Goal: Task Accomplishment & Management: Complete application form

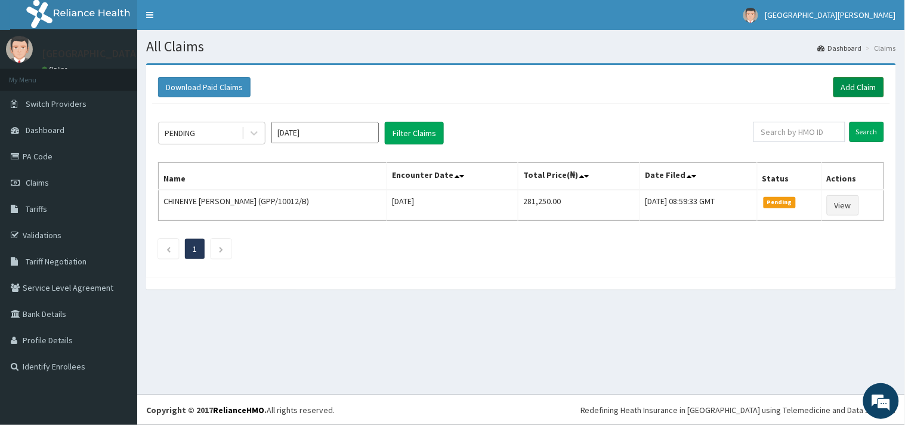
click at [868, 88] on link "Add Claim" at bounding box center [859, 87] width 51 height 20
click at [764, 125] on input "text" at bounding box center [800, 132] width 92 height 20
paste input "NBC/10728/C"
click at [752, 128] on input "NBC/10728/C" at bounding box center [780, 132] width 84 height 20
type input "NBC/10728/C"
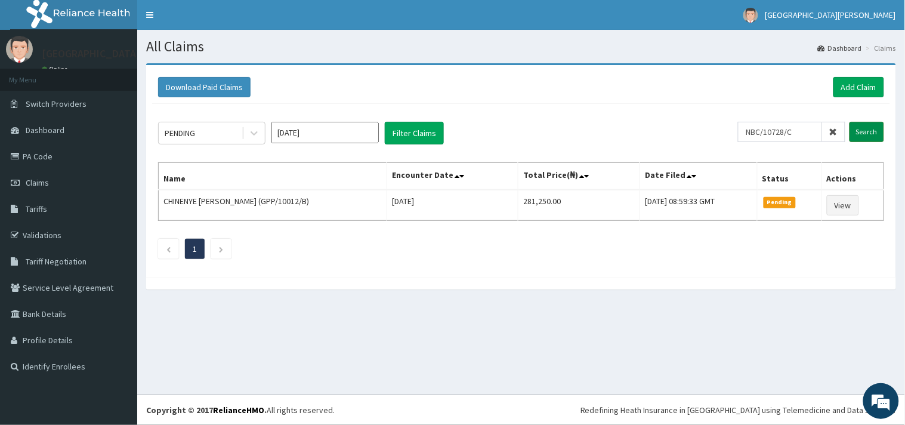
click at [872, 136] on input "Search" at bounding box center [867, 132] width 35 height 20
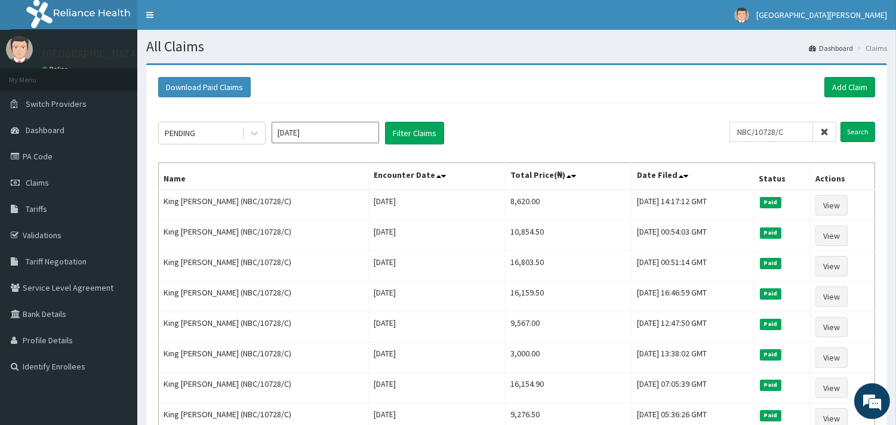
click at [864, 72] on div "Download Paid Claims Add Claim" at bounding box center [516, 87] width 729 height 33
drag, startPoint x: 844, startPoint y: 81, endPoint x: 814, endPoint y: 75, distance: 30.4
click at [843, 81] on link "Add Claim" at bounding box center [849, 87] width 51 height 20
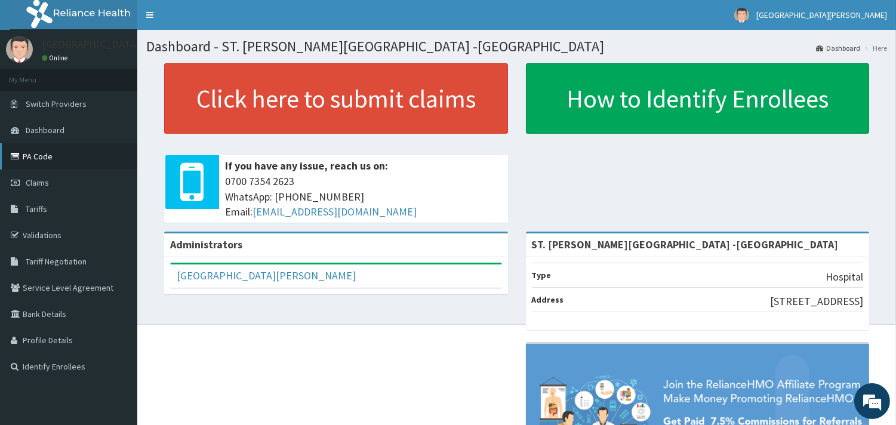
click at [48, 158] on link "PA Code" at bounding box center [68, 156] width 137 height 26
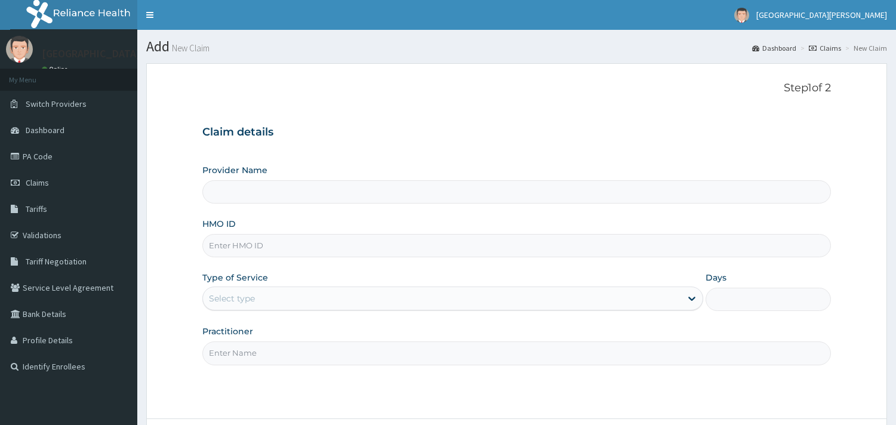
type input "ST. [PERSON_NAME][GEOGRAPHIC_DATA] -[GEOGRAPHIC_DATA]"
click at [269, 239] on input "HMO ID" at bounding box center [516, 245] width 628 height 23
paste input "NBC/10728/C"
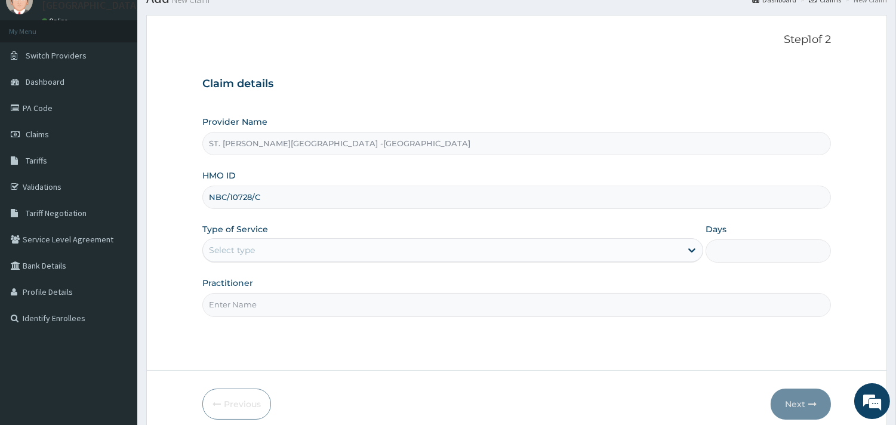
scroll to position [101, 0]
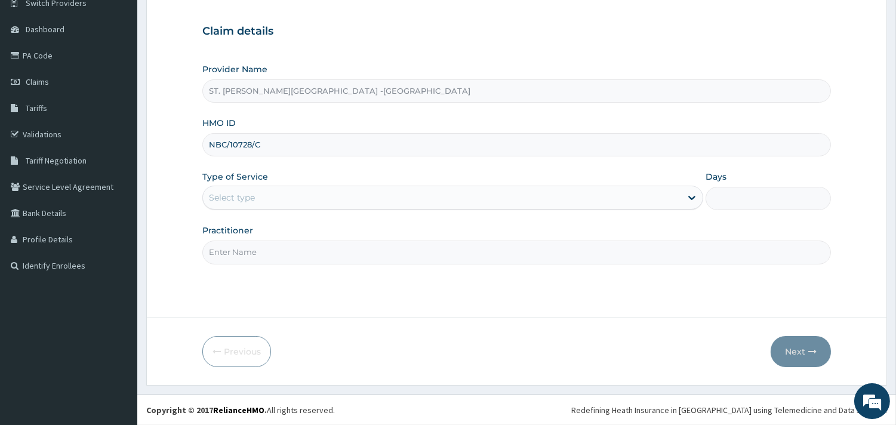
type input "NBC/10728/C"
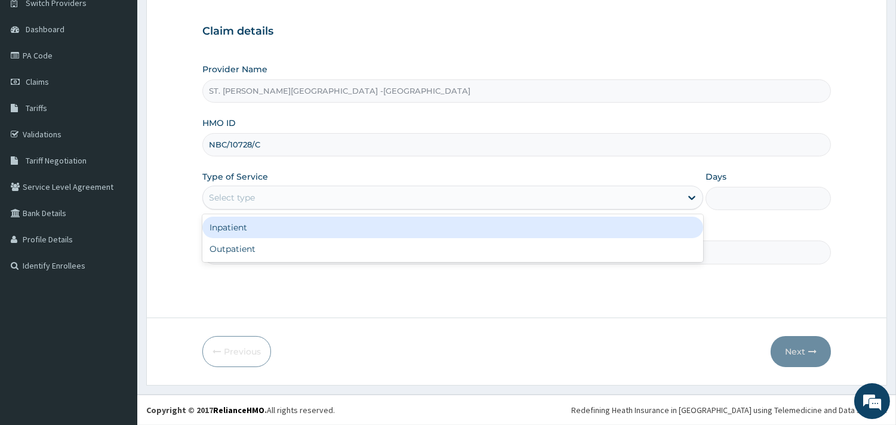
drag, startPoint x: 263, startPoint y: 190, endPoint x: 264, endPoint y: 236, distance: 46.6
click at [263, 192] on div "Select type" at bounding box center [442, 197] width 478 height 19
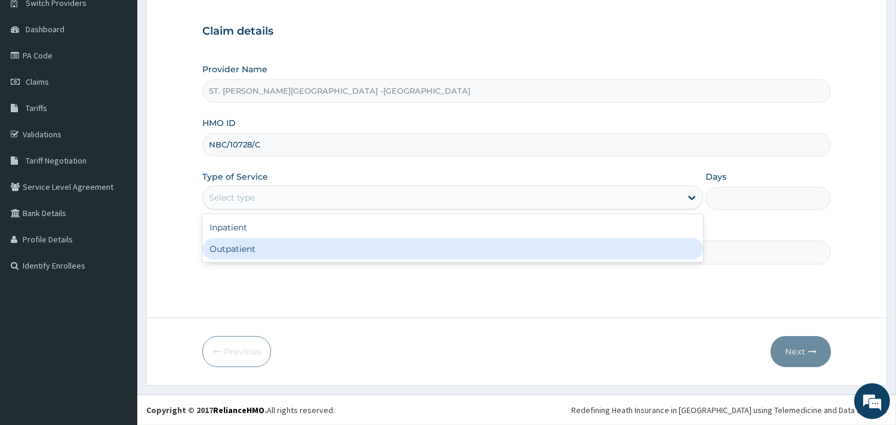
click at [264, 240] on div "Outpatient" at bounding box center [452, 248] width 501 height 21
type input "1"
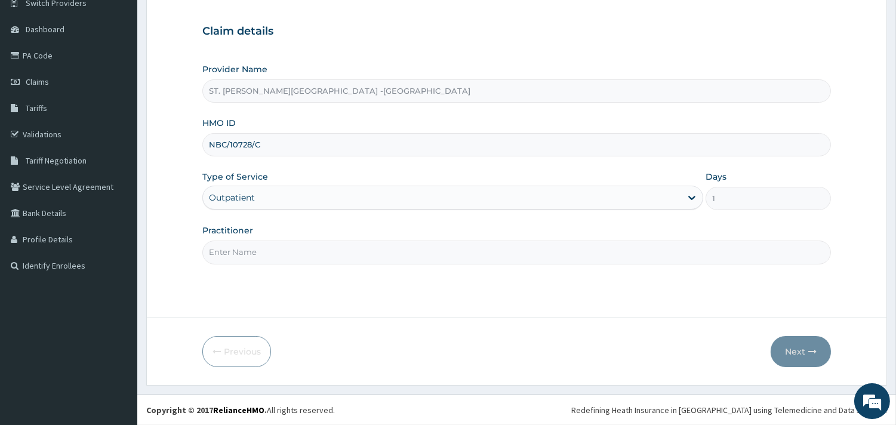
drag, startPoint x: 264, startPoint y: 240, endPoint x: 270, endPoint y: 248, distance: 9.4
click at [269, 246] on input "Practitioner" at bounding box center [516, 251] width 628 height 23
type input "DORIS"
click at [785, 356] on button "Next" at bounding box center [800, 351] width 60 height 31
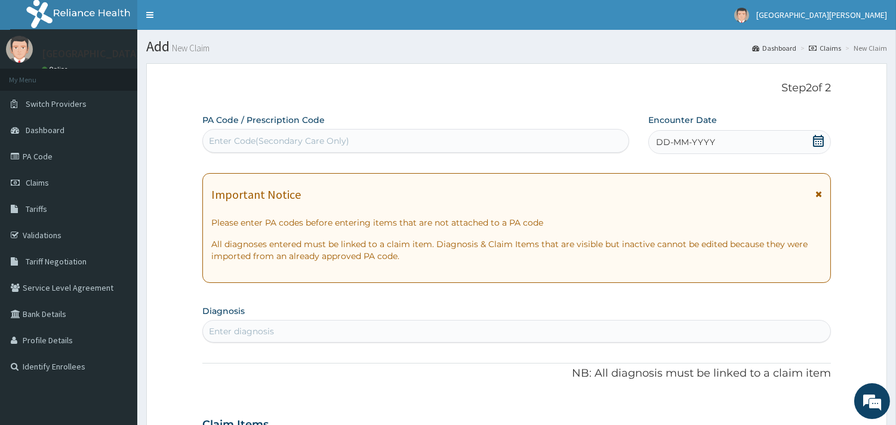
click at [419, 140] on div "Enter Code(Secondary Care Only)" at bounding box center [415, 140] width 425 height 19
paste input "PA/94259C"
type input "PA/94259C"
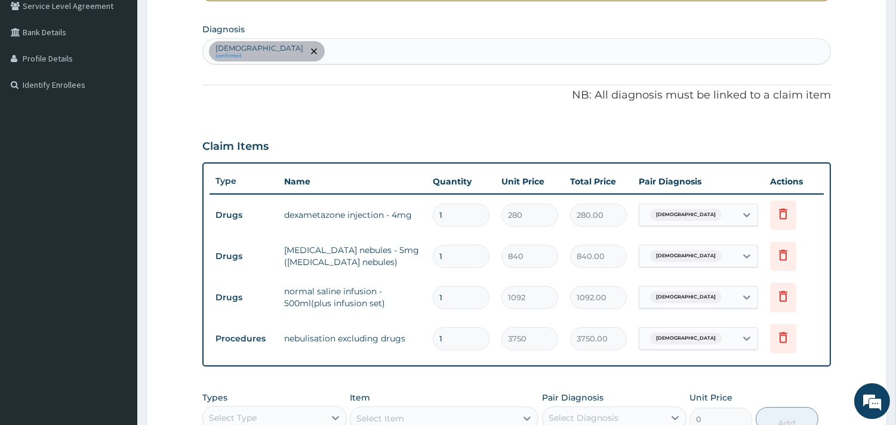
scroll to position [209, 0]
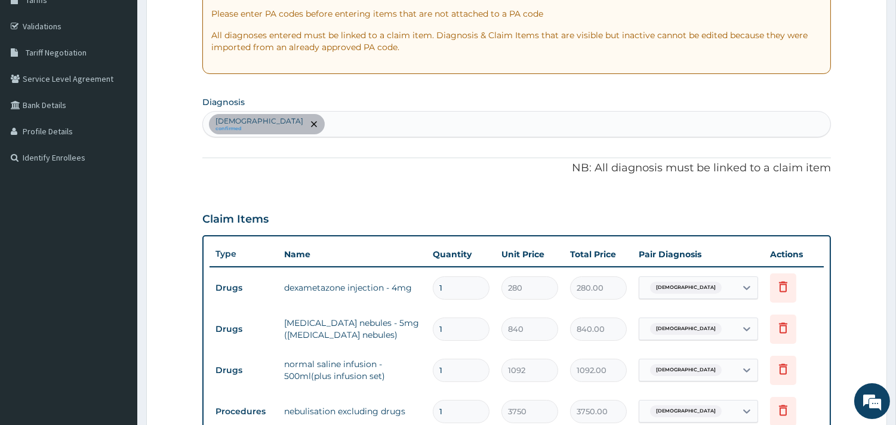
click at [334, 122] on div "Asthma confirmed" at bounding box center [516, 124] width 627 height 25
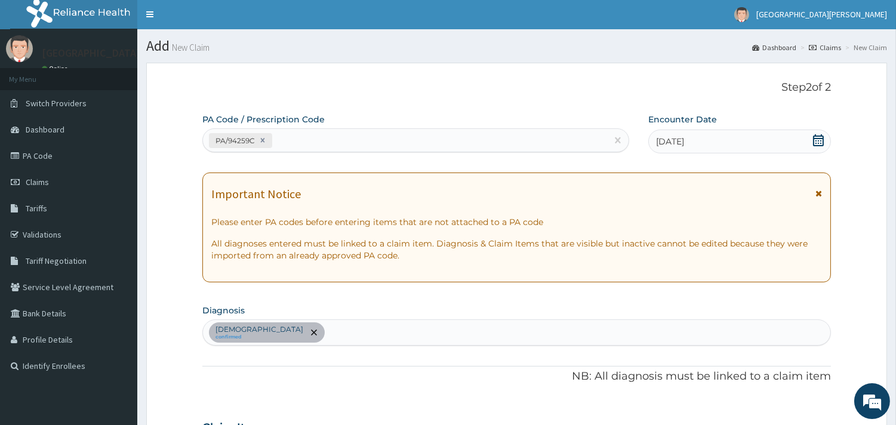
scroll to position [0, 0]
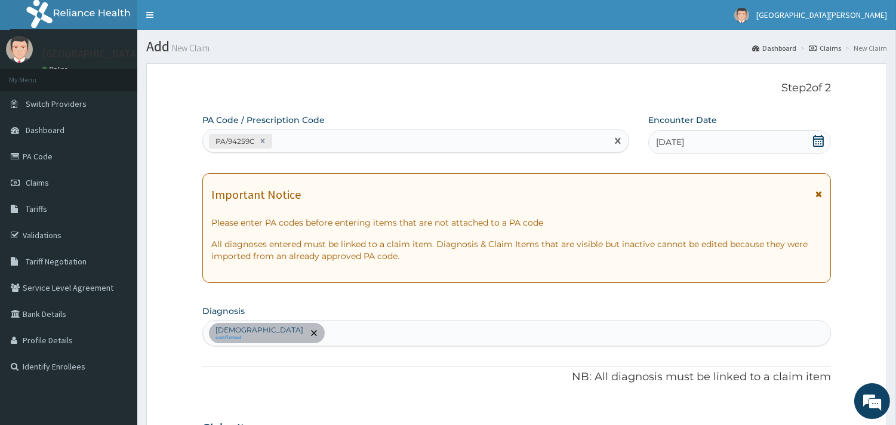
click at [350, 144] on div "PA/94259C" at bounding box center [405, 141] width 404 height 20
paste input "PA/A39DC1"
type input "PA/A39DC1"
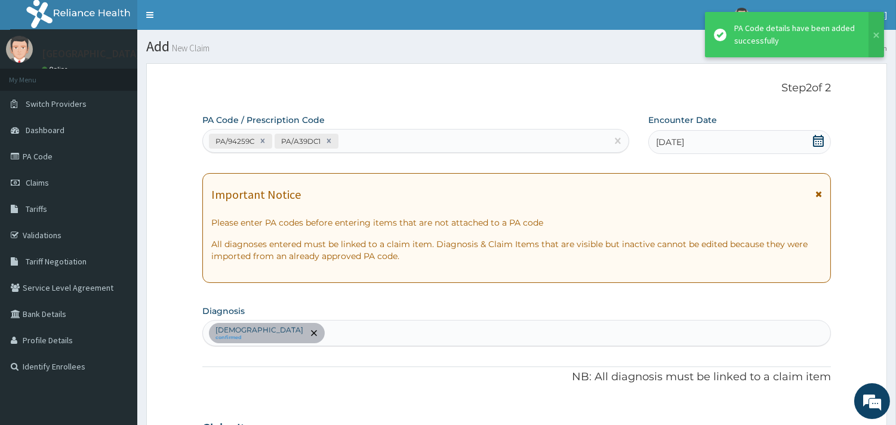
scroll to position [408, 0]
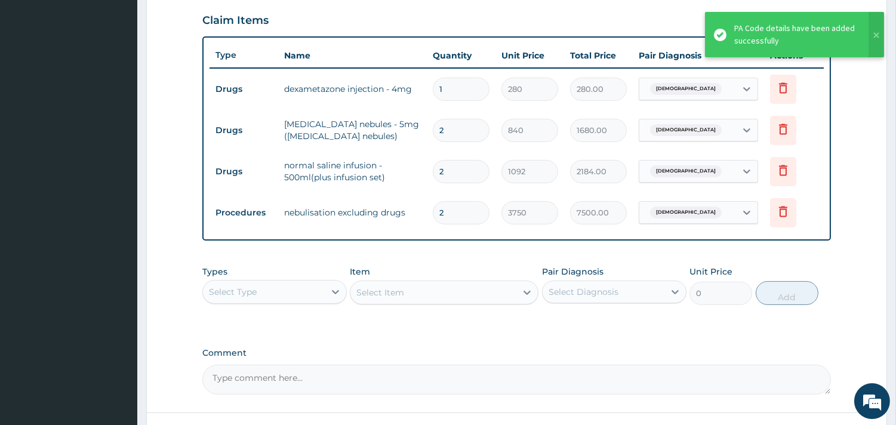
click at [321, 283] on div "Select Type" at bounding box center [264, 291] width 122 height 19
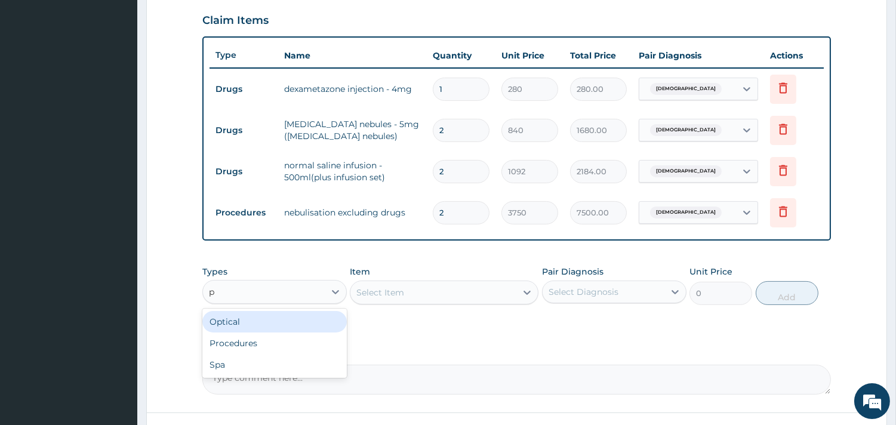
type input "pr"
drag, startPoint x: 254, startPoint y: 318, endPoint x: 440, endPoint y: 306, distance: 186.5
click at [259, 319] on div "Procedures" at bounding box center [274, 321] width 144 height 21
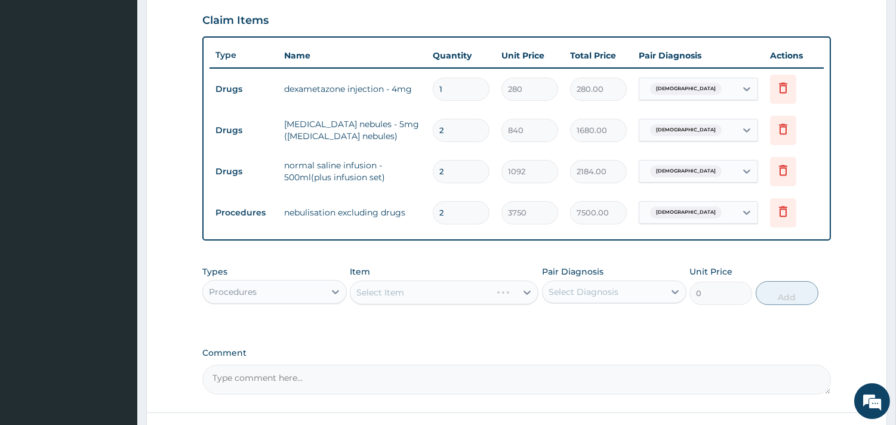
drag, startPoint x: 474, startPoint y: 295, endPoint x: 468, endPoint y: 290, distance: 7.6
click at [474, 295] on div "Select Item" at bounding box center [444, 292] width 189 height 24
click at [527, 289] on div "Select Item" at bounding box center [444, 292] width 189 height 24
click at [526, 288] on div "Select Item" at bounding box center [444, 292] width 189 height 24
click at [522, 290] on div "Select Item" at bounding box center [444, 292] width 189 height 24
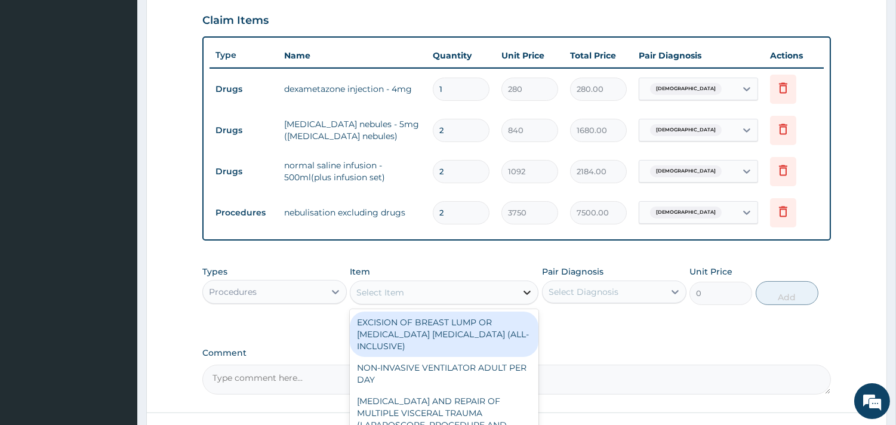
click at [525, 291] on icon at bounding box center [527, 292] width 12 height 12
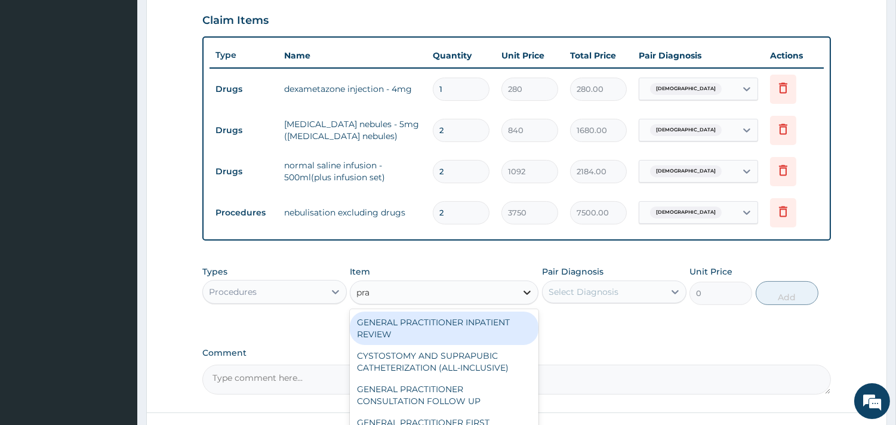
type input "prac"
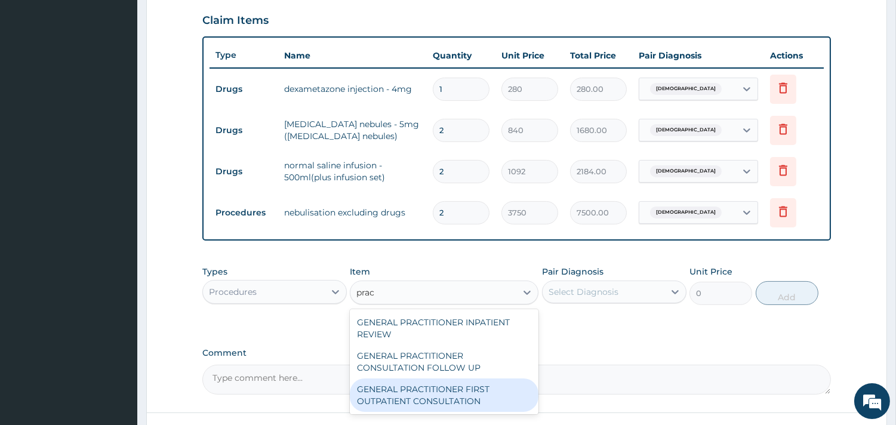
drag, startPoint x: 482, startPoint y: 396, endPoint x: 498, endPoint y: 390, distance: 17.0
click at [487, 396] on div "GENERAL PRACTITIONER FIRST OUTPATIENT CONSULTATION" at bounding box center [444, 394] width 189 height 33
type input "3750"
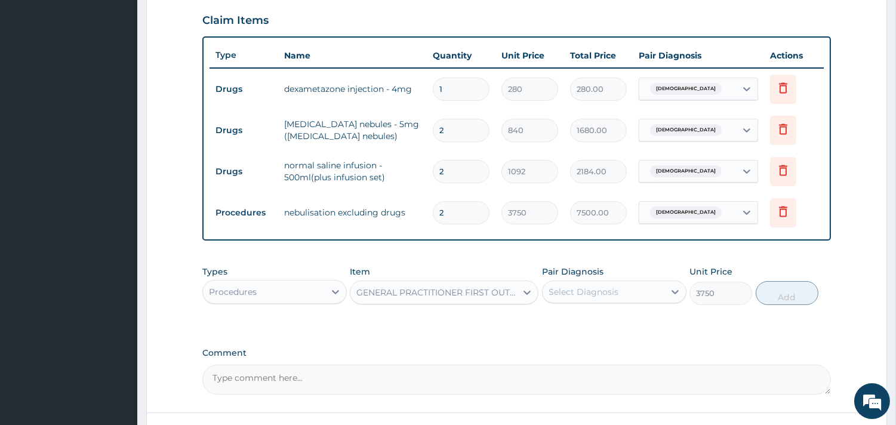
click at [606, 282] on div "Select Diagnosis" at bounding box center [603, 291] width 122 height 19
drag, startPoint x: 595, startPoint y: 323, endPoint x: 612, endPoint y: 323, distance: 16.1
click at [599, 323] on div "Asthma" at bounding box center [614, 322] width 144 height 24
checkbox input "true"
click at [804, 294] on button "Add" at bounding box center [786, 293] width 63 height 24
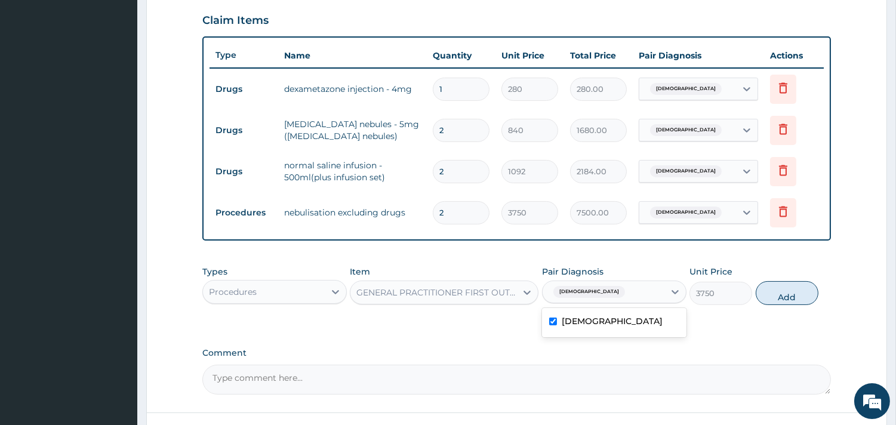
type input "0"
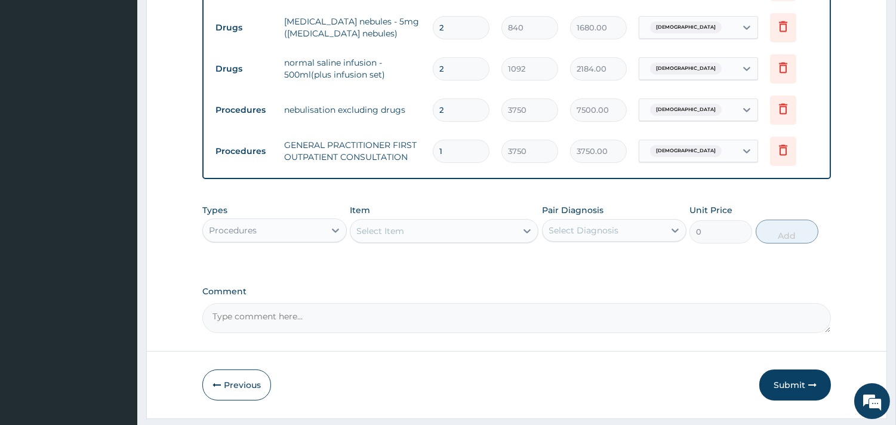
scroll to position [544, 0]
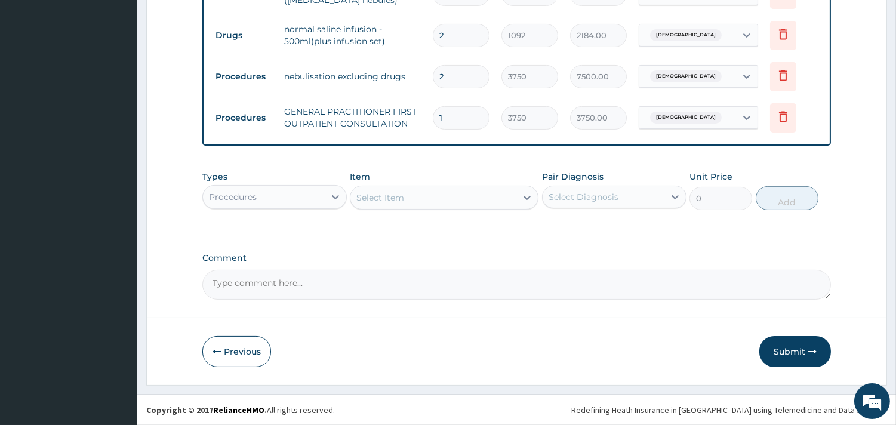
drag, startPoint x: 792, startPoint y: 353, endPoint x: 750, endPoint y: 321, distance: 52.4
click at [801, 347] on button "Submit" at bounding box center [795, 351] width 72 height 31
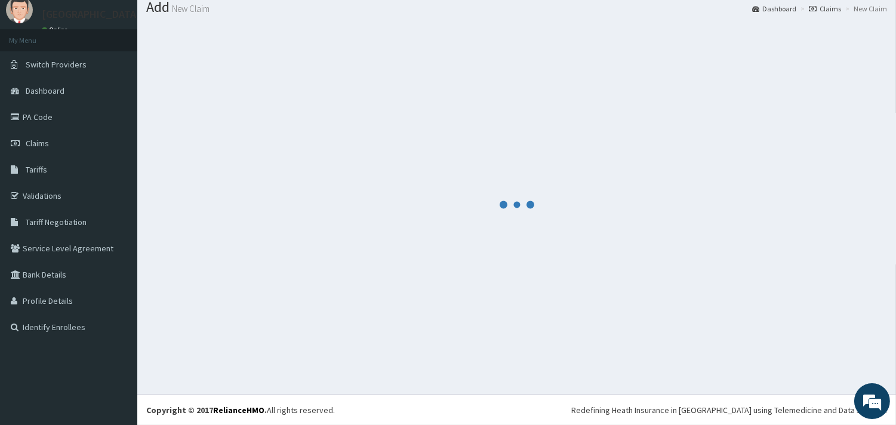
scroll to position [39, 0]
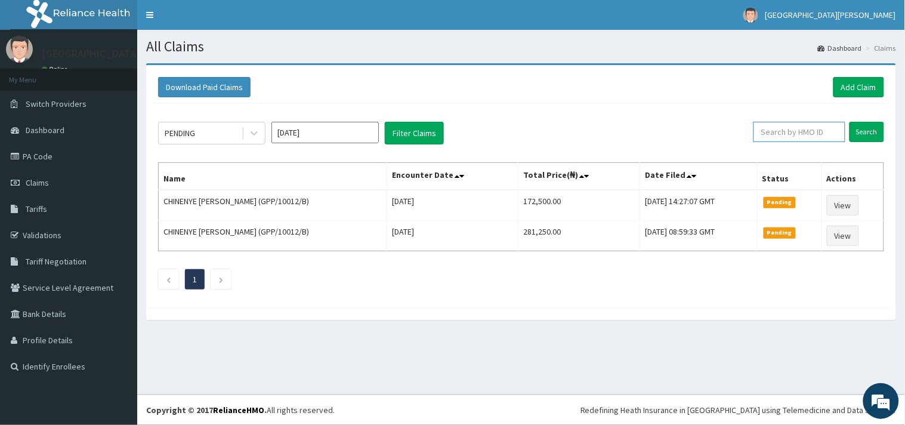
click at [800, 135] on input "text" at bounding box center [800, 132] width 92 height 20
paste input "AEN/10273/D"
click at [754, 133] on input "AEN/10273/D" at bounding box center [780, 132] width 84 height 20
type input "AEN/10273/D"
click at [877, 130] on input "Search" at bounding box center [867, 132] width 35 height 20
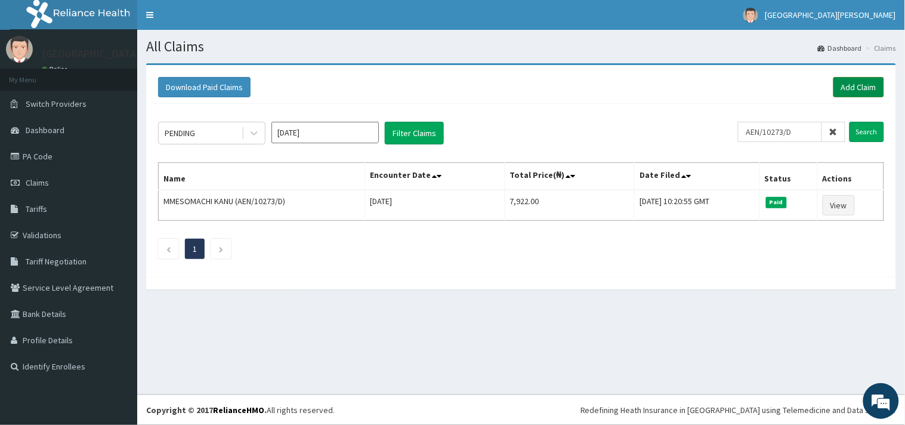
click at [851, 78] on div "Download Paid Claims Add Claim" at bounding box center [521, 87] width 738 height 33
click at [854, 78] on link "Add Claim" at bounding box center [859, 87] width 51 height 20
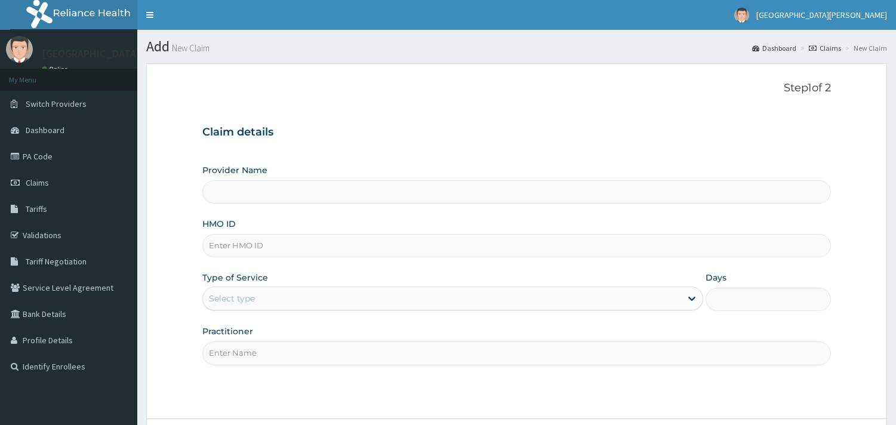
type input "ST. [PERSON_NAME][GEOGRAPHIC_DATA] -[GEOGRAPHIC_DATA]"
click at [336, 245] on input "HMO ID" at bounding box center [516, 245] width 628 height 23
paste input "AEN/10273/D"
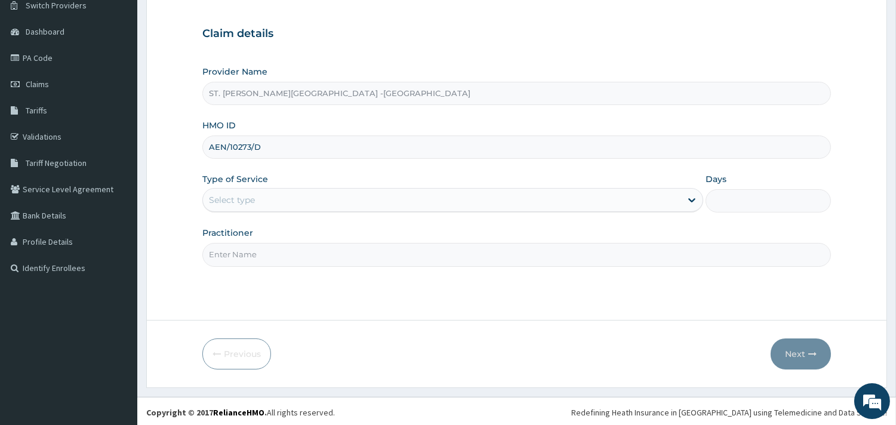
scroll to position [101, 0]
type input "AEN/10273/D"
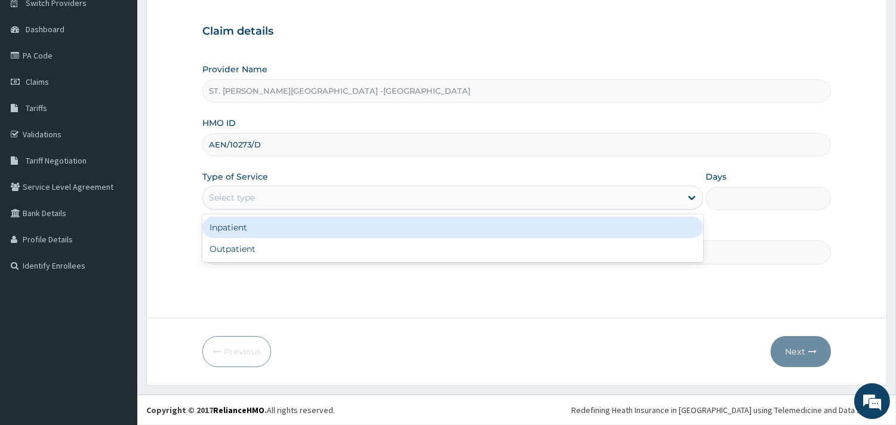
drag, startPoint x: 289, startPoint y: 192, endPoint x: 285, endPoint y: 245, distance: 53.3
click at [289, 192] on div "Select type" at bounding box center [442, 197] width 478 height 19
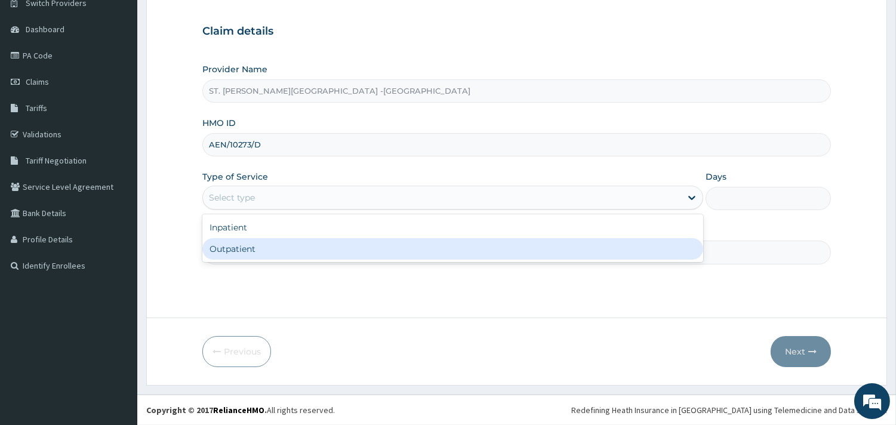
click at [285, 248] on div "Outpatient" at bounding box center [452, 248] width 501 height 21
type input "1"
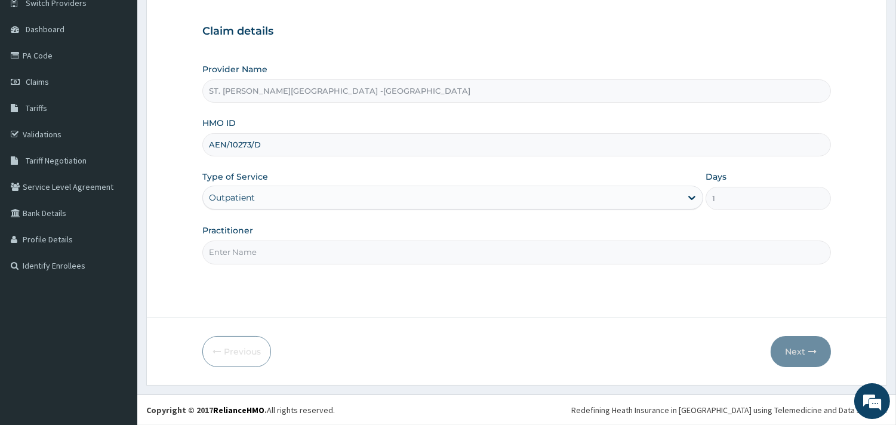
click at [285, 248] on input "Practitioner" at bounding box center [516, 251] width 628 height 23
type input "DORIS"
click at [806, 347] on button "Next" at bounding box center [800, 351] width 60 height 31
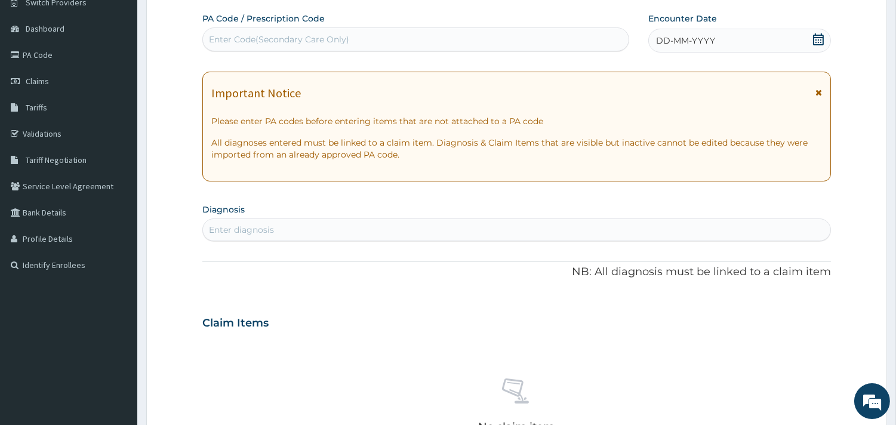
scroll to position [0, 0]
click at [293, 38] on div "Enter Code(Secondary Care Only)" at bounding box center [279, 39] width 140 height 12
paste input "PA/5894E8"
type input "PA/5894E8"
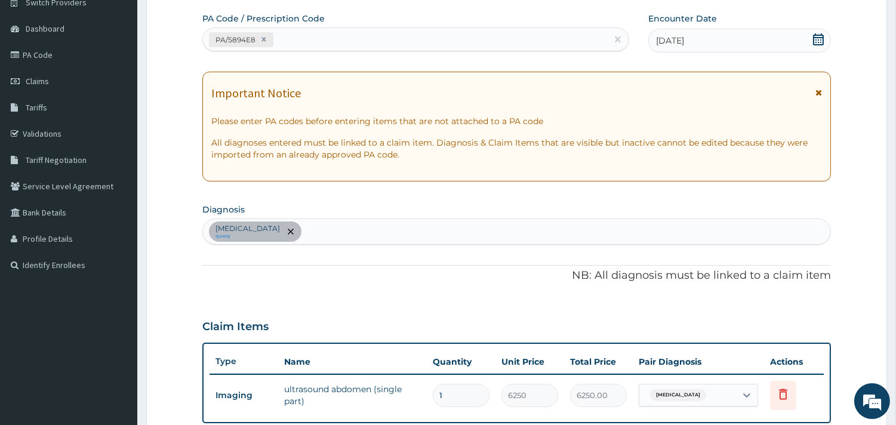
click at [352, 224] on div "Gastritis query" at bounding box center [516, 231] width 627 height 25
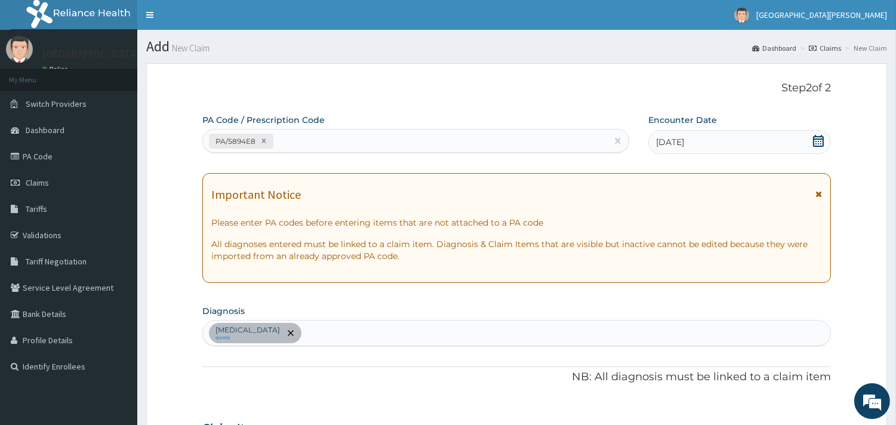
click at [357, 140] on div "PA/5894E8" at bounding box center [405, 141] width 404 height 20
paste input "PA/7D6008"
type input "PA/7D6008"
click at [378, 145] on div "PA/5894E8 PA/7D6008" at bounding box center [405, 141] width 404 height 20
paste input "PA/CA6965"
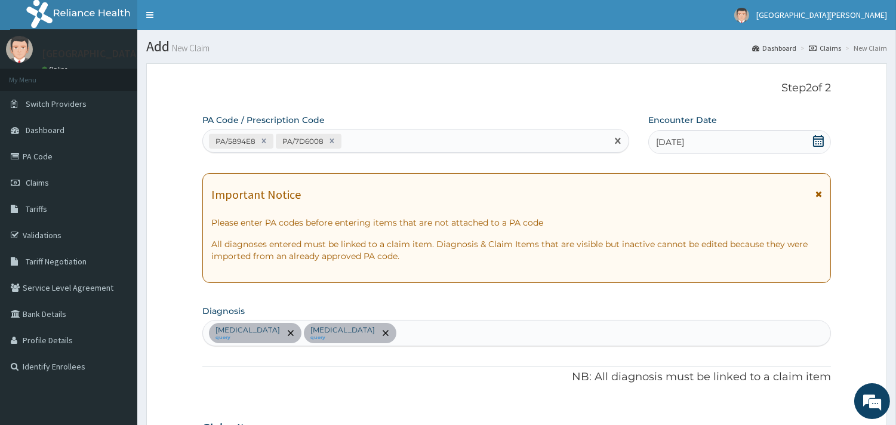
type input "PA/CA6965"
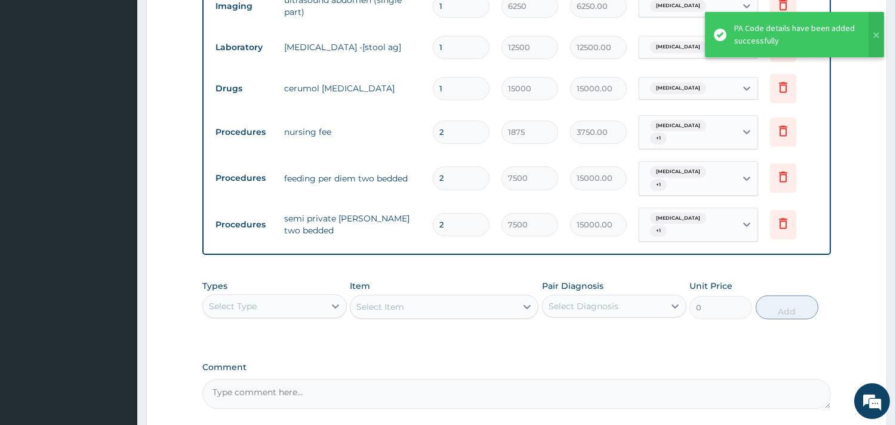
type input "1"
type input "7500.00"
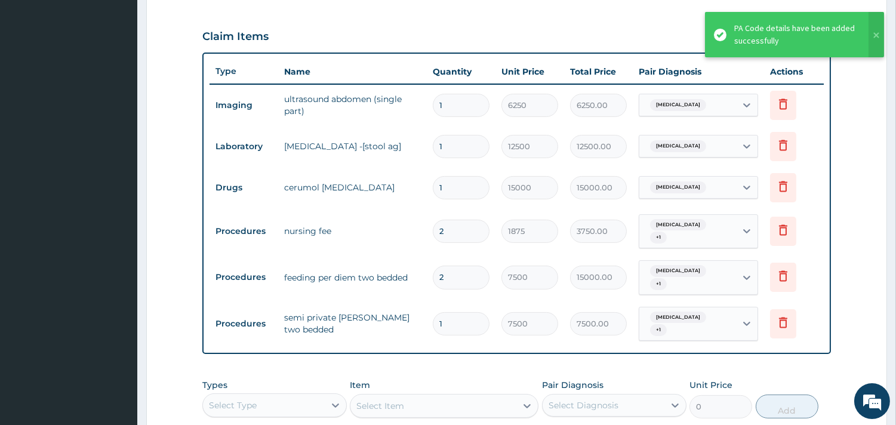
scroll to position [386, 0]
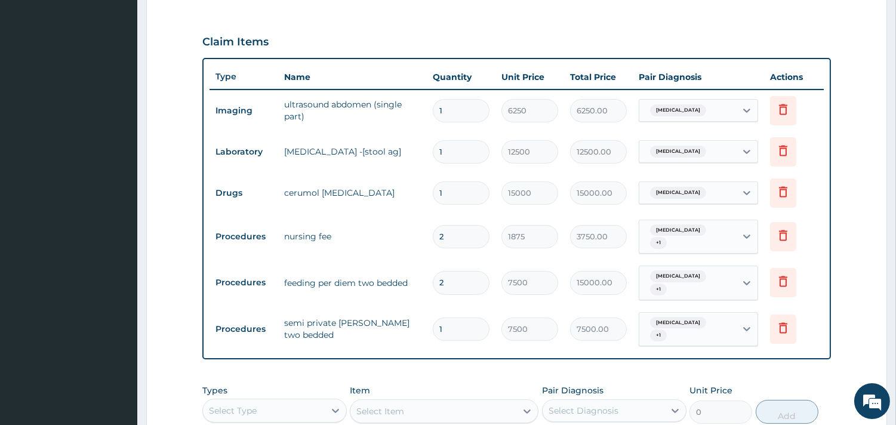
type input "1"
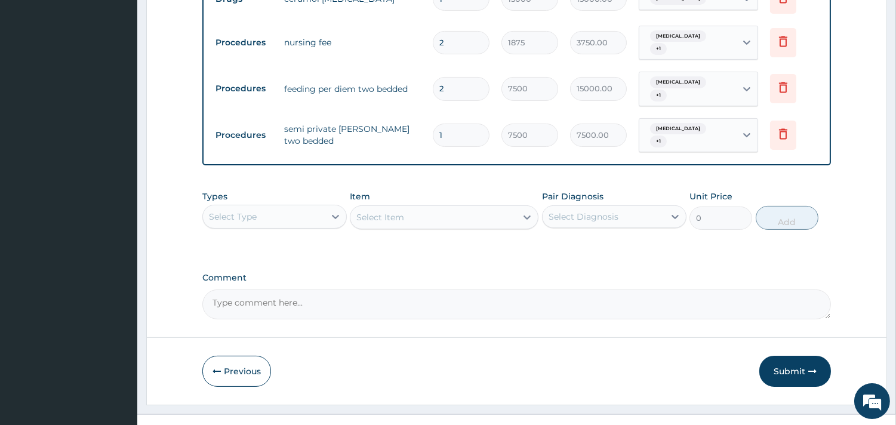
scroll to position [585, 0]
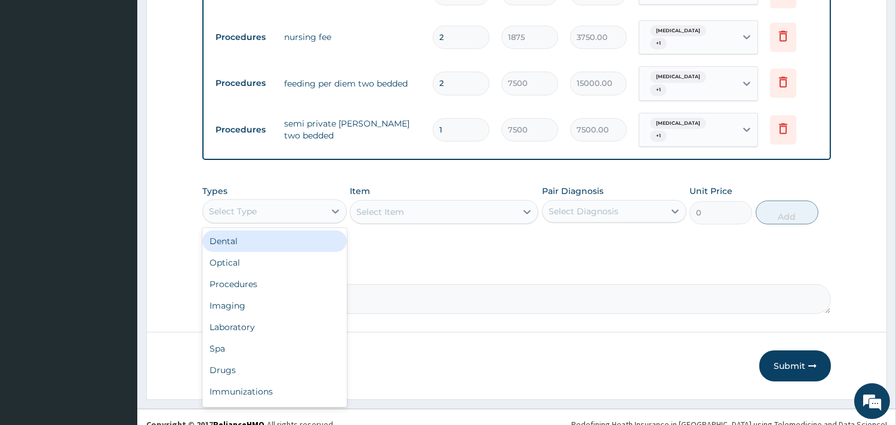
click at [304, 202] on div "Select Type" at bounding box center [264, 211] width 122 height 19
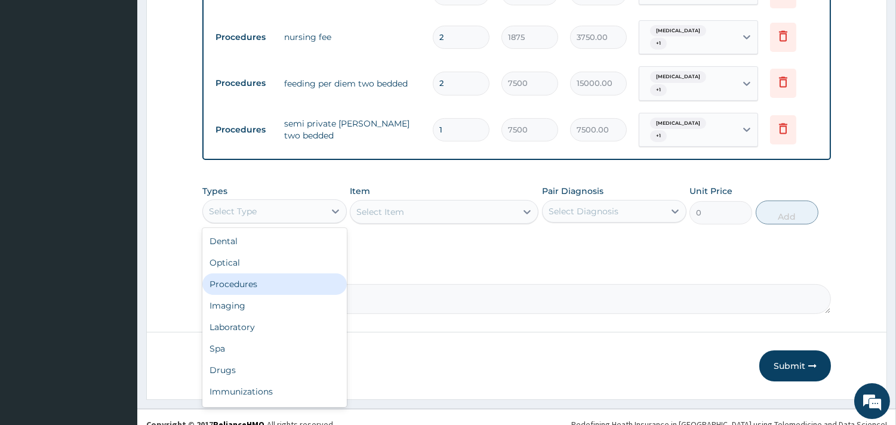
click at [297, 273] on div "Procedures" at bounding box center [274, 283] width 144 height 21
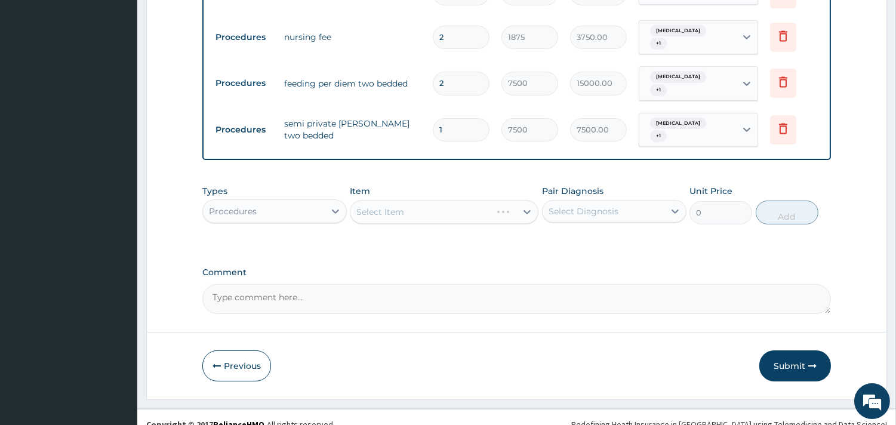
click at [413, 200] on div "Select Item" at bounding box center [444, 212] width 189 height 24
click at [510, 200] on div "Select Item" at bounding box center [444, 212] width 189 height 24
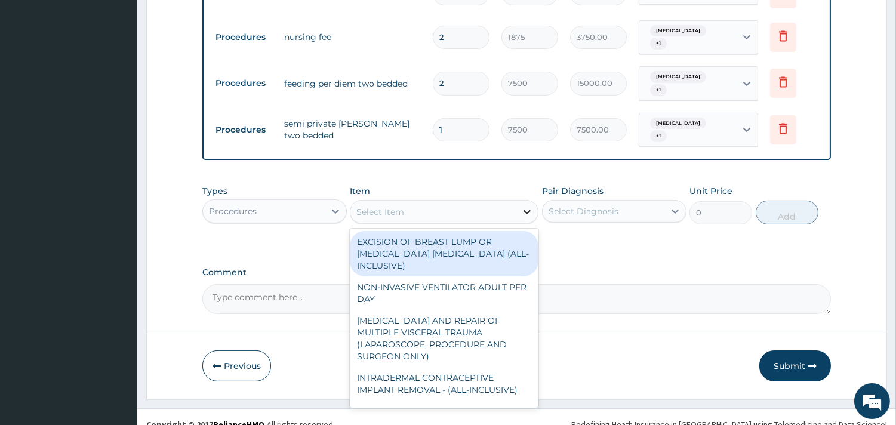
click at [527, 206] on icon at bounding box center [527, 212] width 12 height 12
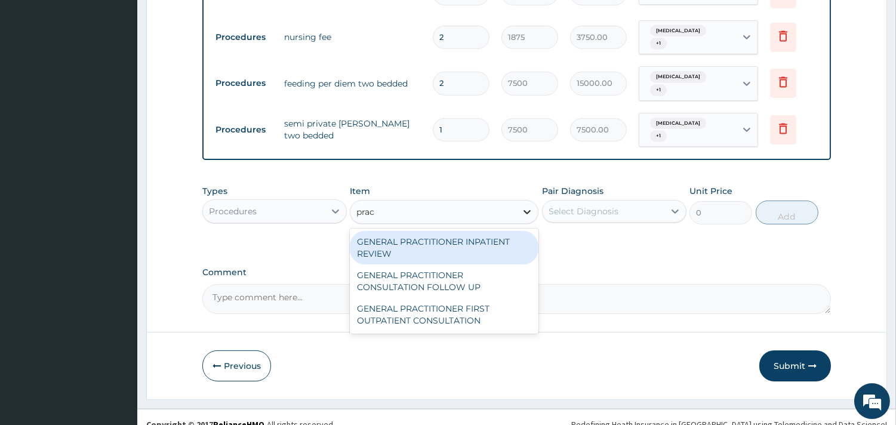
type input "pract"
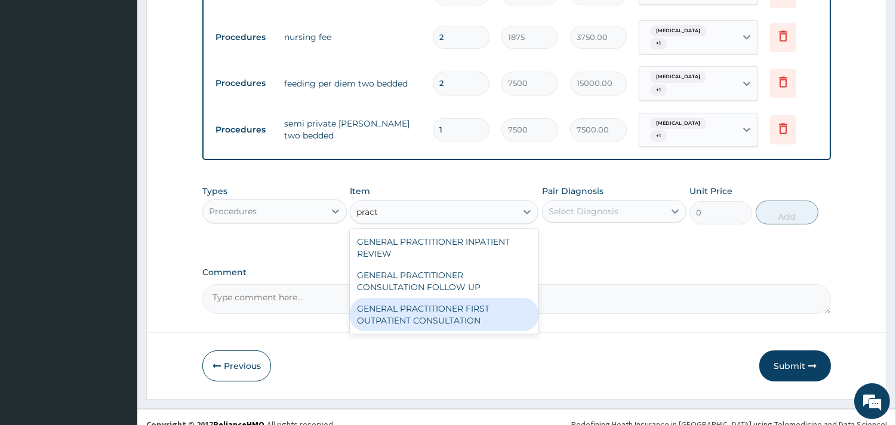
drag, startPoint x: 495, startPoint y: 300, endPoint x: 513, endPoint y: 285, distance: 22.9
click at [498, 300] on div "GENERAL PRACTITIONER FIRST OUTPATIENT CONSULTATION" at bounding box center [444, 314] width 189 height 33
type input "3750"
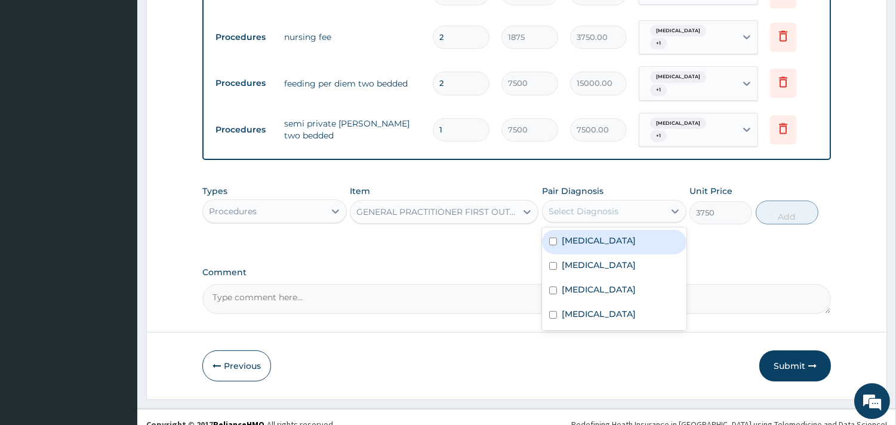
click at [624, 202] on div "Select Diagnosis" at bounding box center [603, 211] width 122 height 19
click at [605, 230] on div "Gastritis" at bounding box center [614, 242] width 144 height 24
checkbox input "true"
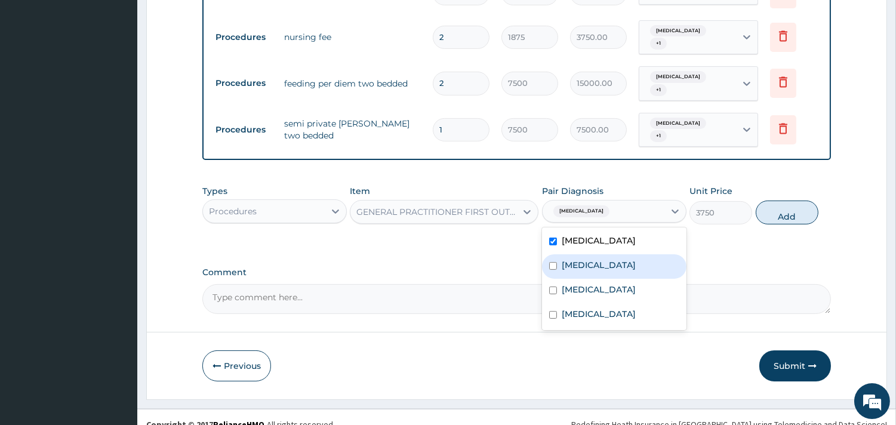
drag, startPoint x: 604, startPoint y: 245, endPoint x: 606, endPoint y: 263, distance: 18.0
click at [604, 259] on label "Peptic ulcer" at bounding box center [598, 265] width 74 height 12
checkbox input "true"
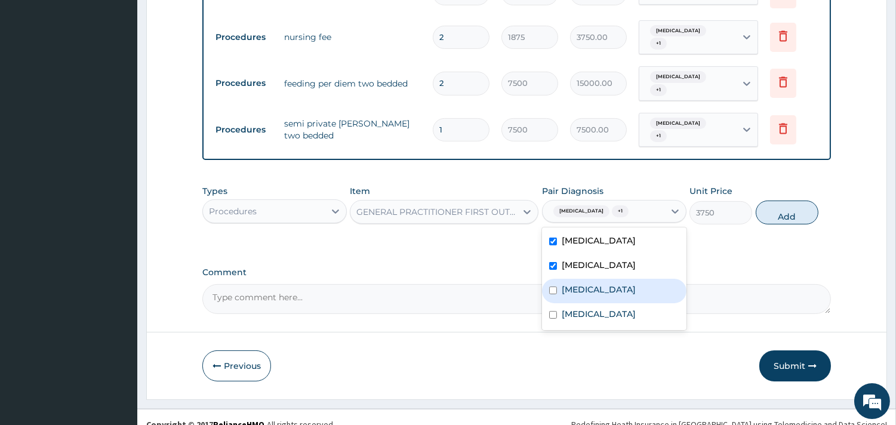
drag, startPoint x: 604, startPoint y: 276, endPoint x: 600, endPoint y: 285, distance: 9.3
click at [604, 283] on label "Impacted cerumen" at bounding box center [598, 289] width 74 height 12
checkbox input "true"
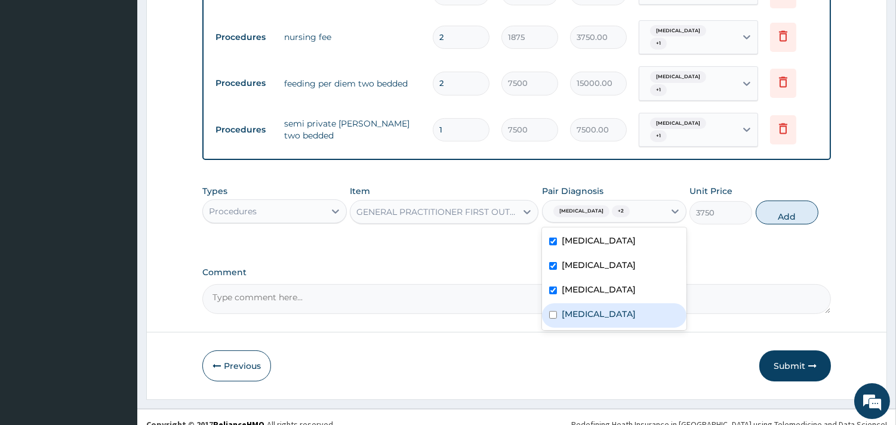
drag, startPoint x: 598, startPoint y: 298, endPoint x: 700, endPoint y: 232, distance: 121.5
click at [601, 303] on div "Malaria" at bounding box center [614, 315] width 144 height 24
checkbox input "true"
click at [803, 200] on button "Add" at bounding box center [786, 212] width 63 height 24
type input "0"
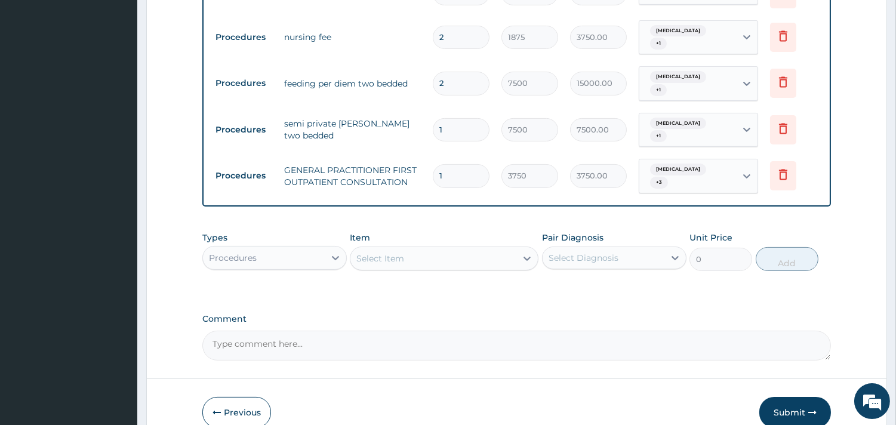
click at [261, 248] on div "Procedures" at bounding box center [264, 257] width 122 height 19
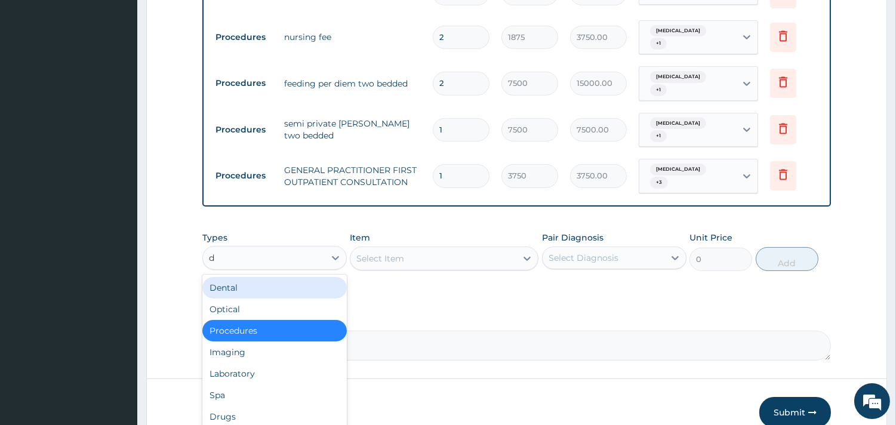
type input "dr"
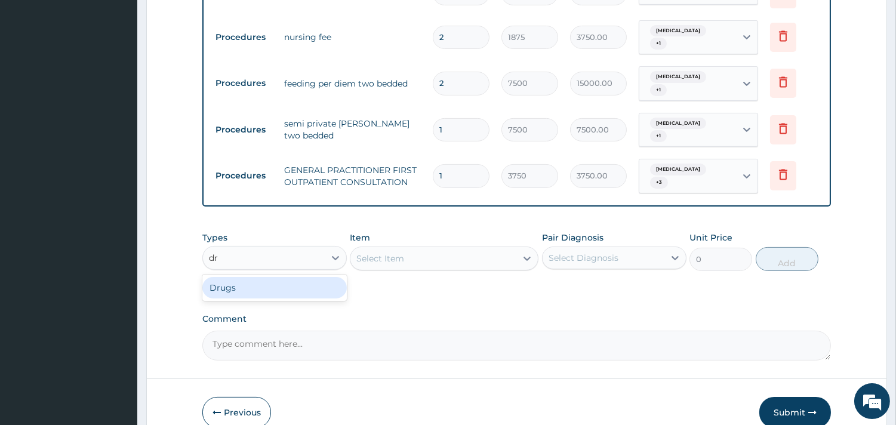
click at [298, 277] on div "Drugs" at bounding box center [274, 287] width 144 height 21
click at [419, 246] on div "Select Item" at bounding box center [444, 258] width 189 height 24
click at [431, 246] on div "Select Item" at bounding box center [444, 258] width 189 height 24
click at [448, 246] on div "Select Item" at bounding box center [444, 258] width 189 height 24
click at [523, 246] on div "Select Item" at bounding box center [444, 258] width 189 height 24
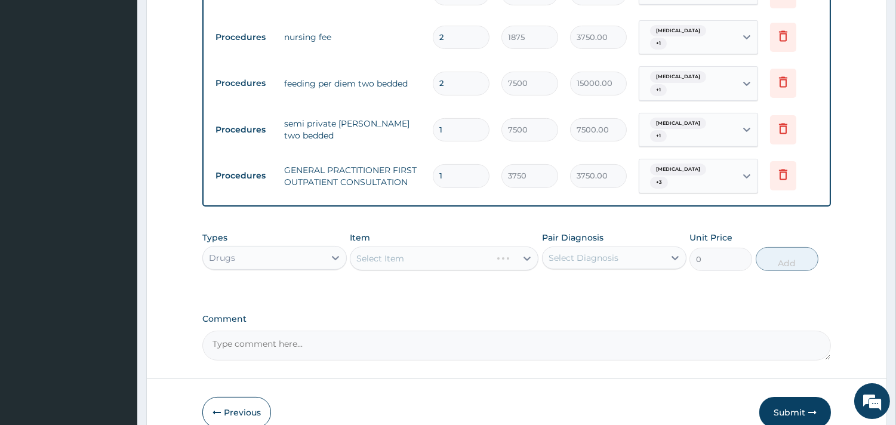
click at [524, 246] on div "Select Item" at bounding box center [444, 258] width 189 height 24
click at [524, 252] on icon at bounding box center [527, 258] width 12 height 12
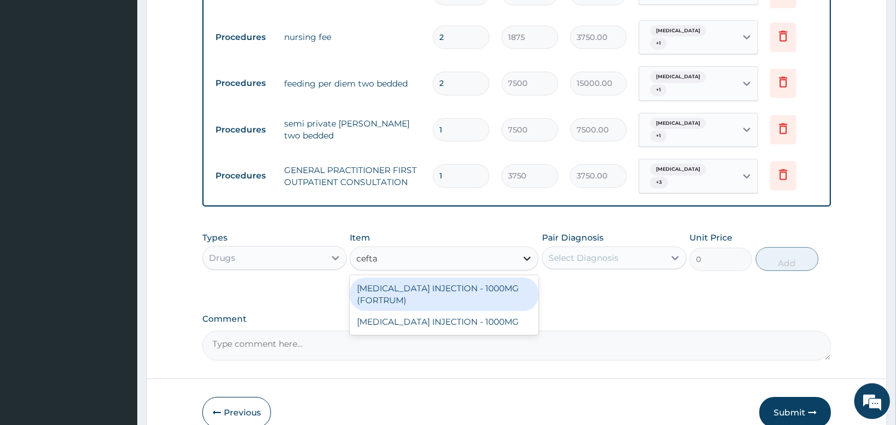
type input "ceftaz"
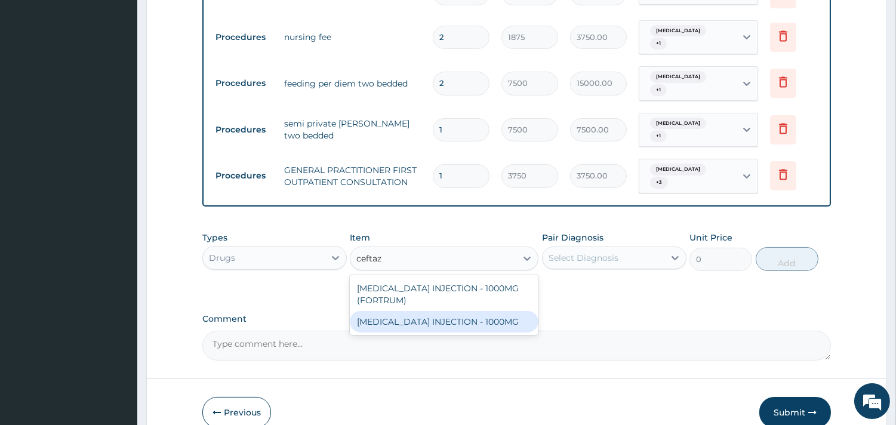
drag, startPoint x: 464, startPoint y: 302, endPoint x: 473, endPoint y: 299, distance: 8.9
click at [468, 311] on div "[MEDICAL_DATA] INJECTION - 1000MG" at bounding box center [444, 321] width 189 height 21
type input "2015.9999999999998"
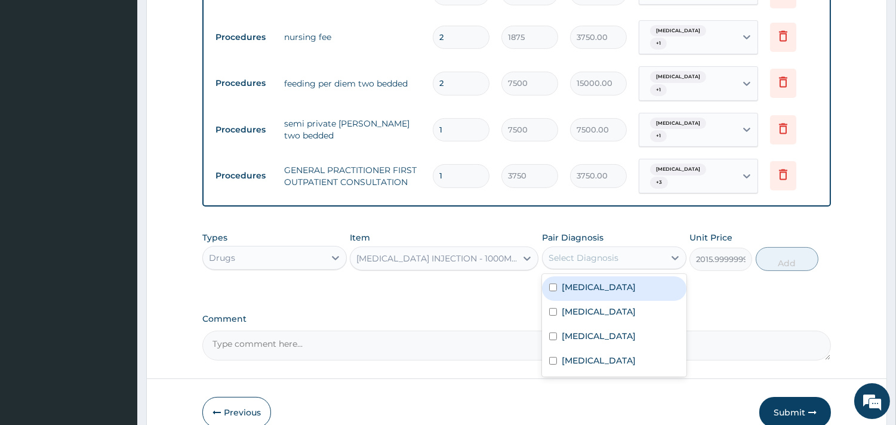
click at [594, 248] on div "Select Diagnosis" at bounding box center [603, 257] width 122 height 19
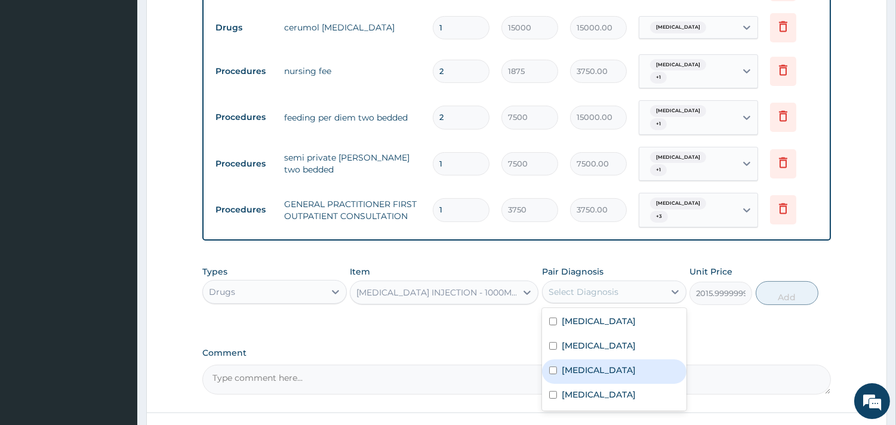
scroll to position [519, 0]
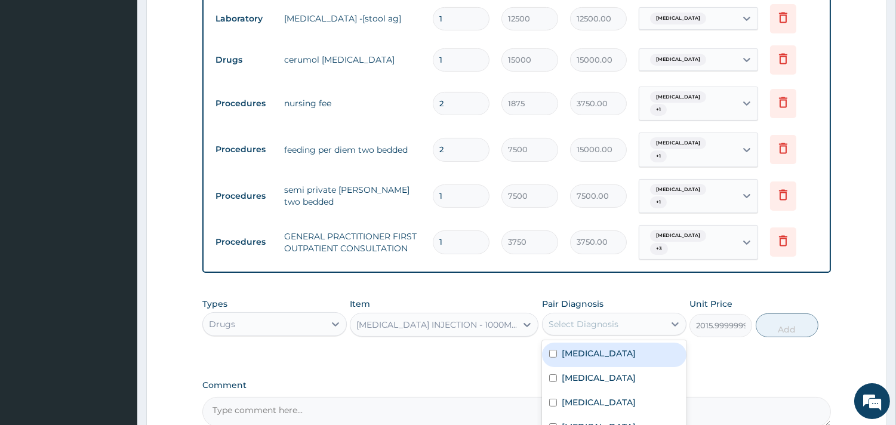
click at [581, 347] on label "Gastritis" at bounding box center [598, 353] width 74 height 12
checkbox input "true"
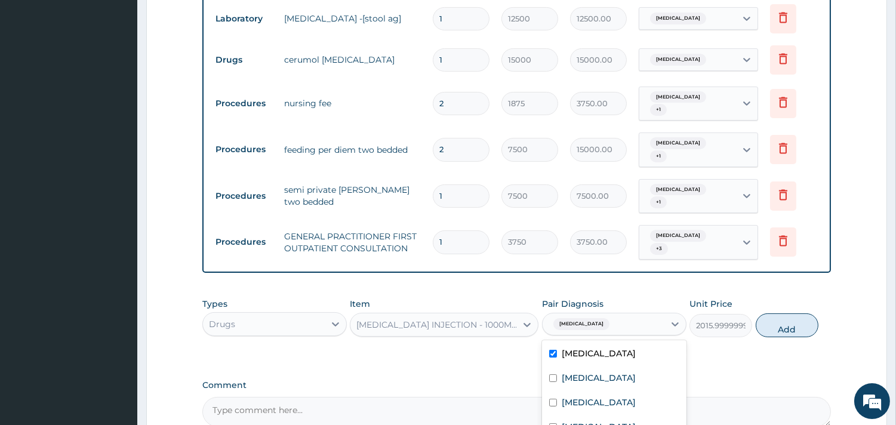
scroll to position [320, 0]
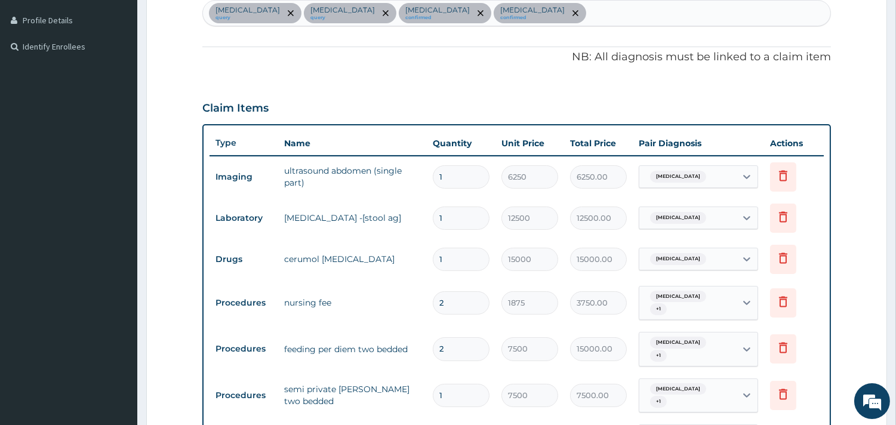
click at [527, 15] on div "Gastritis query Peptic ulcer query Impacted cerumen confirmed Malaria confirmed" at bounding box center [516, 13] width 627 height 25
type input "[MEDICAL_DATA]"
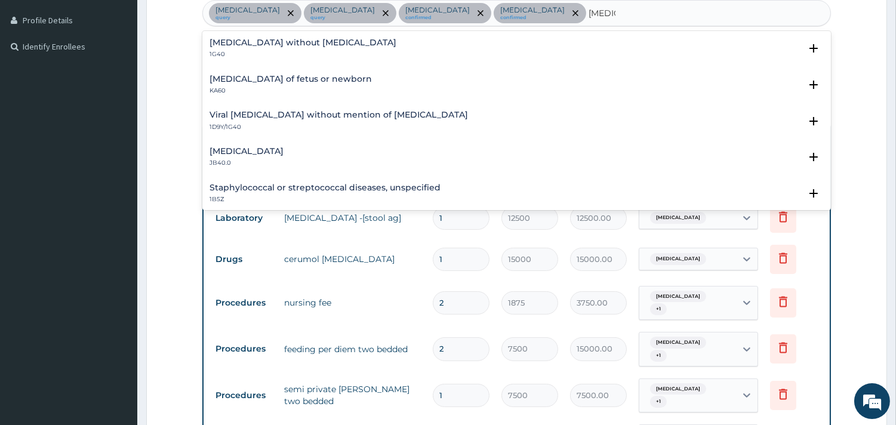
click at [245, 43] on h4 "[MEDICAL_DATA] without [MEDICAL_DATA]" at bounding box center [302, 42] width 187 height 9
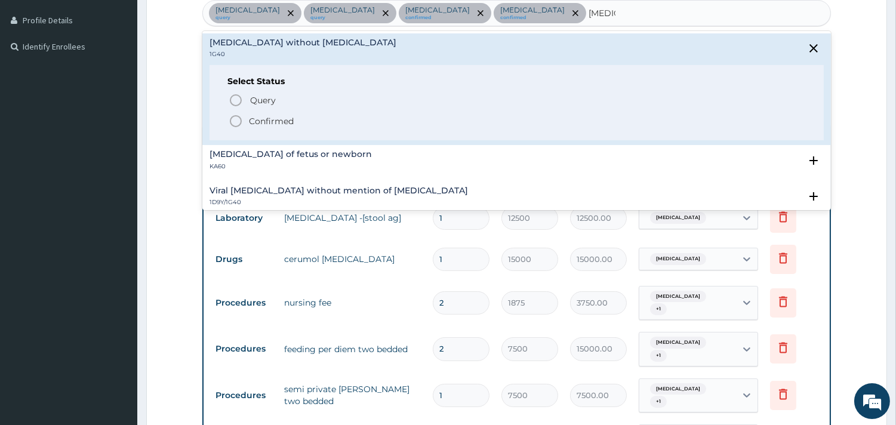
drag, startPoint x: 236, startPoint y: 121, endPoint x: 497, endPoint y: 75, distance: 264.9
click at [240, 122] on icon "status option filled" at bounding box center [236, 121] width 14 height 14
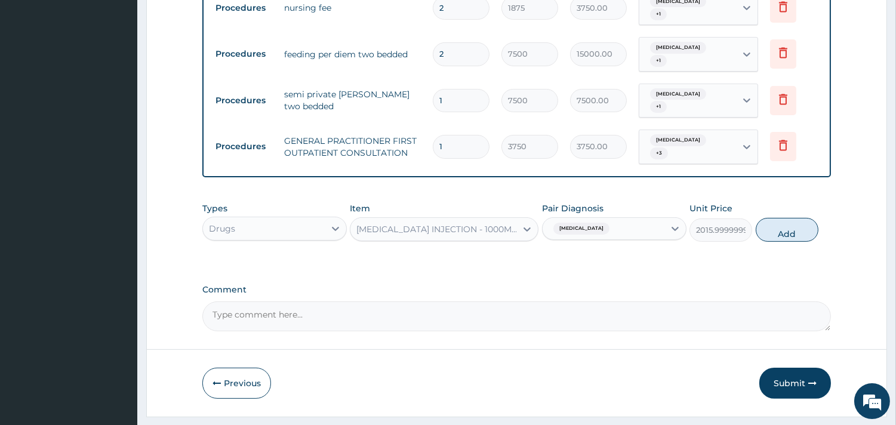
scroll to position [627, 0]
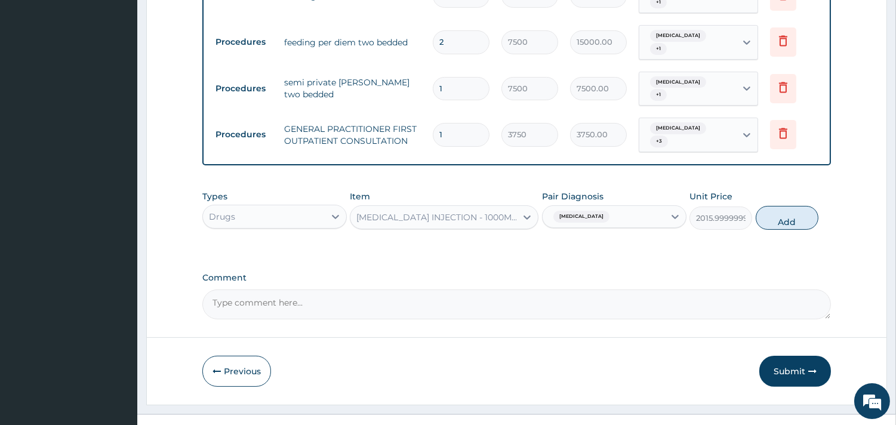
click at [621, 206] on div "Gastritis" at bounding box center [603, 216] width 122 height 20
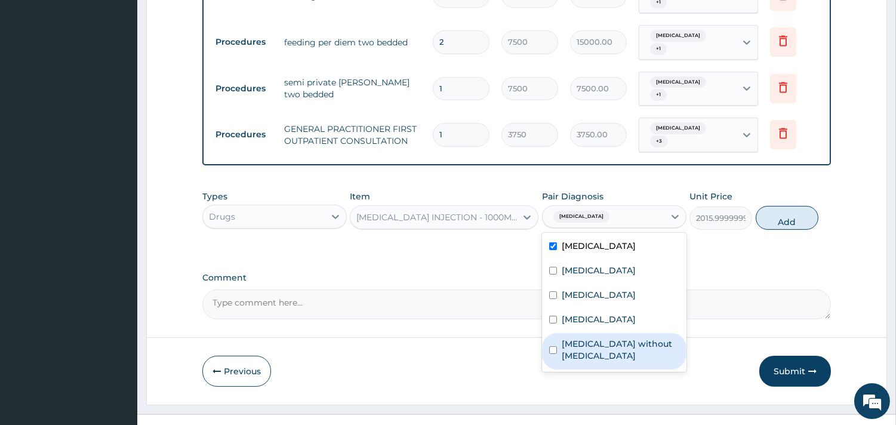
drag, startPoint x: 595, startPoint y: 331, endPoint x: 610, endPoint y: 331, distance: 15.5
click at [598, 338] on label "Sepsis without septic shock" at bounding box center [620, 350] width 118 height 24
checkbox input "true"
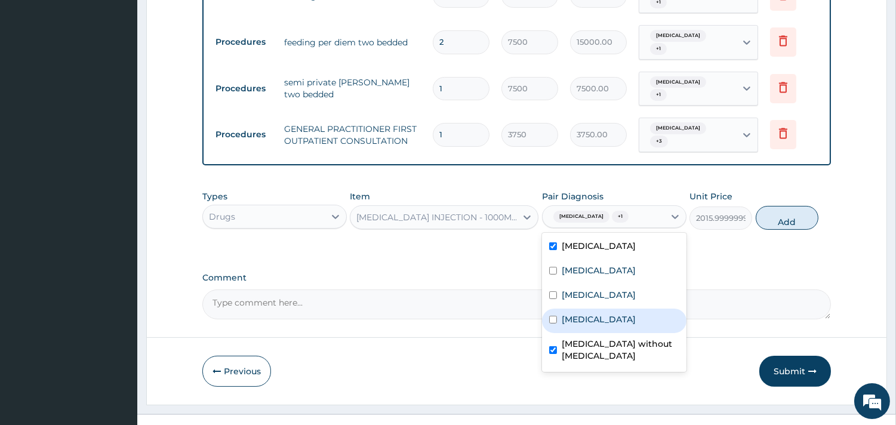
click at [579, 313] on label "Malaria" at bounding box center [598, 319] width 74 height 12
checkbox input "true"
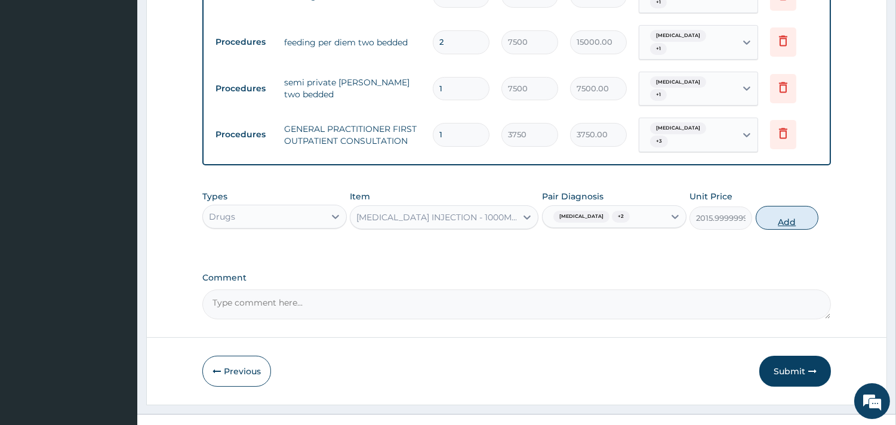
click at [784, 206] on button "Add" at bounding box center [786, 218] width 63 height 24
type input "0"
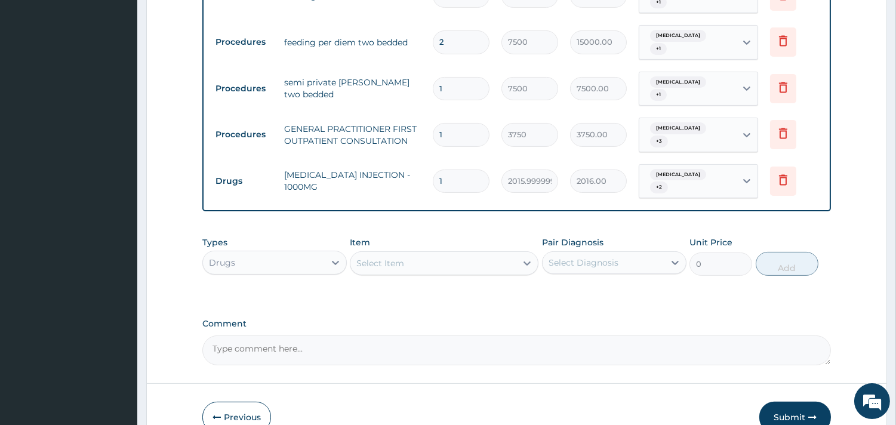
type input "0.00"
type input "6"
type input "12096.00"
type input "6"
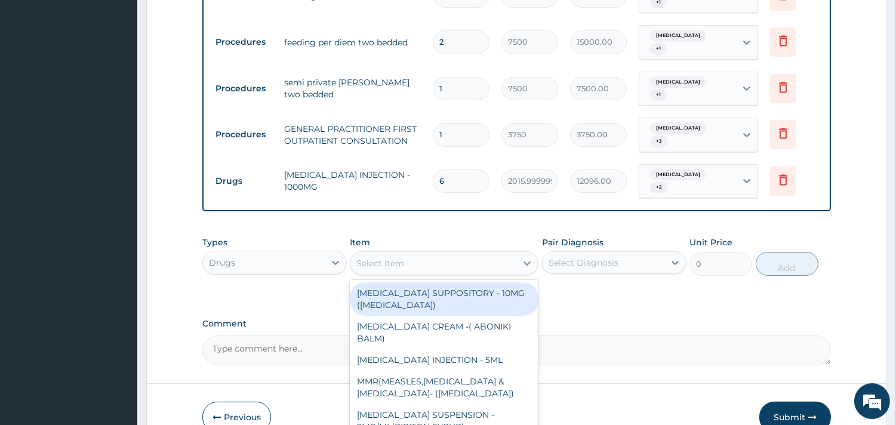
click at [422, 254] on div "Select Item" at bounding box center [433, 263] width 166 height 19
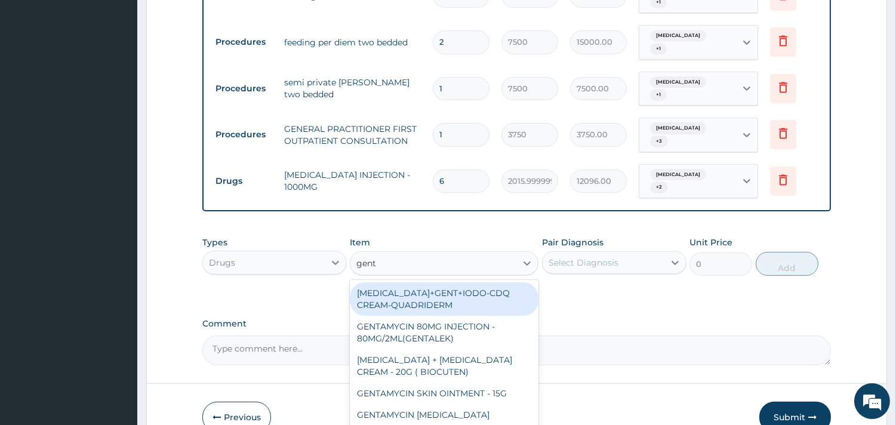
type input "genta"
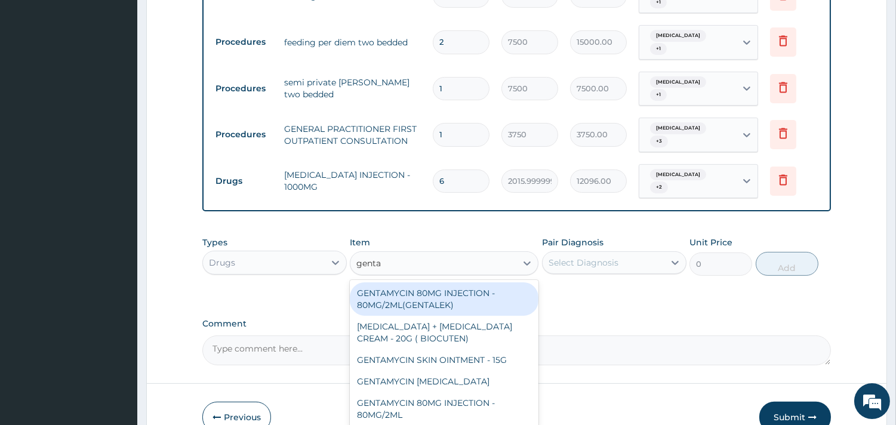
drag, startPoint x: 439, startPoint y: 282, endPoint x: 569, endPoint y: 247, distance: 134.6
click at [439, 282] on div "GENTAMYCIN 80MG INJECTION - 80MG/2ML(GENTALEK)" at bounding box center [444, 298] width 189 height 33
type input "1400"
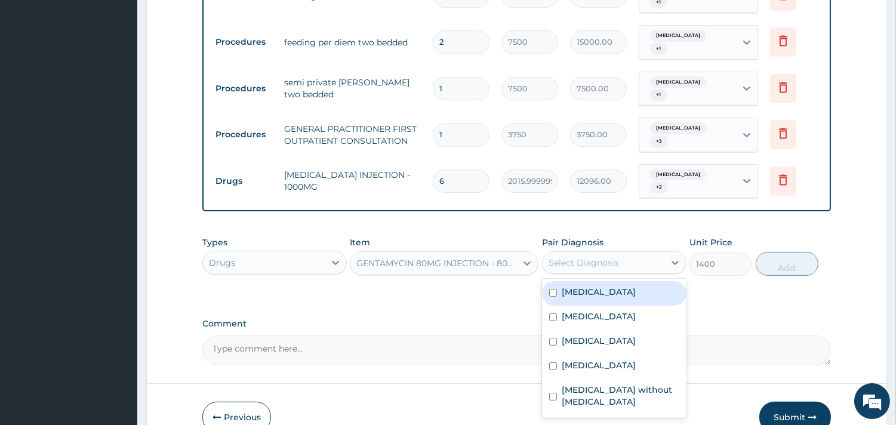
click at [598, 257] on div "Select Diagnosis" at bounding box center [583, 263] width 70 height 12
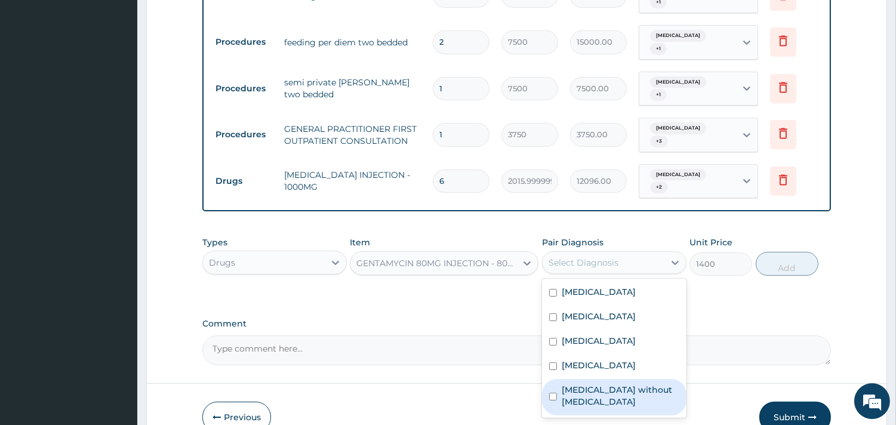
click at [577, 384] on label "Sepsis without septic shock" at bounding box center [620, 396] width 118 height 24
checkbox input "true"
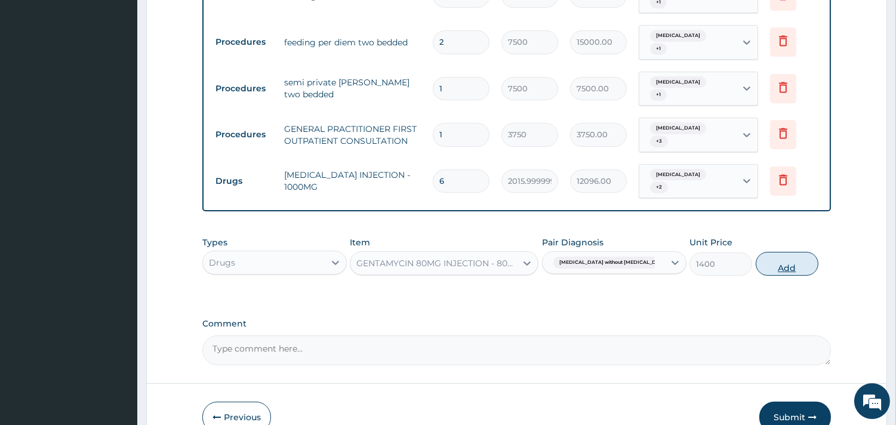
click at [804, 252] on button "Add" at bounding box center [786, 264] width 63 height 24
type input "0"
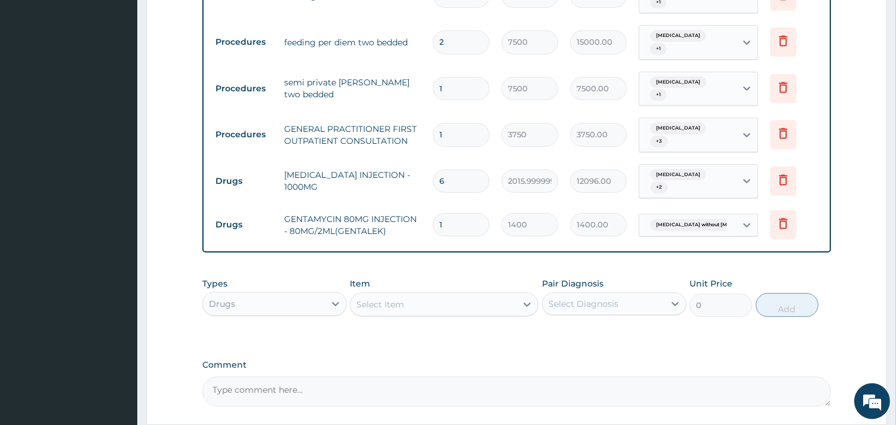
type input "0.00"
type input "6"
type input "8400.00"
type input "6"
click at [470, 295] on div "Select Item" at bounding box center [433, 304] width 166 height 19
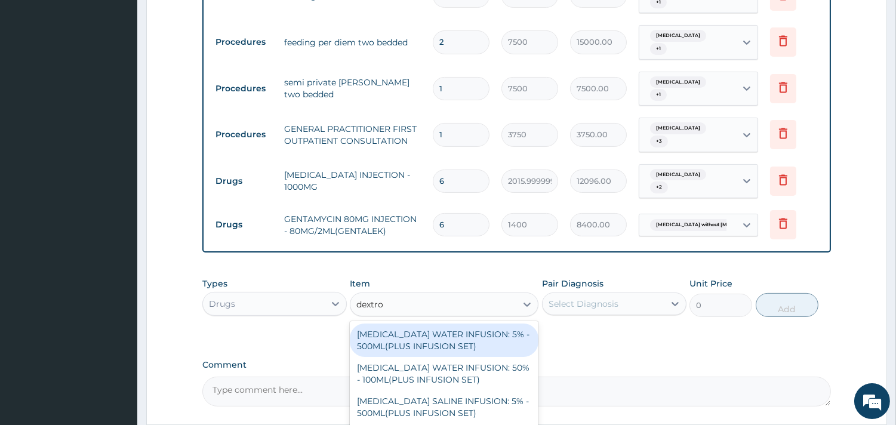
type input "dextros"
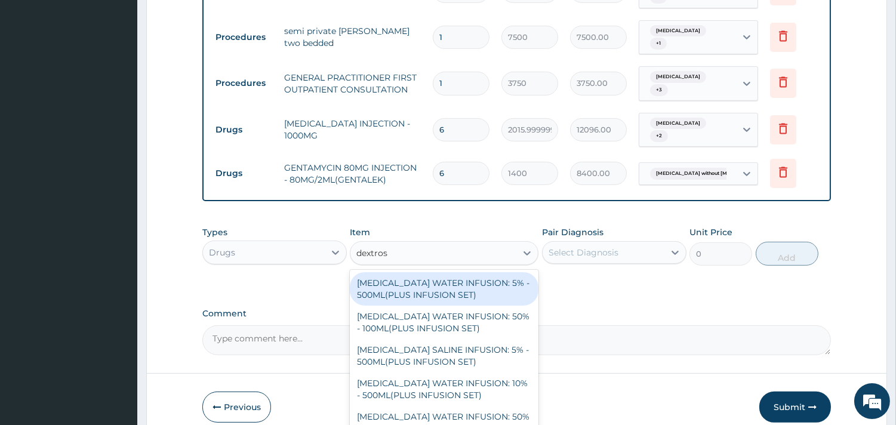
scroll to position [693, 0]
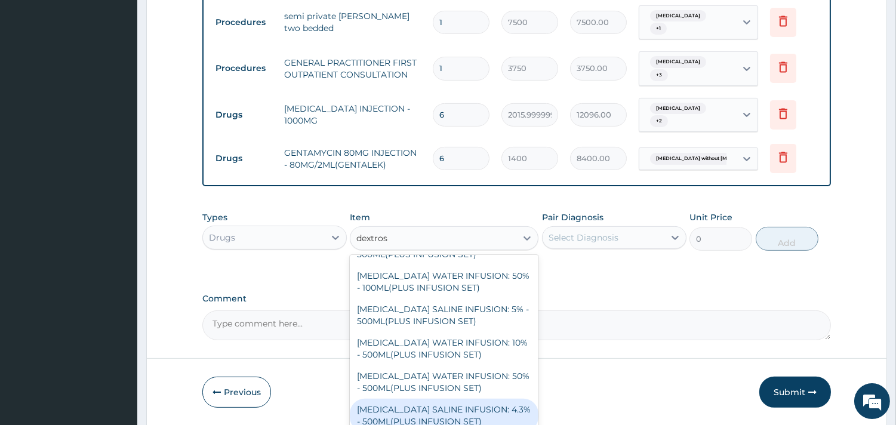
click at [470, 399] on div "[MEDICAL_DATA] SALINE INFUSION: 4.3% - 500ML(PLUS INFUSION SET)" at bounding box center [444, 415] width 189 height 33
type input "1092"
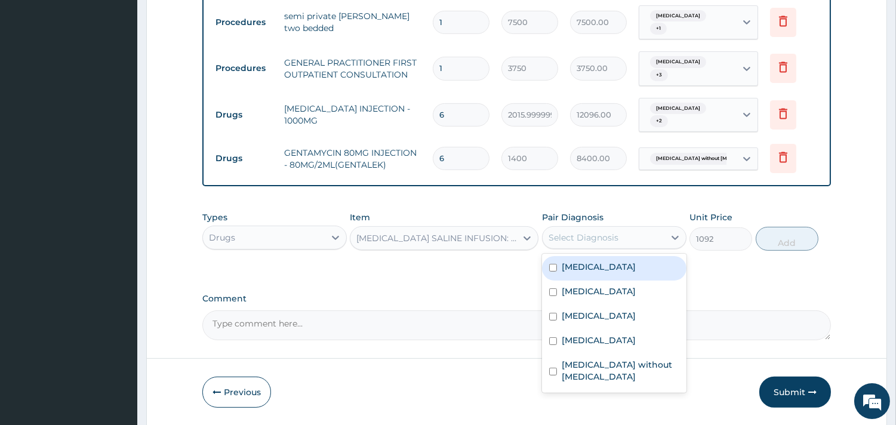
click at [581, 232] on div "Select Diagnosis" at bounding box center [583, 238] width 70 height 12
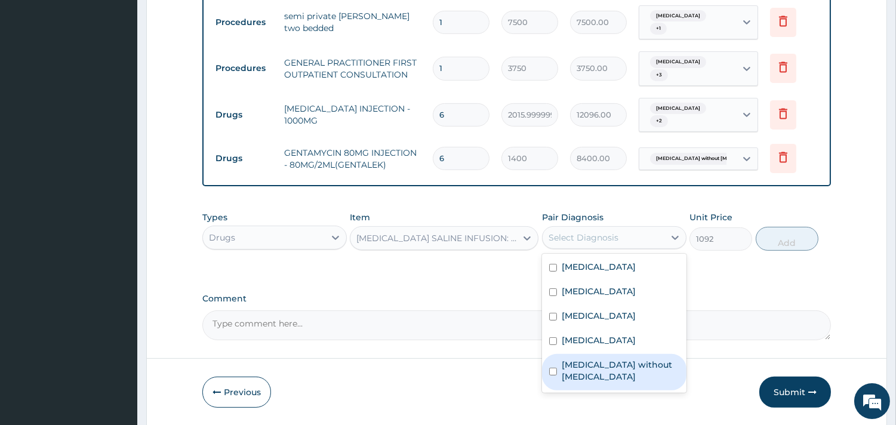
click at [616, 359] on label "Sepsis without septic shock" at bounding box center [620, 371] width 118 height 24
checkbox input "true"
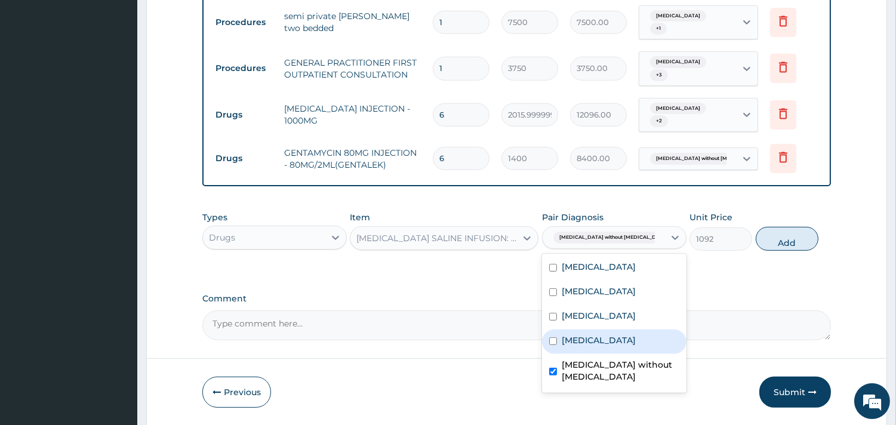
drag, startPoint x: 609, startPoint y: 311, endPoint x: 613, endPoint y: 307, distance: 6.3
click at [609, 329] on div "Malaria" at bounding box center [614, 341] width 144 height 24
checkbox input "true"
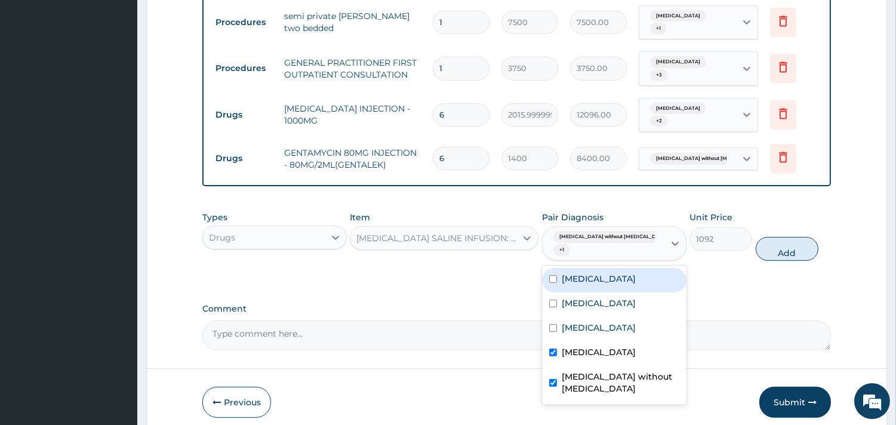
drag, startPoint x: 800, startPoint y: 224, endPoint x: 791, endPoint y: 237, distance: 15.6
click at [798, 237] on button "Add" at bounding box center [786, 249] width 63 height 24
type input "0"
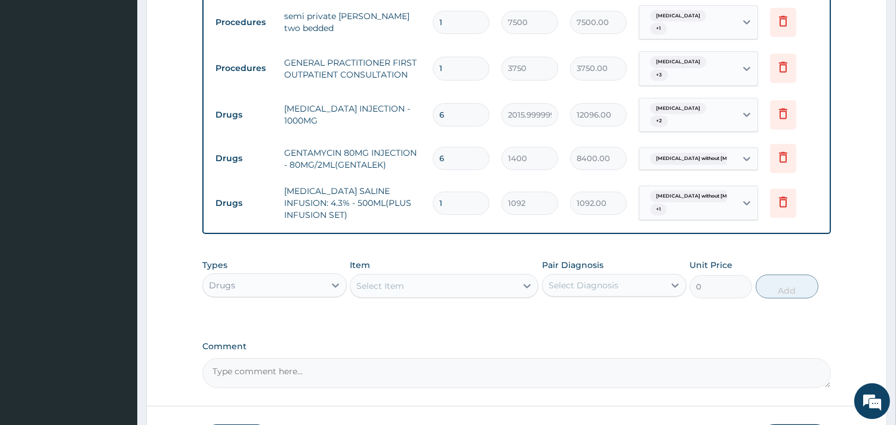
type input "0.00"
type input "2"
type input "2184.00"
type input "2"
click at [422, 276] on div "Select Item" at bounding box center [433, 285] width 166 height 19
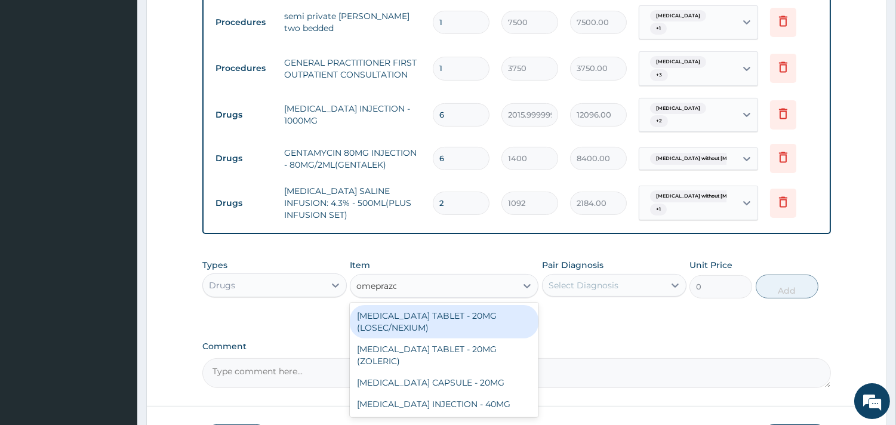
type input "omeprazol"
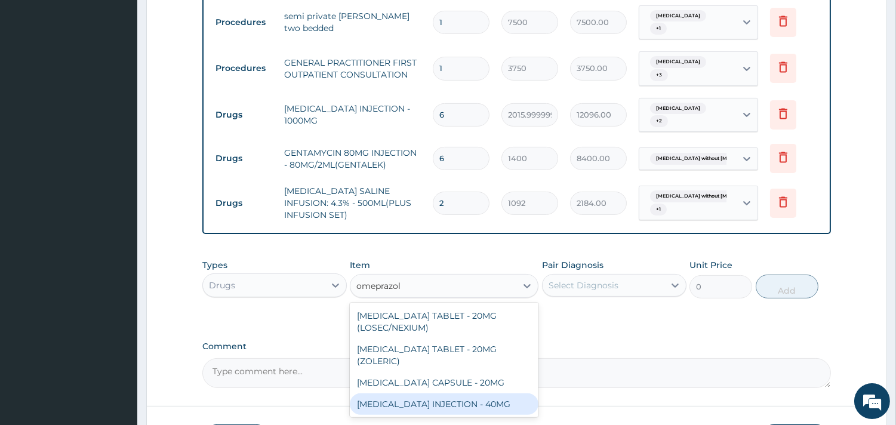
drag, startPoint x: 492, startPoint y: 381, endPoint x: 558, endPoint y: 271, distance: 127.7
click at [492, 393] on div "[MEDICAL_DATA] INJECTION - 40MG" at bounding box center [444, 403] width 189 height 21
type input "1400"
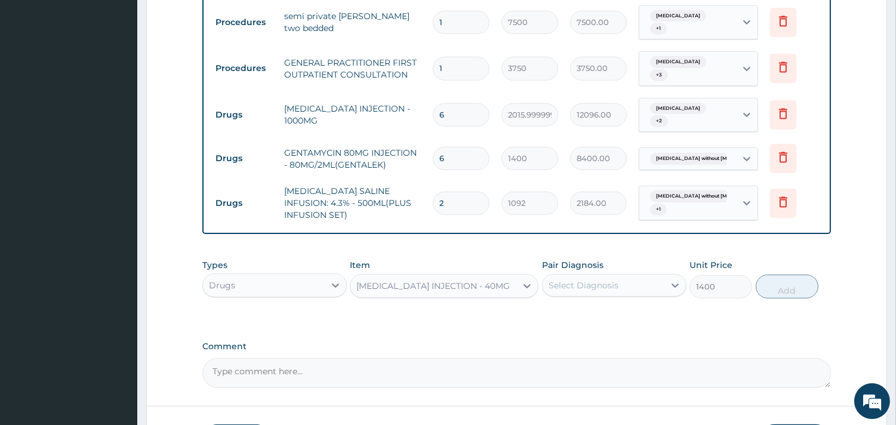
click at [573, 274] on div "Select Diagnosis" at bounding box center [614, 285] width 144 height 23
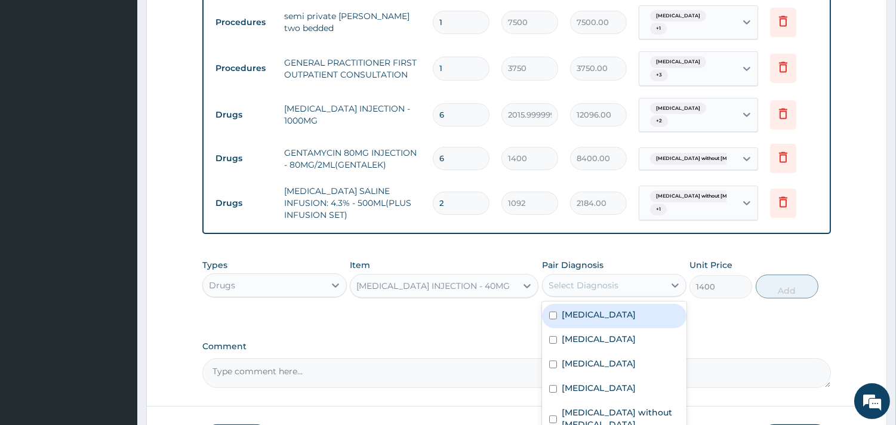
click at [593, 308] on label "Gastritis" at bounding box center [598, 314] width 74 height 12
checkbox input "true"
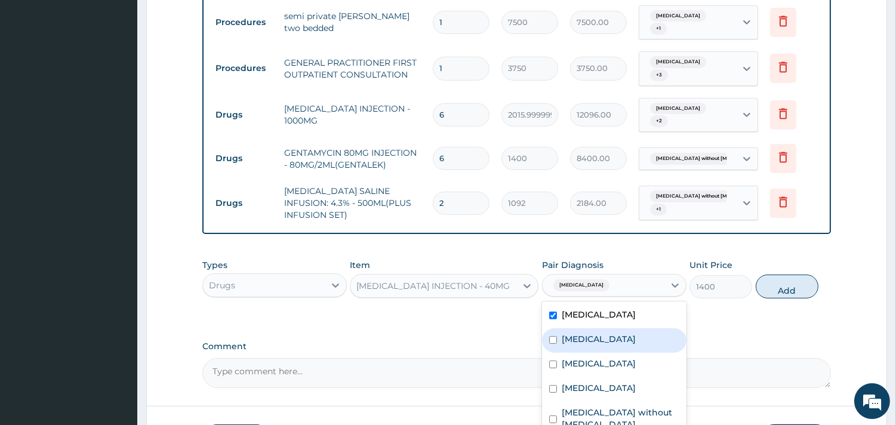
click at [598, 333] on label "Peptic ulcer" at bounding box center [598, 339] width 74 height 12
checkbox input "true"
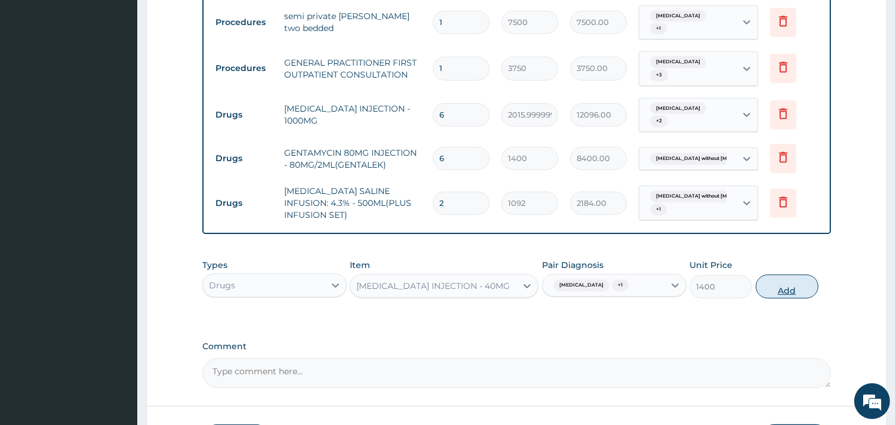
click at [782, 274] on button "Add" at bounding box center [786, 286] width 63 height 24
type input "0"
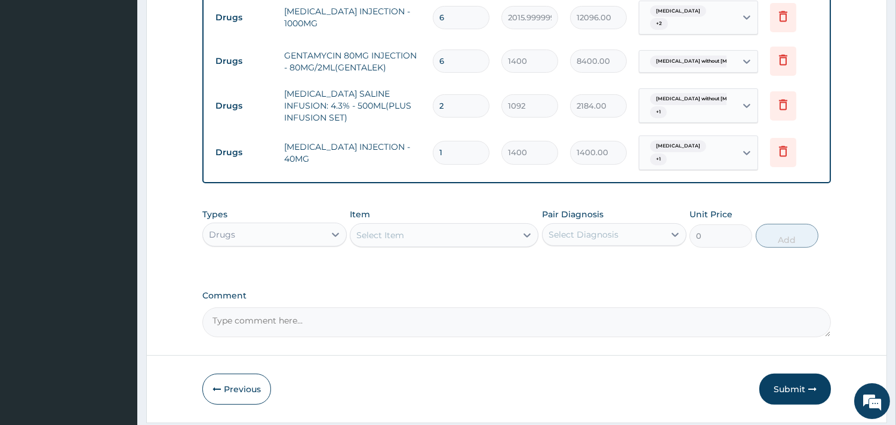
scroll to position [798, 0]
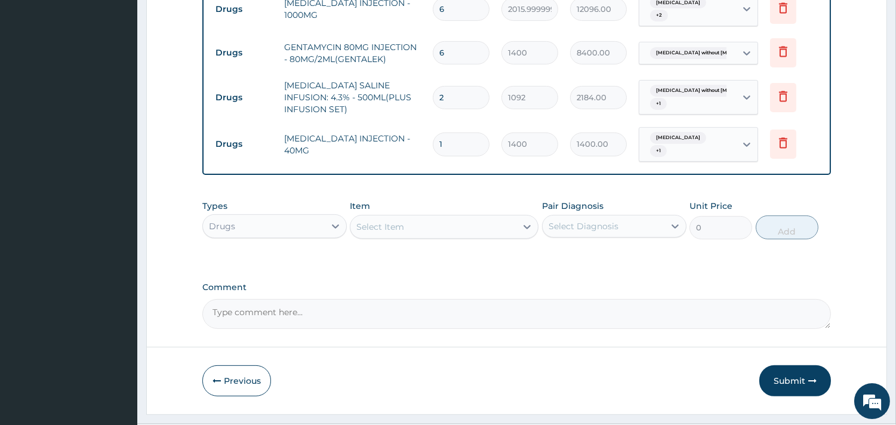
click at [462, 217] on div "Select Item" at bounding box center [433, 226] width 166 height 19
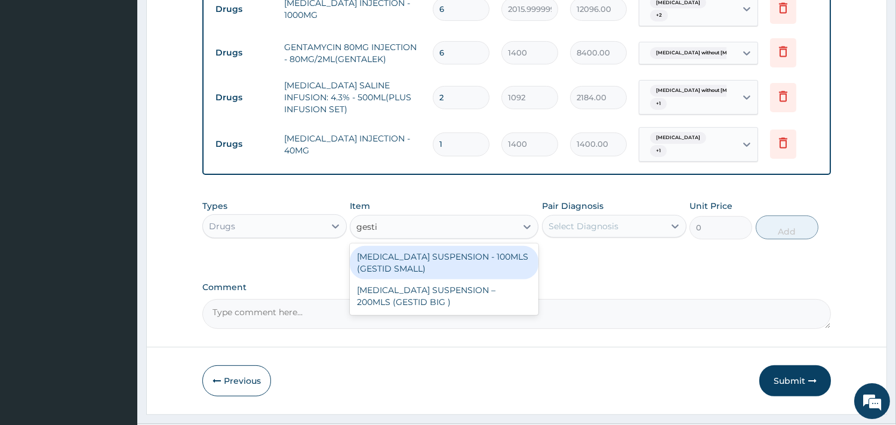
type input "gestid"
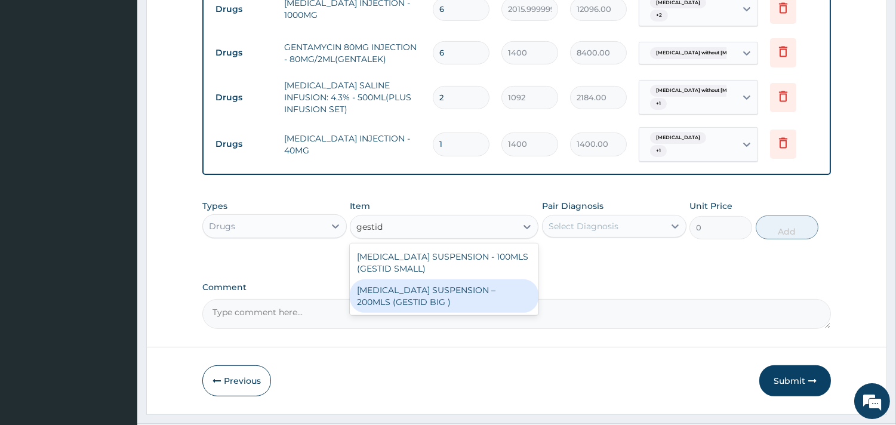
drag, startPoint x: 476, startPoint y: 269, endPoint x: 573, endPoint y: 203, distance: 117.0
click at [476, 279] on div "[MEDICAL_DATA] SUSPENSION – 200MLS (GESTID BIG )" at bounding box center [444, 295] width 189 height 33
type input "1680"
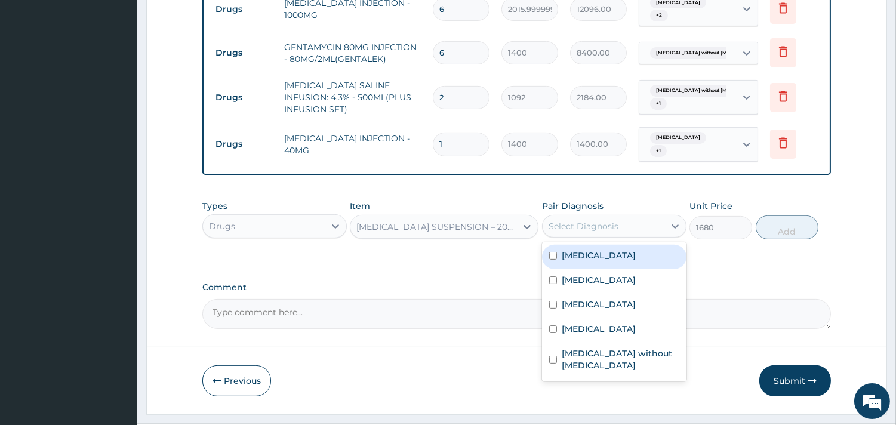
click at [582, 220] on div "Select Diagnosis" at bounding box center [583, 226] width 70 height 12
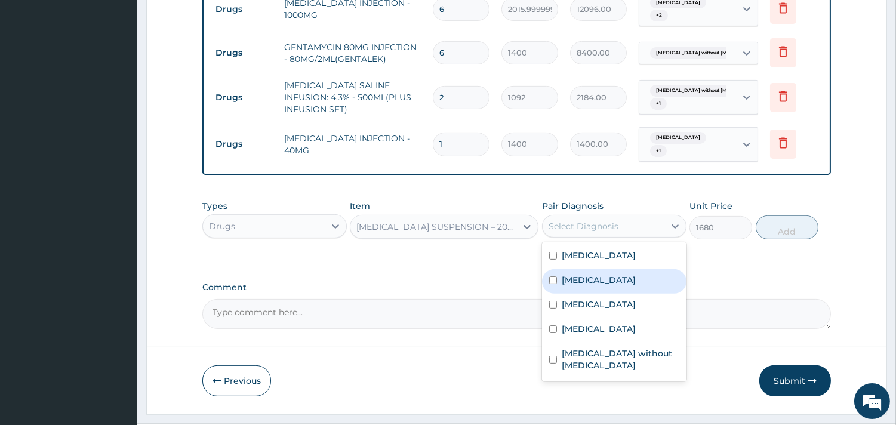
drag, startPoint x: 601, startPoint y: 251, endPoint x: 751, endPoint y: 203, distance: 157.2
click at [601, 274] on label "Peptic ulcer" at bounding box center [598, 280] width 74 height 12
checkbox input "true"
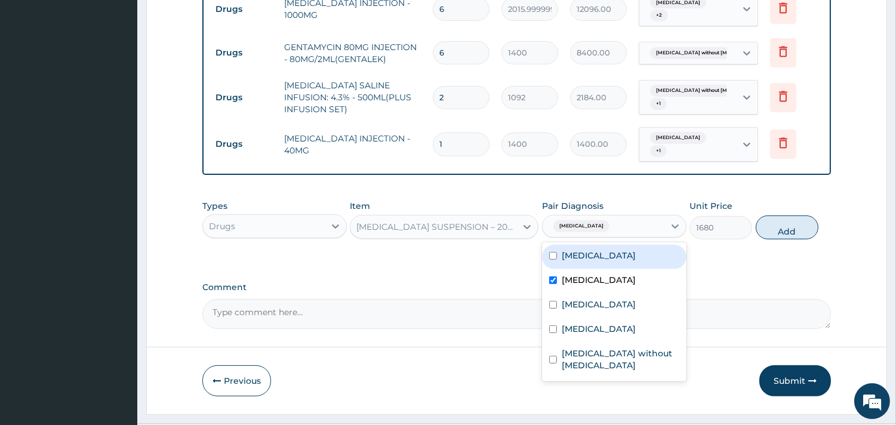
drag, startPoint x: 785, startPoint y: 195, endPoint x: 752, endPoint y: 203, distance: 33.1
click at [785, 215] on button "Add" at bounding box center [786, 227] width 63 height 24
type input "0"
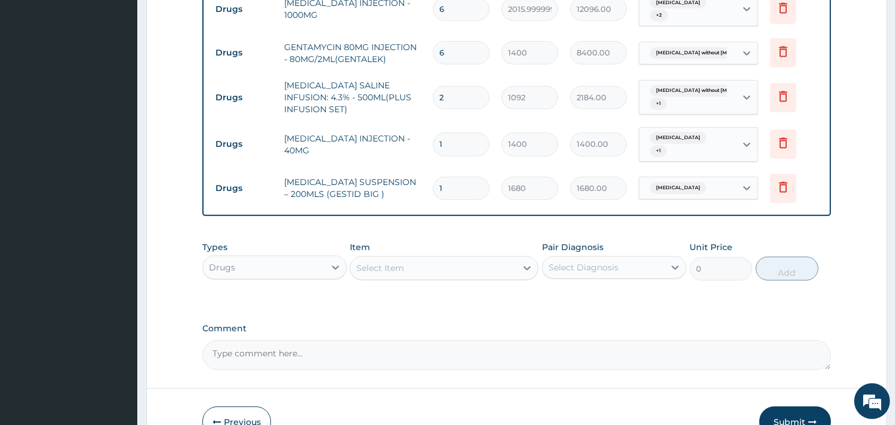
type input "0.00"
type input "1"
type input "1680.00"
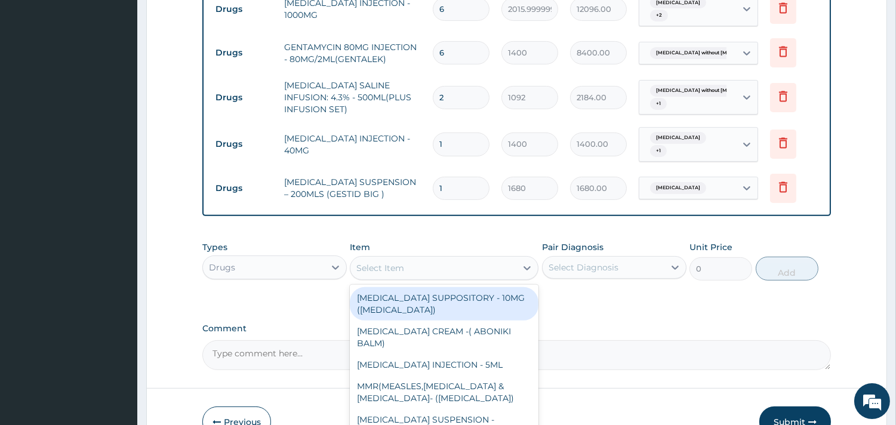
click at [461, 258] on div "Select Item" at bounding box center [433, 267] width 166 height 19
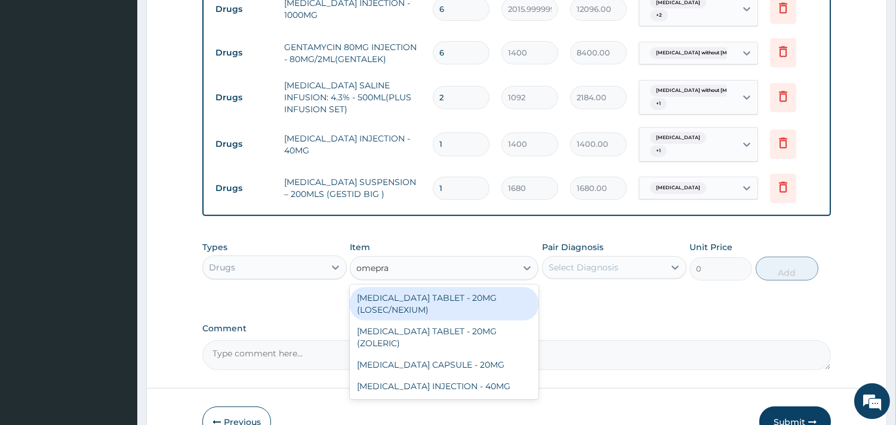
type input "omepraz"
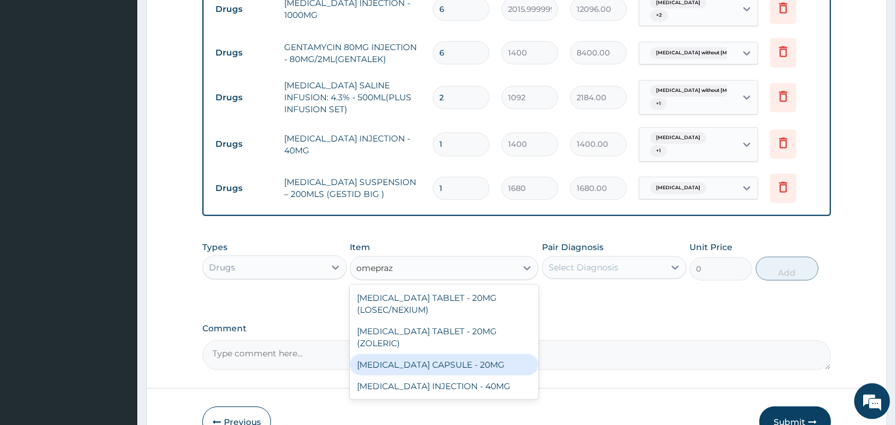
drag, startPoint x: 466, startPoint y: 332, endPoint x: 525, endPoint y: 258, distance: 94.2
click at [465, 354] on div "[MEDICAL_DATA] CAPSULE - 20MG" at bounding box center [444, 364] width 189 height 21
type input "140"
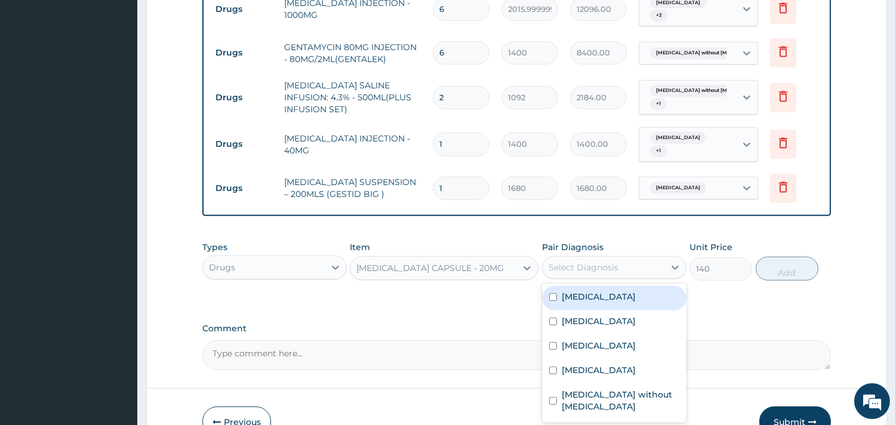
click at [558, 261] on div "Select Diagnosis" at bounding box center [583, 267] width 70 height 12
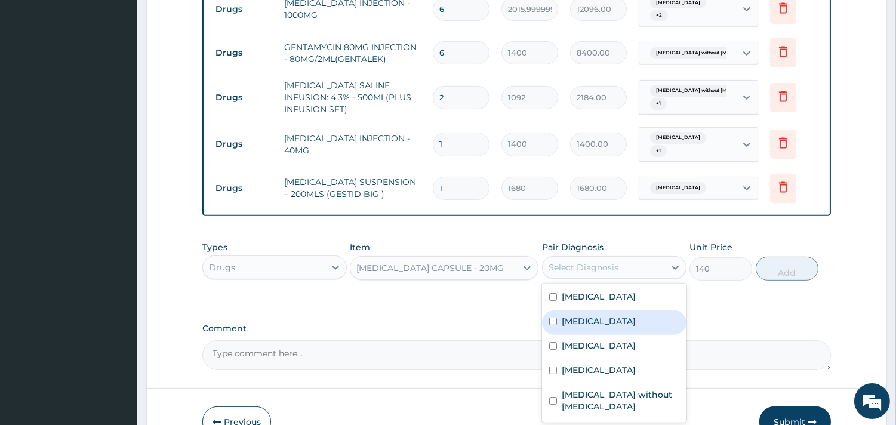
drag, startPoint x: 585, startPoint y: 291, endPoint x: 675, endPoint y: 253, distance: 97.9
click at [593, 315] on label "Peptic ulcer" at bounding box center [598, 321] width 74 height 12
checkbox input "true"
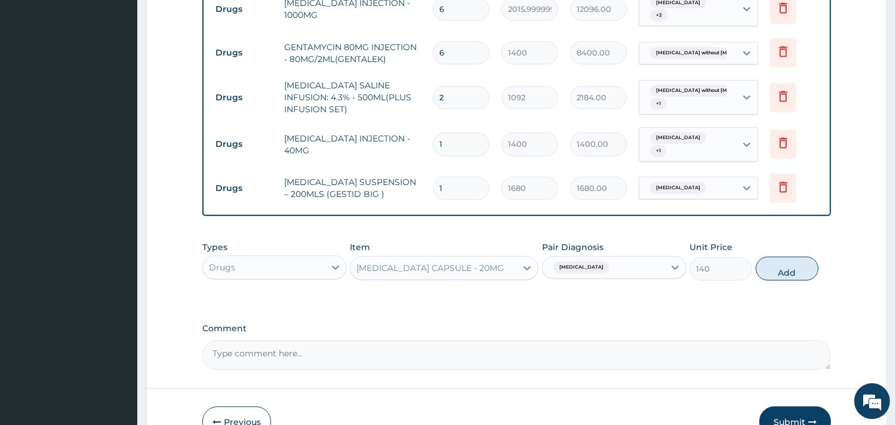
click at [758, 257] on button "Add" at bounding box center [786, 269] width 63 height 24
type input "0"
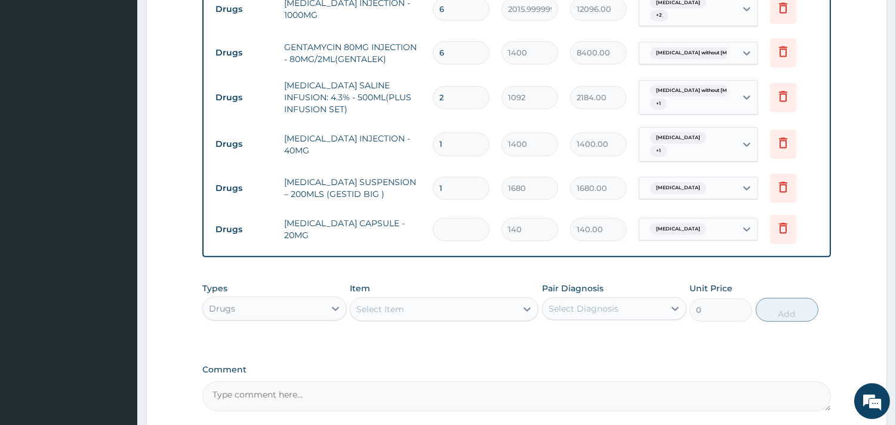
type input "0.00"
type input "7"
type input "980.00"
type input "7"
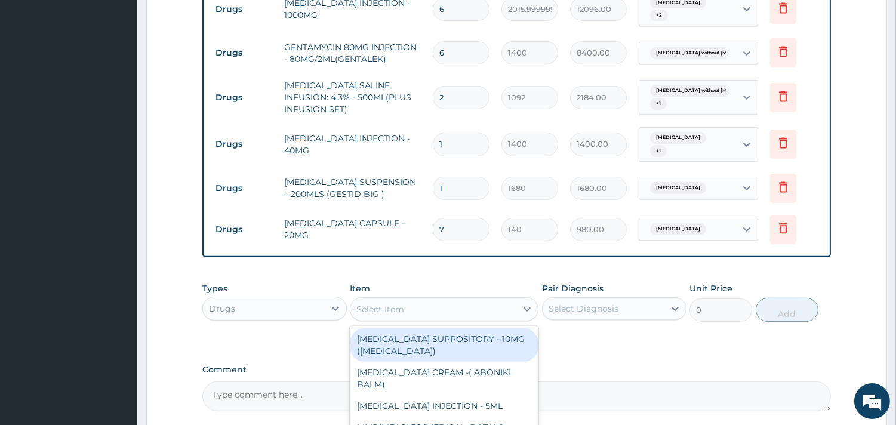
click at [439, 300] on div "Select Item" at bounding box center [433, 309] width 166 height 19
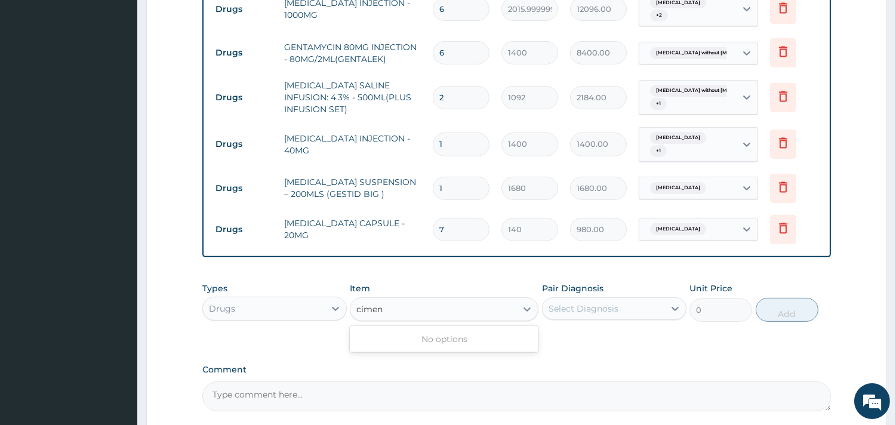
type input "cime"
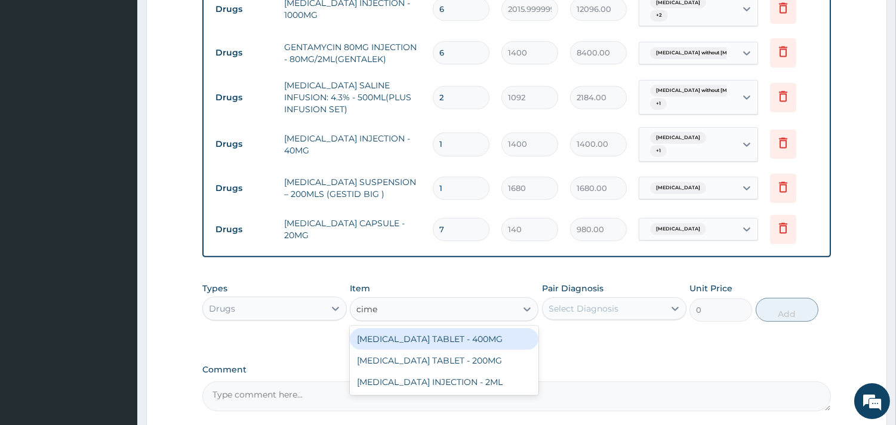
click at [504, 328] on div "CIMETIDINE TABLET - 400MG" at bounding box center [444, 338] width 189 height 21
type input "95.19999999999999"
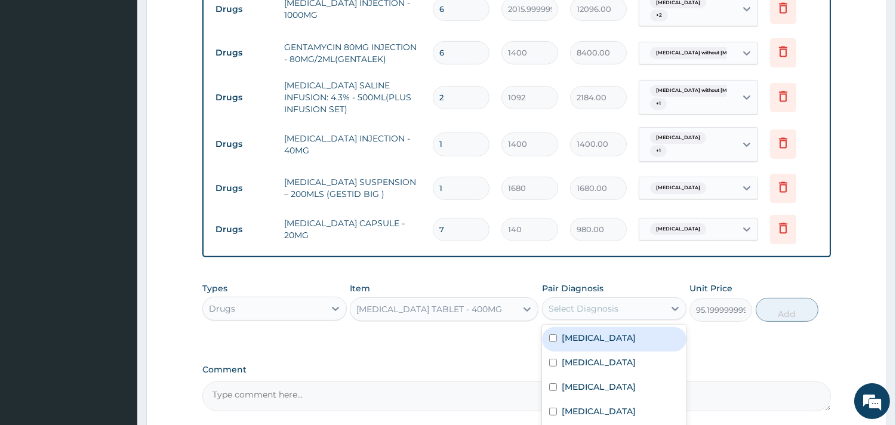
click at [615, 303] on div "Select Diagnosis" at bounding box center [583, 309] width 70 height 12
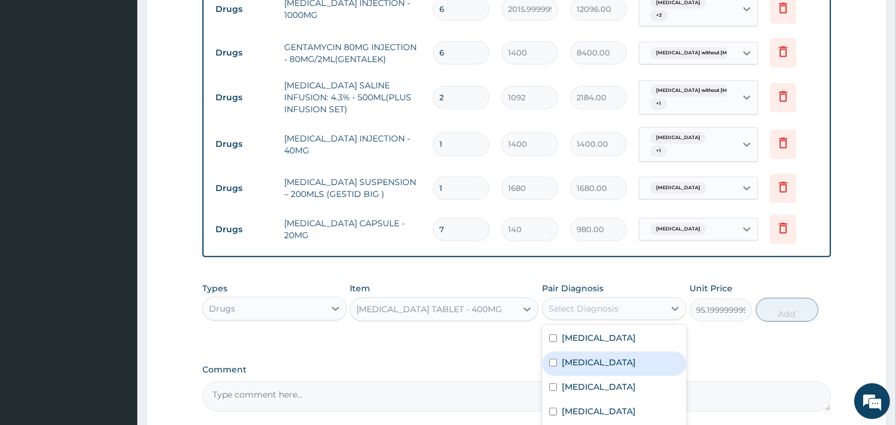
drag, startPoint x: 597, startPoint y: 340, endPoint x: 622, endPoint y: 327, distance: 27.8
click at [597, 351] on div "Peptic ulcer" at bounding box center [614, 363] width 144 height 24
checkbox input "true"
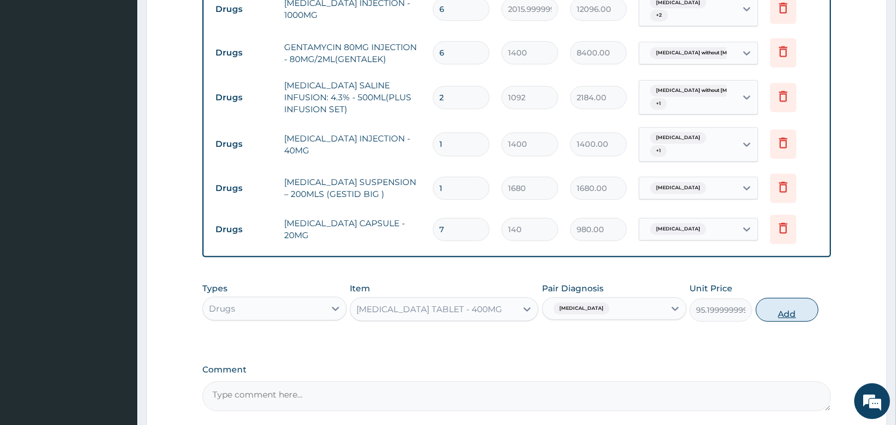
click at [786, 298] on button "Add" at bounding box center [786, 310] width 63 height 24
type input "0"
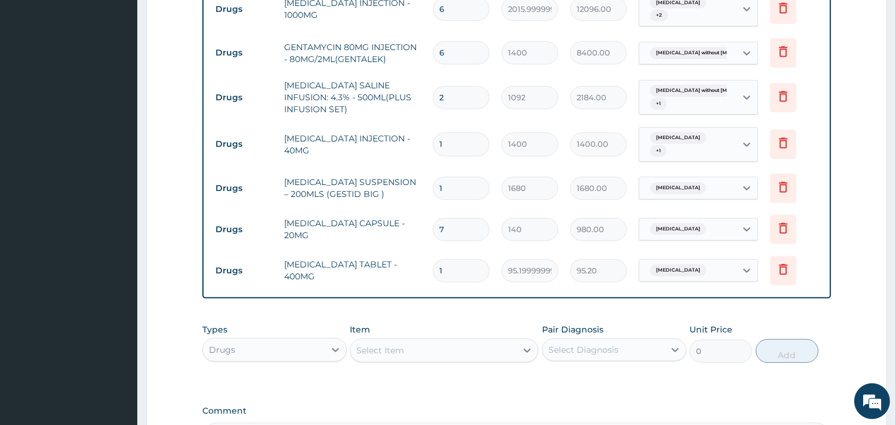
type input "0.00"
type input "2"
type input "190.40"
type input "21"
type input "1999.20"
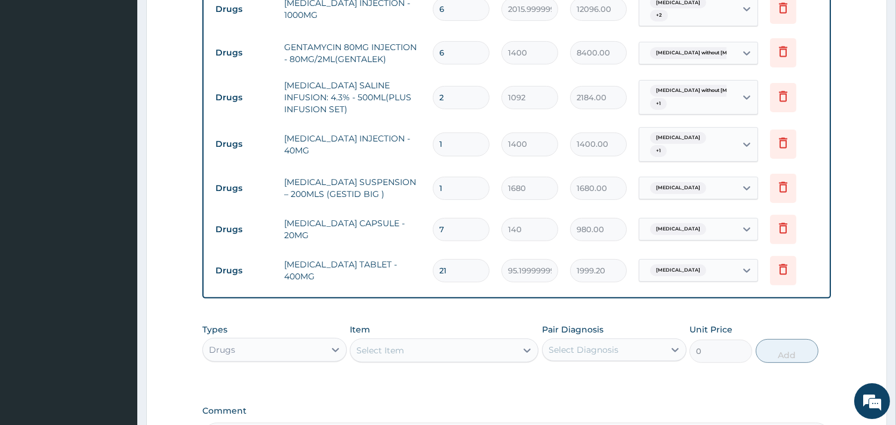
type input "21"
click at [467, 341] on div "Select Item" at bounding box center [433, 350] width 166 height 19
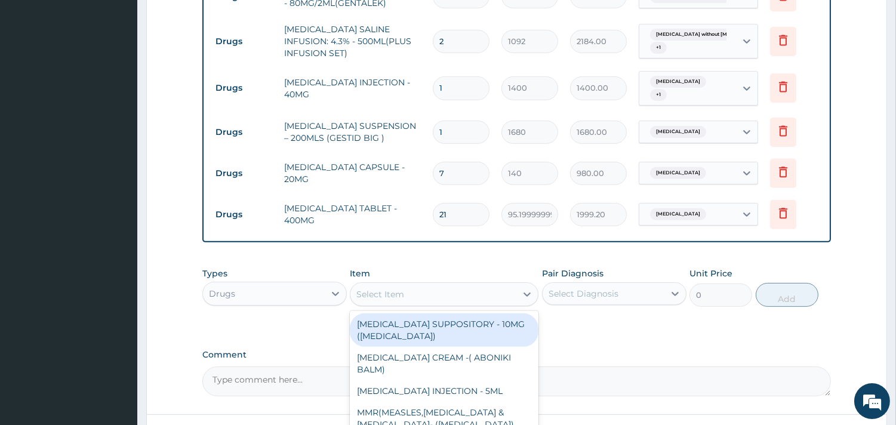
scroll to position [923, 0]
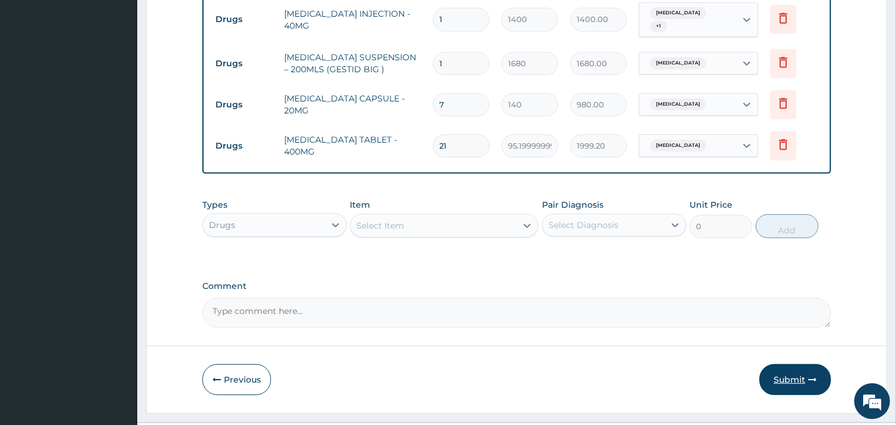
click at [800, 364] on button "Submit" at bounding box center [795, 379] width 72 height 31
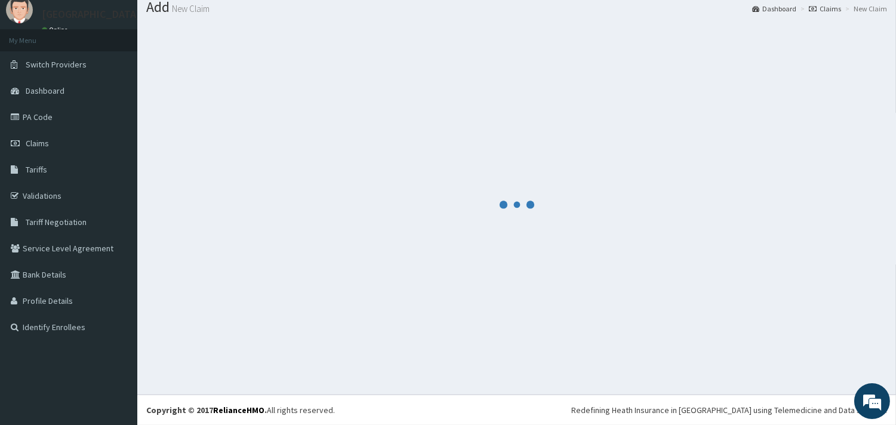
scroll to position [39, 0]
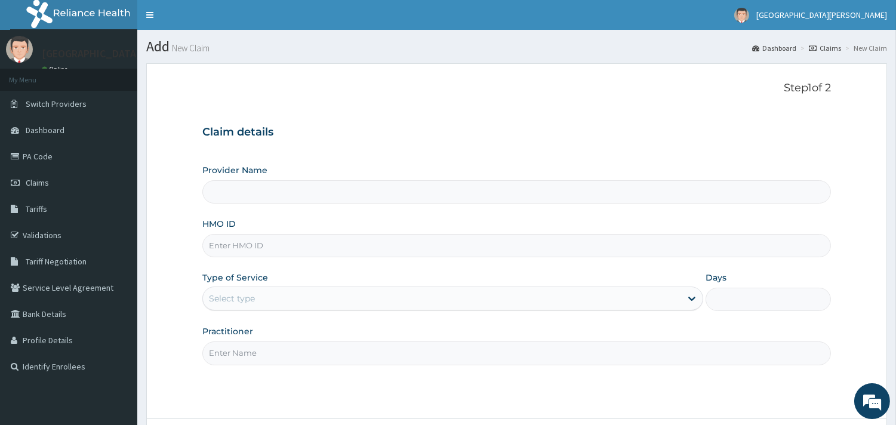
click at [306, 252] on input "HMO ID" at bounding box center [516, 245] width 628 height 23
type input "ST. [PERSON_NAME][GEOGRAPHIC_DATA] -[GEOGRAPHIC_DATA]"
paste input "AEN/10273/D"
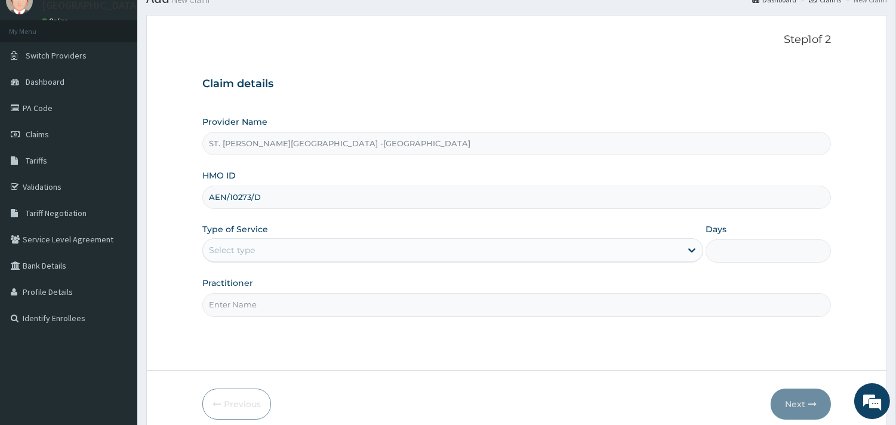
scroll to position [101, 0]
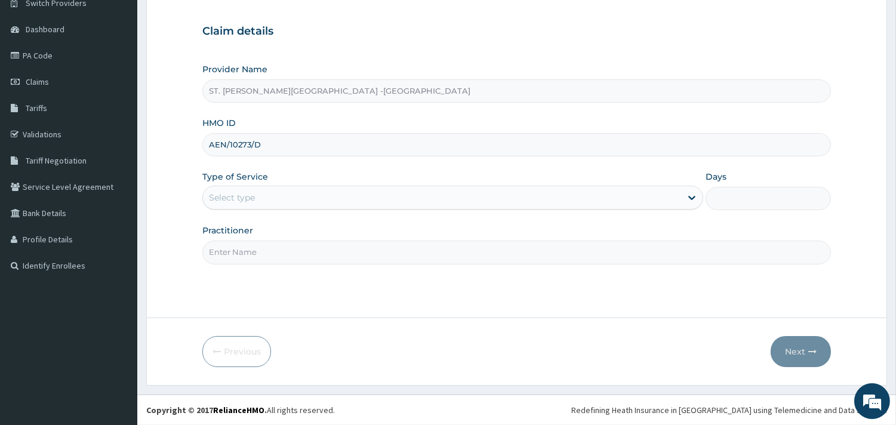
type input "AEN/10273/D"
click at [295, 200] on div "Select type" at bounding box center [442, 197] width 478 height 19
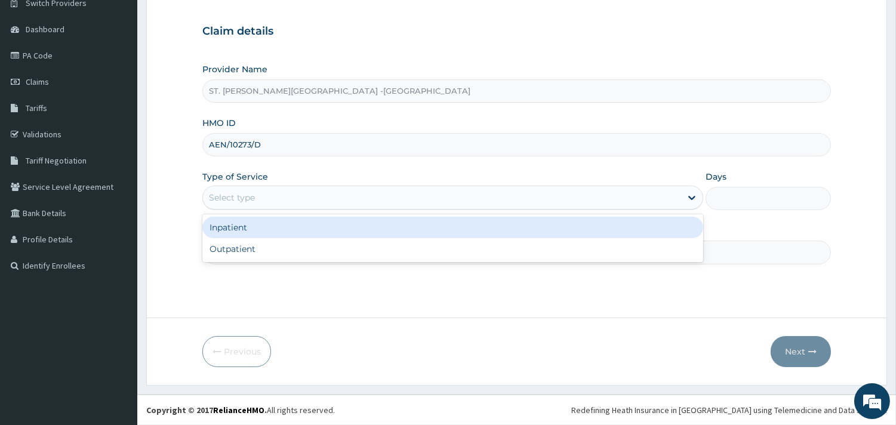
click at [276, 229] on div "Inpatient" at bounding box center [452, 227] width 501 height 21
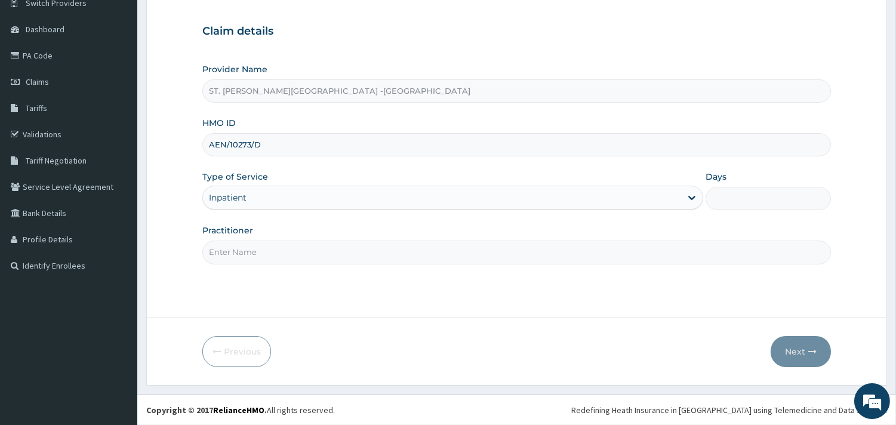
click at [774, 203] on input "Days" at bounding box center [767, 198] width 125 height 23
type input "2"
click at [320, 249] on input "Practitioner" at bounding box center [516, 251] width 628 height 23
type input "ONYESOH"
click at [801, 346] on button "Next" at bounding box center [800, 351] width 60 height 31
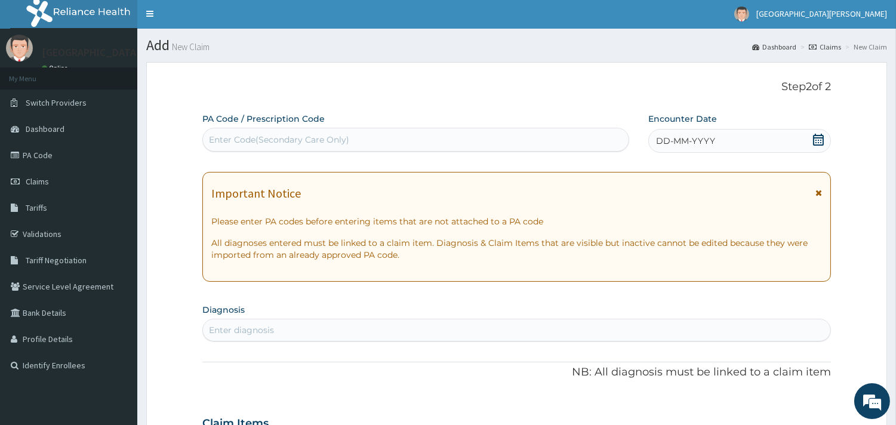
scroll to position [0, 0]
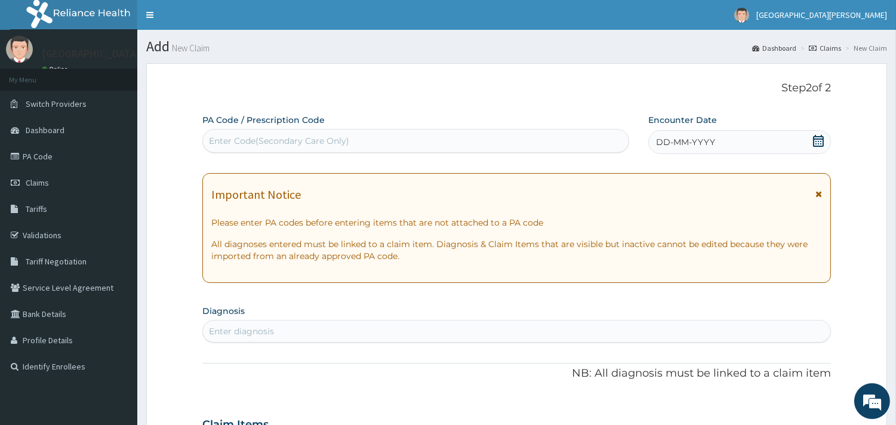
click at [468, 147] on div "Enter Code(Secondary Care Only)" at bounding box center [415, 140] width 425 height 19
paste input "PA/83A99F"
type input "PA/83A99F"
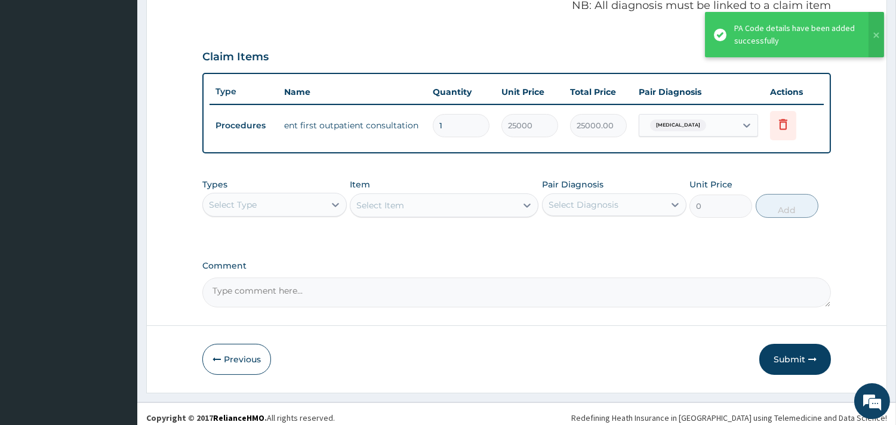
scroll to position [378, 0]
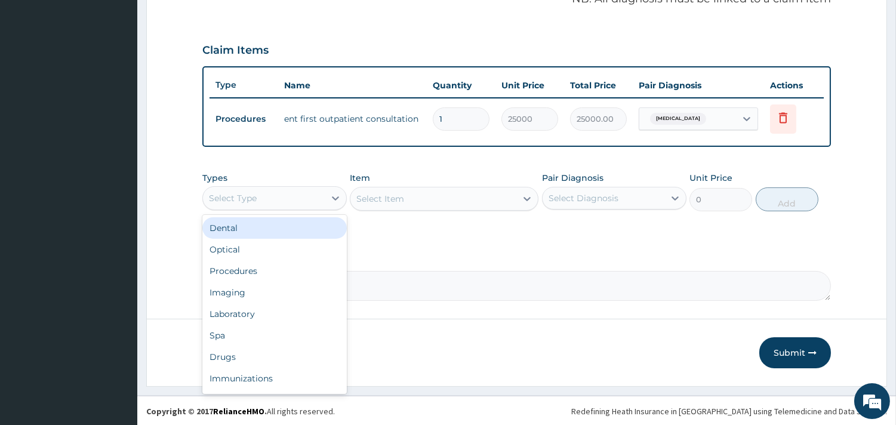
click at [300, 189] on div "Select Type" at bounding box center [264, 198] width 122 height 19
type input "dr"
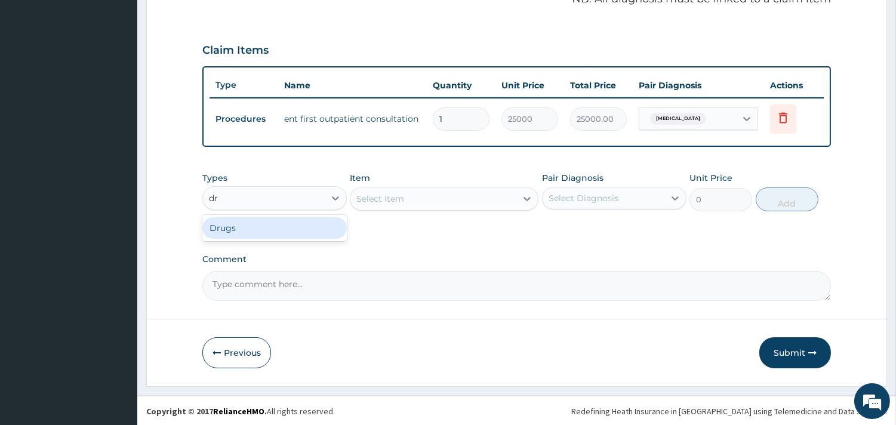
click at [278, 223] on div "Drugs" at bounding box center [274, 227] width 144 height 21
drag, startPoint x: 470, startPoint y: 190, endPoint x: 450, endPoint y: 195, distance: 19.8
click at [470, 191] on div "Select Item" at bounding box center [444, 199] width 189 height 24
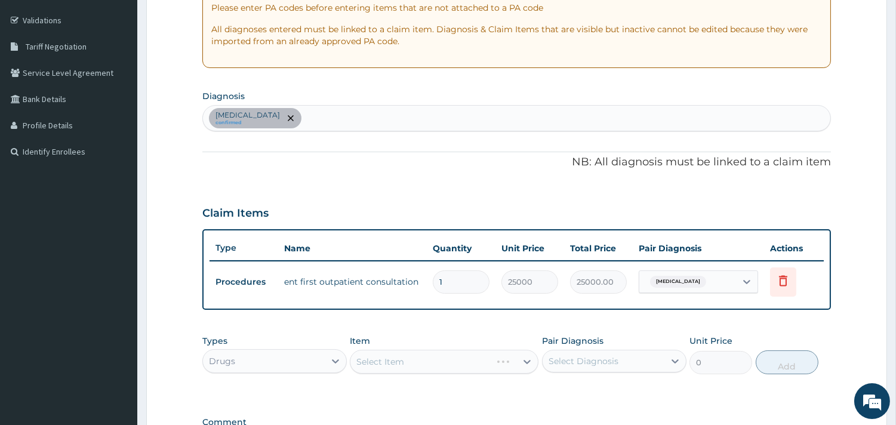
scroll to position [179, 0]
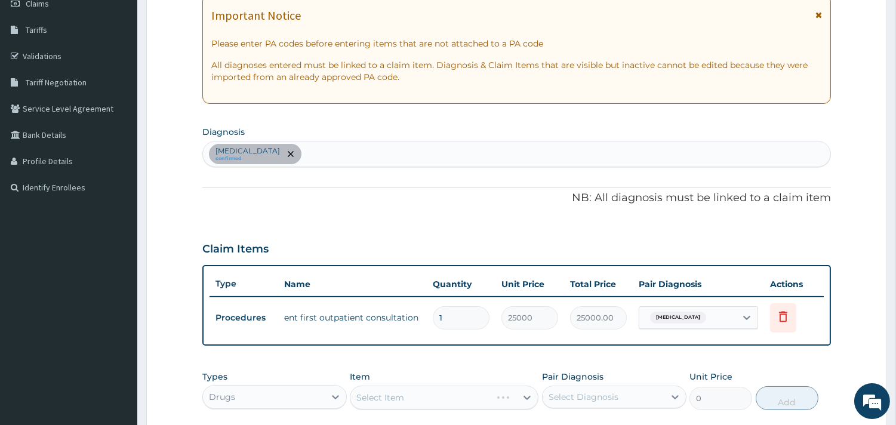
click at [377, 148] on div "Impacted cerumen confirmed" at bounding box center [516, 153] width 627 height 25
type input "allergy"
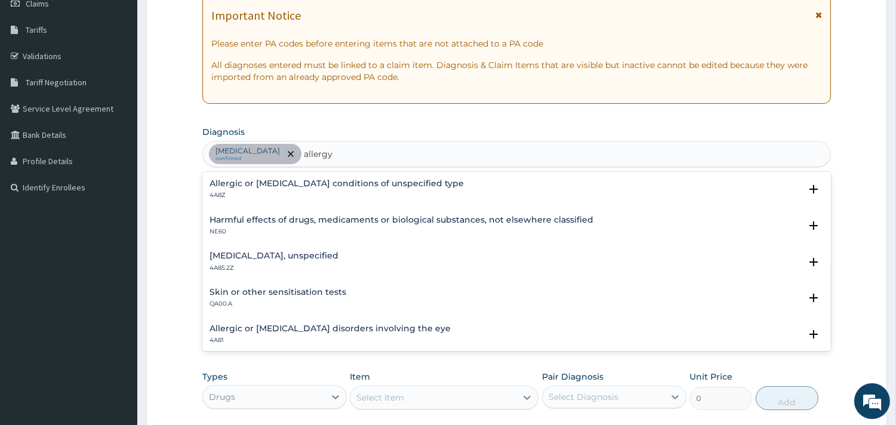
click at [279, 181] on h4 "Allergic or hypersensitivity conditions of unspecified type" at bounding box center [336, 183] width 254 height 9
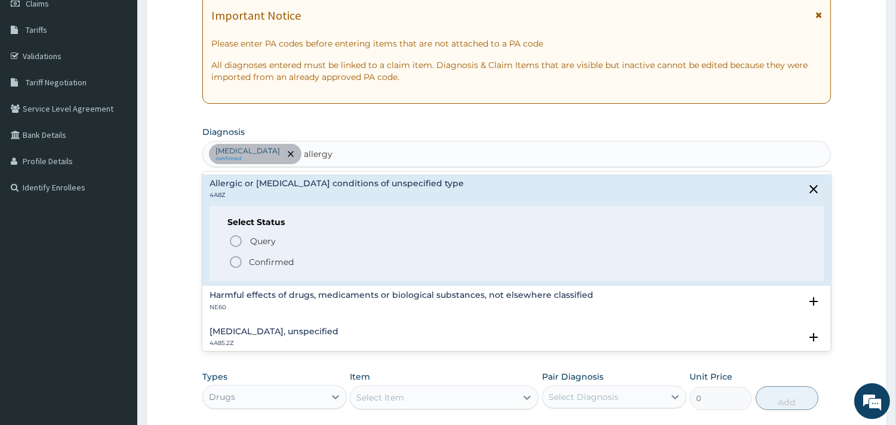
click at [240, 261] on icon "status option filled" at bounding box center [236, 262] width 14 height 14
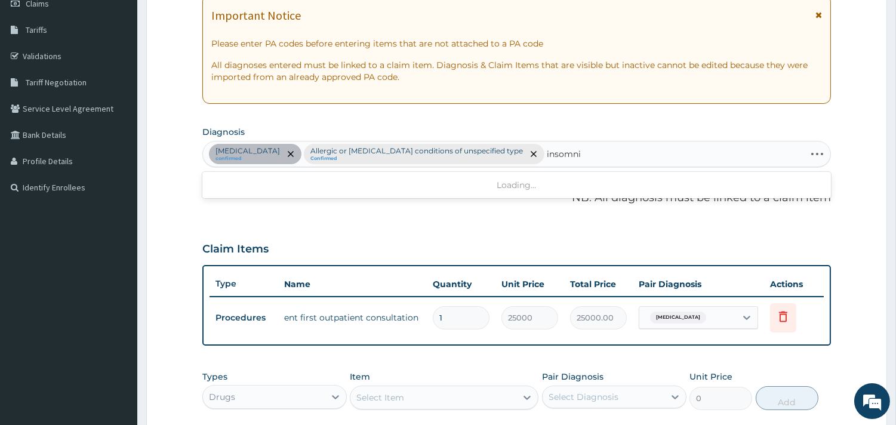
type input "insomnia"
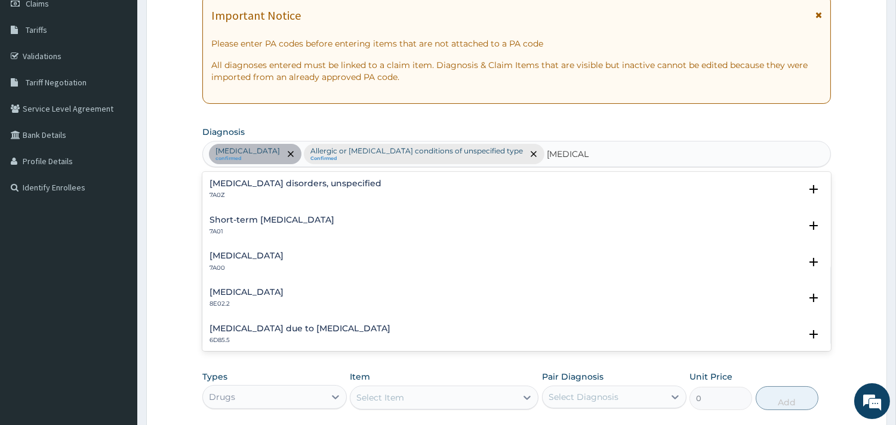
click at [270, 180] on h4 "Insomnia disorders, unspecified" at bounding box center [295, 183] width 172 height 9
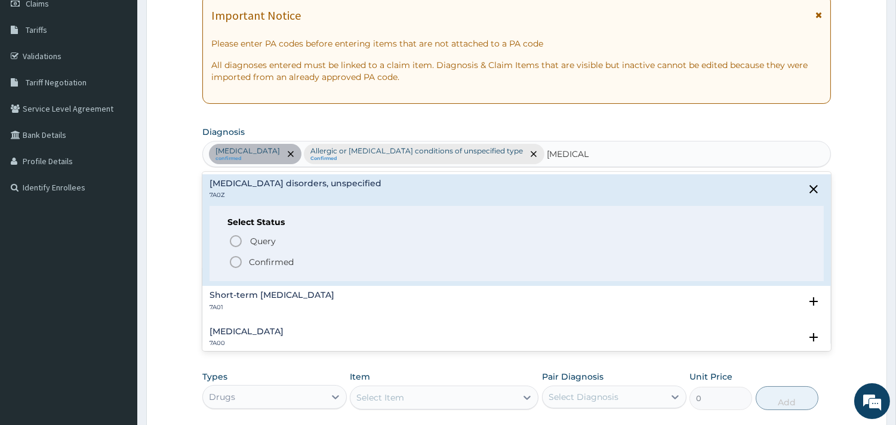
click at [236, 260] on icon "status option filled" at bounding box center [236, 262] width 14 height 14
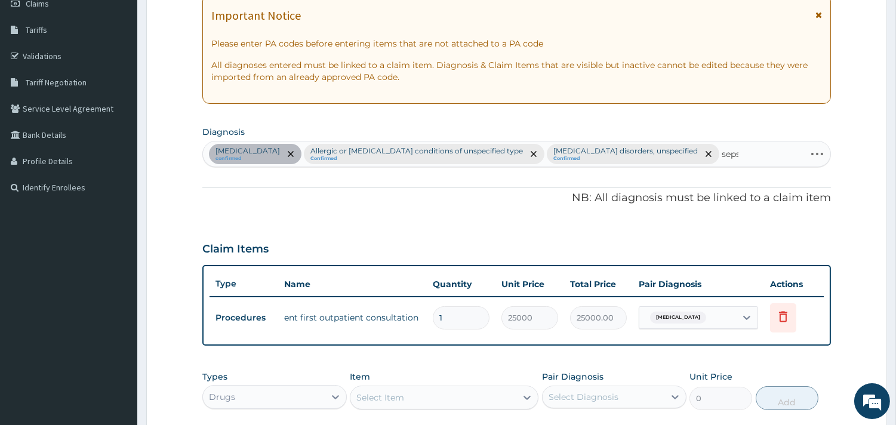
type input "[MEDICAL_DATA]"
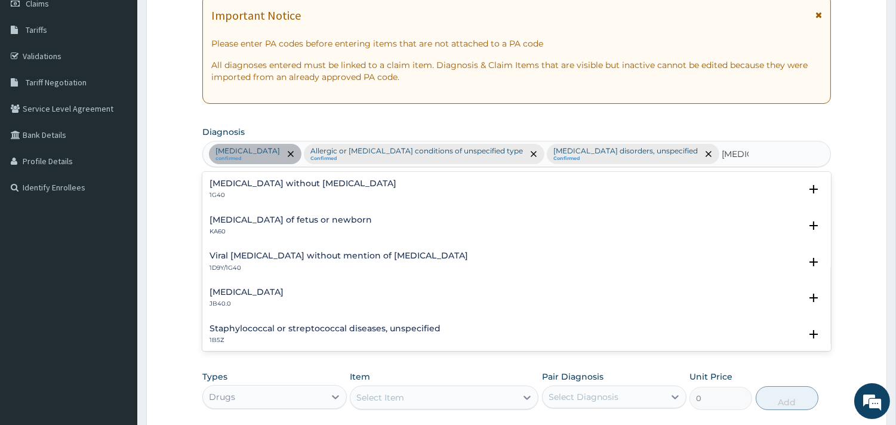
click at [293, 181] on h4 "[MEDICAL_DATA] without [MEDICAL_DATA]" at bounding box center [302, 183] width 187 height 9
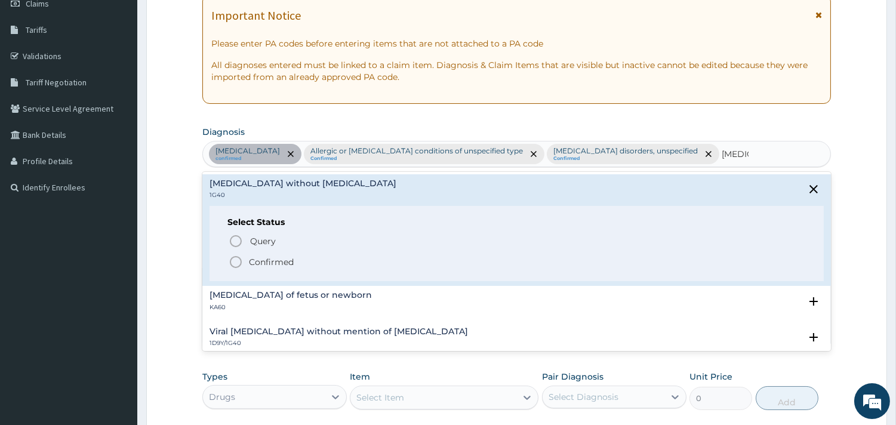
drag, startPoint x: 234, startPoint y: 260, endPoint x: 239, endPoint y: 254, distance: 7.6
click at [234, 259] on icon "status option filled" at bounding box center [236, 262] width 14 height 14
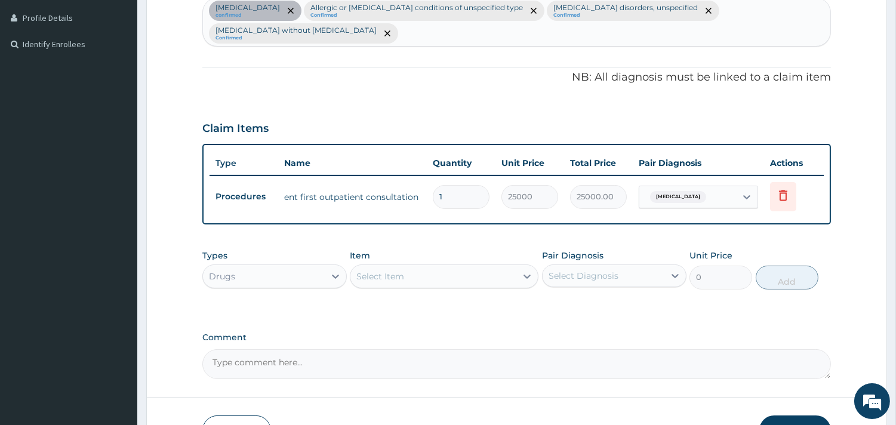
scroll to position [378, 0]
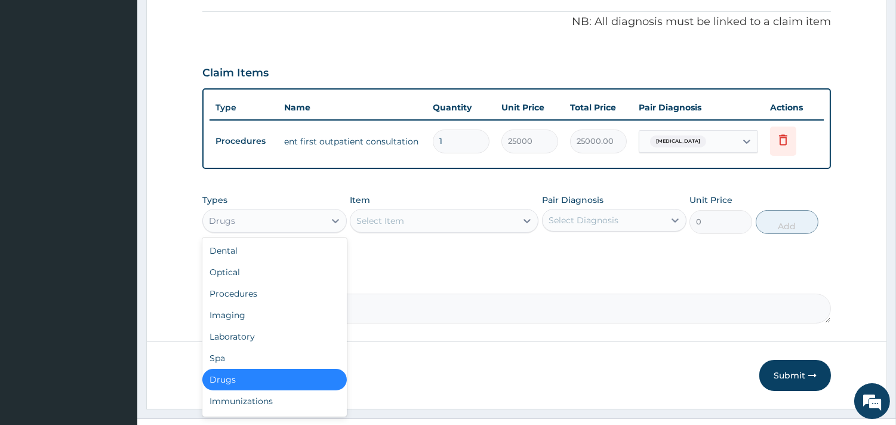
click at [319, 211] on div "Drugs" at bounding box center [264, 220] width 122 height 19
click at [456, 194] on div "Item Select Item" at bounding box center [444, 213] width 189 height 39
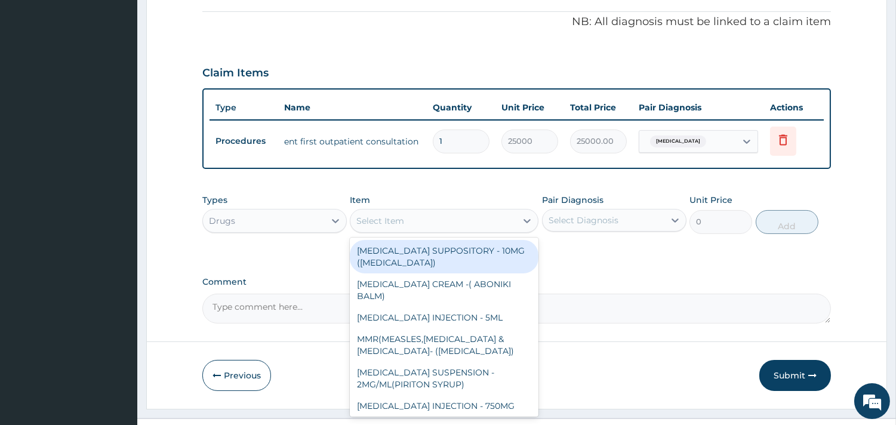
click at [455, 211] on div "Select Item" at bounding box center [433, 220] width 166 height 19
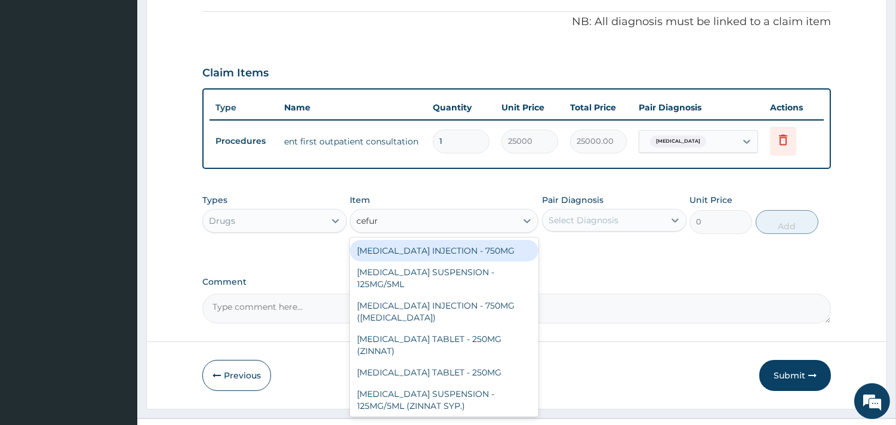
type input "cefuro"
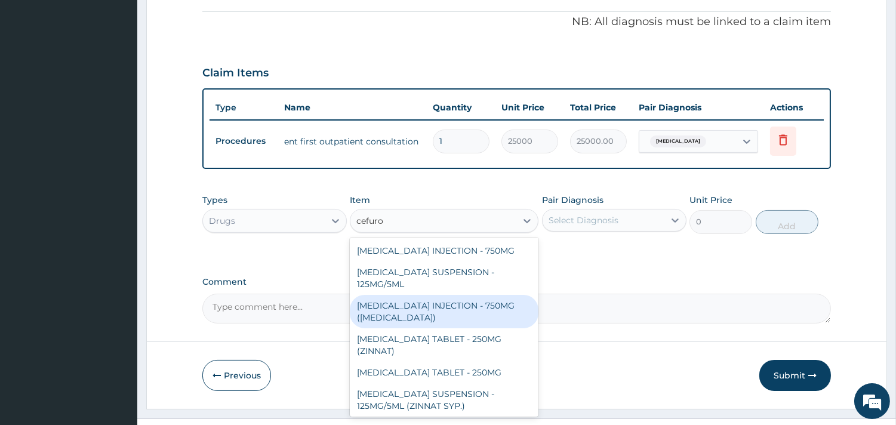
scroll to position [2, 0]
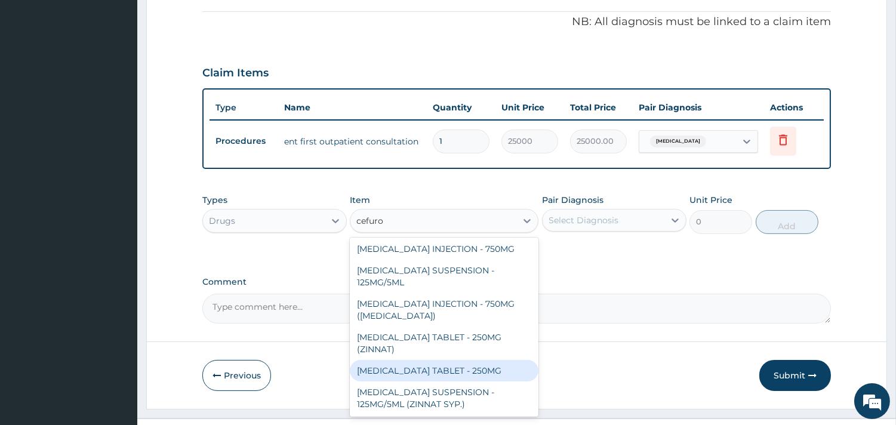
click at [476, 360] on div "CEFUROXIME TABLET - 250MG" at bounding box center [444, 370] width 189 height 21
type input "420"
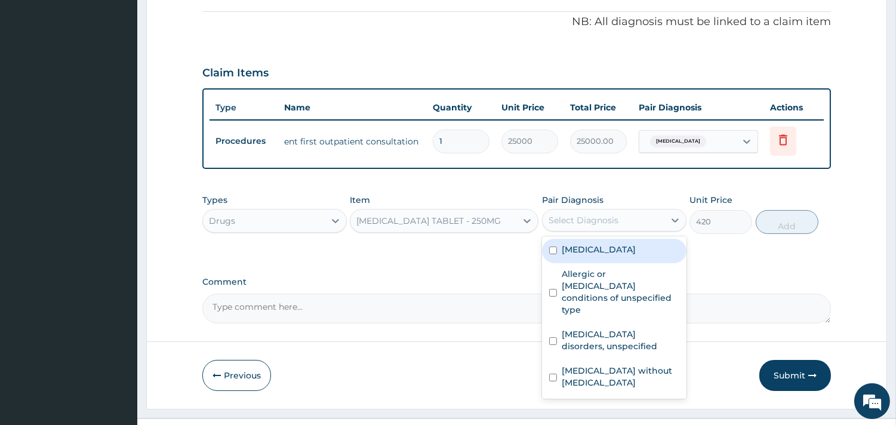
click at [576, 214] on div "Select Diagnosis" at bounding box center [583, 220] width 70 height 12
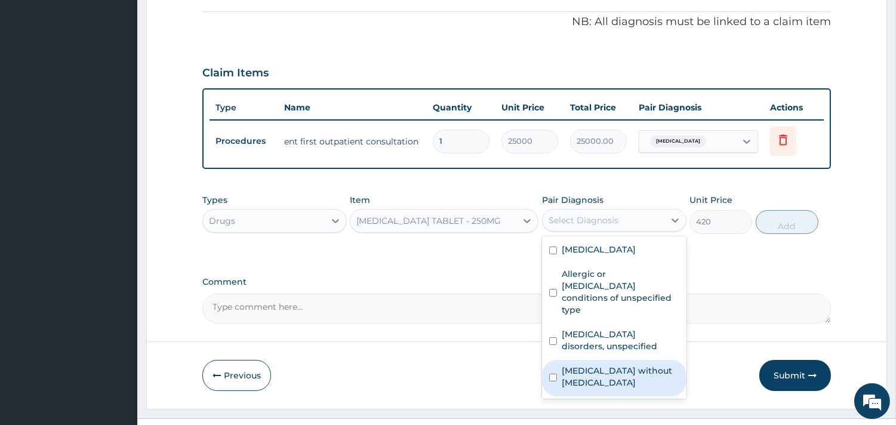
click at [604, 365] on label "Sepsis without septic shock" at bounding box center [620, 377] width 118 height 24
checkbox input "true"
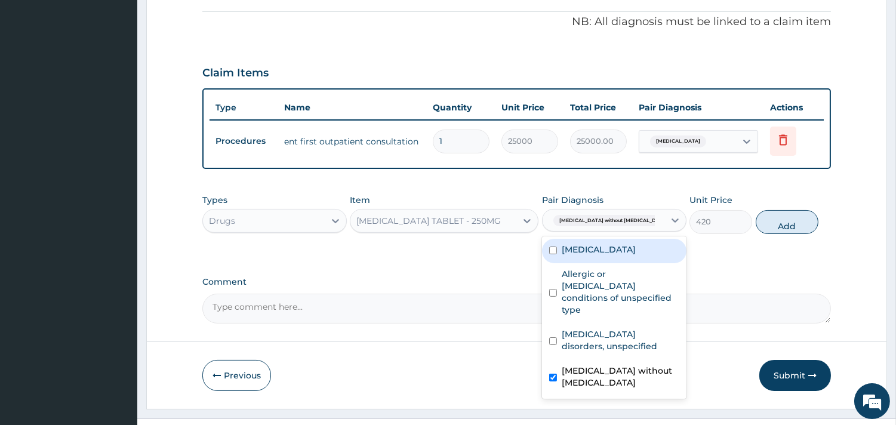
drag, startPoint x: 637, startPoint y: 228, endPoint x: 670, endPoint y: 216, distance: 34.9
click at [635, 243] on label "Impacted cerumen" at bounding box center [598, 249] width 74 height 12
checkbox input "true"
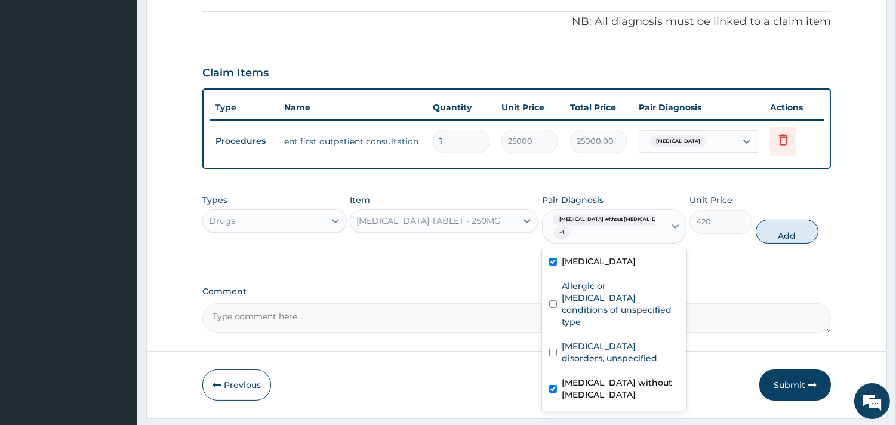
click at [783, 220] on button "Add" at bounding box center [786, 232] width 63 height 24
type input "0"
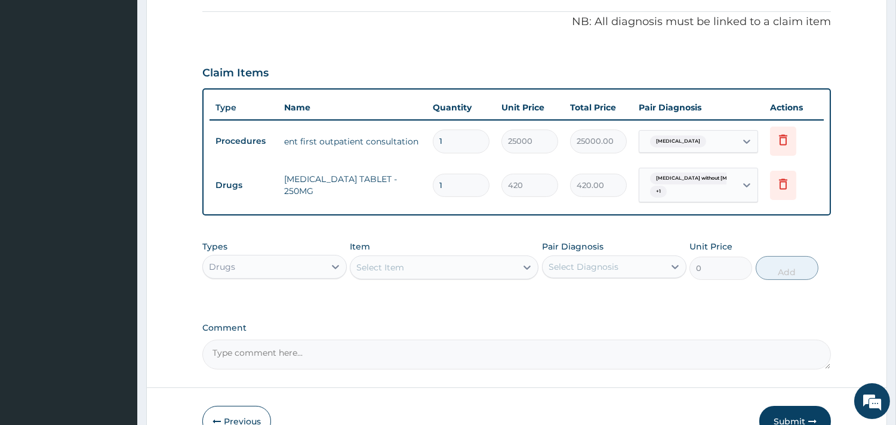
type input "10"
type input "4200.00"
type input "10"
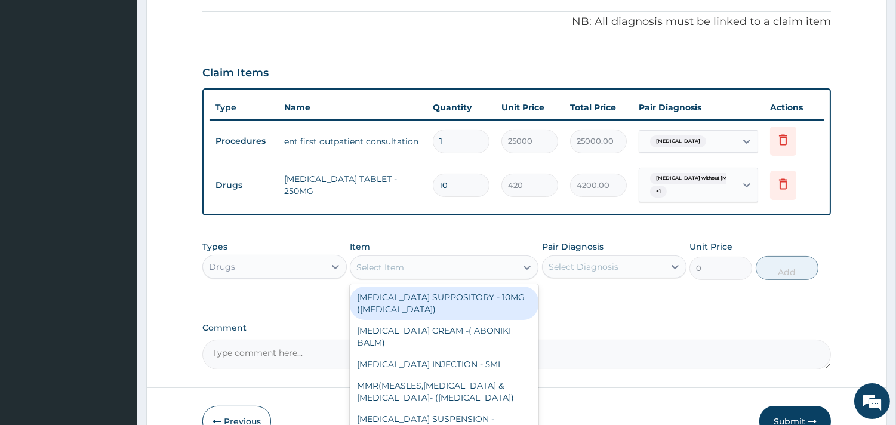
click at [491, 258] on div "Select Item" at bounding box center [433, 267] width 166 height 19
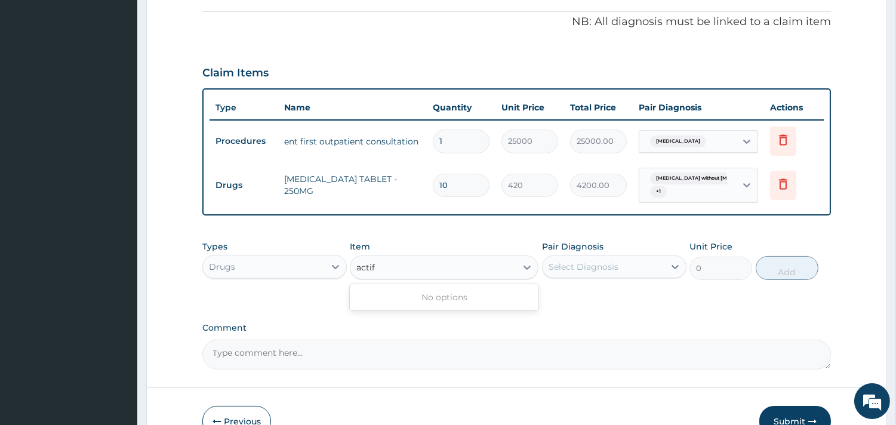
type input "acti"
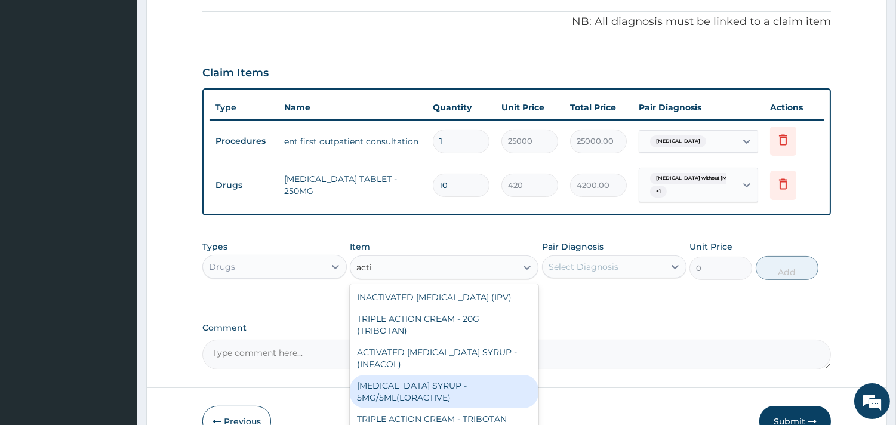
drag, startPoint x: 428, startPoint y: 365, endPoint x: 637, endPoint y: 239, distance: 243.7
click at [434, 375] on div "[MEDICAL_DATA] SYRUP - 5MG/5ML(LORACTIVE)" at bounding box center [444, 391] width 189 height 33
type input "1232"
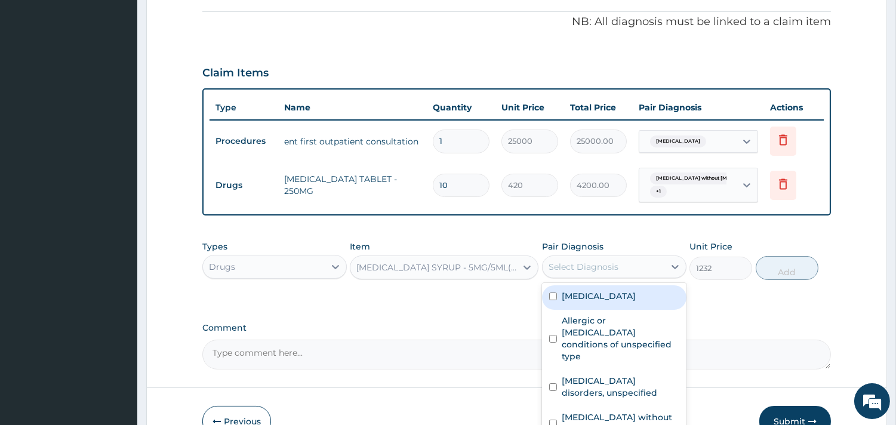
click at [630, 257] on div "Select Diagnosis" at bounding box center [603, 266] width 122 height 19
click at [609, 290] on label "Impacted cerumen" at bounding box center [598, 296] width 74 height 12
checkbox input "true"
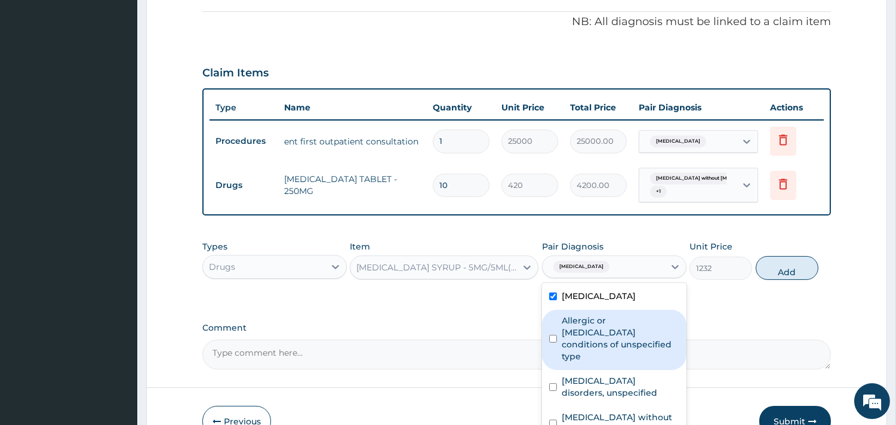
click at [604, 314] on label "Allergic or hypersensitivity conditions of unspecified type" at bounding box center [620, 338] width 118 height 48
checkbox input "true"
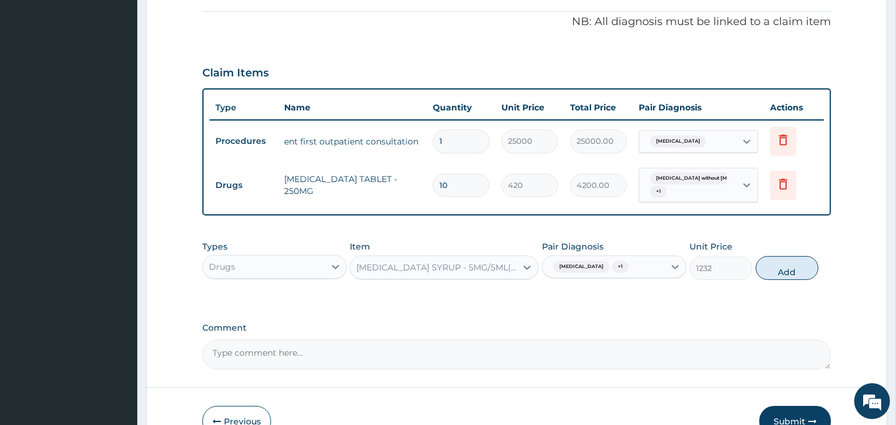
drag, startPoint x: 777, startPoint y: 242, endPoint x: 706, endPoint y: 251, distance: 71.1
click at [777, 256] on button "Add" at bounding box center [786, 268] width 63 height 24
type input "0"
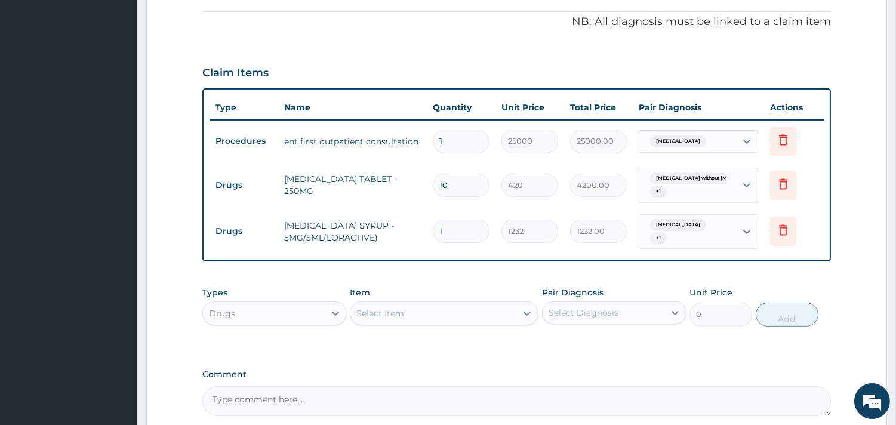
click at [443, 304] on div "Select Item" at bounding box center [433, 313] width 166 height 19
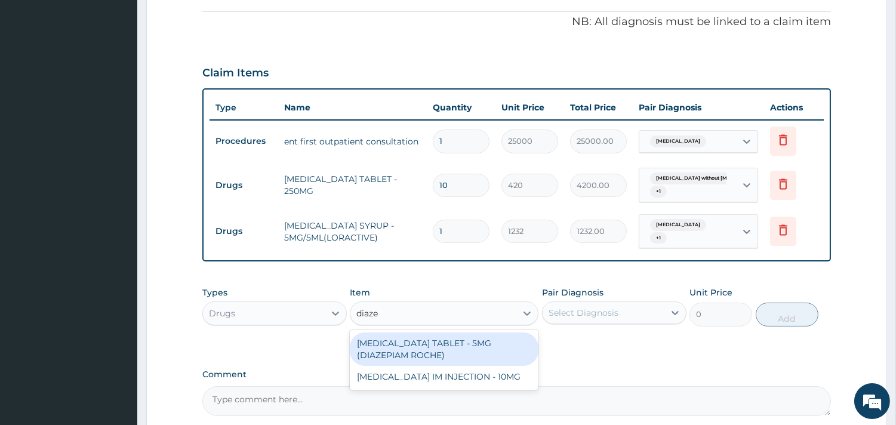
type input "diazep"
click at [449, 332] on div "[MEDICAL_DATA] TABLET - 5MG (DIAZEPIAM ROCHE)" at bounding box center [444, 348] width 189 height 33
type input "280"
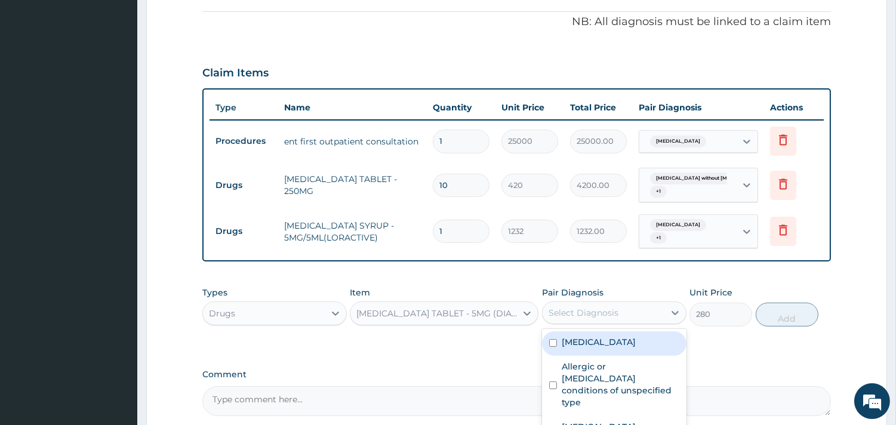
click at [583, 301] on div "Select Diagnosis" at bounding box center [614, 312] width 144 height 23
drag, startPoint x: 611, startPoint y: 387, endPoint x: 631, endPoint y: 382, distance: 20.7
click at [616, 421] on label "Insomnia disorders, unspecified" at bounding box center [620, 433] width 118 height 24
checkbox input "true"
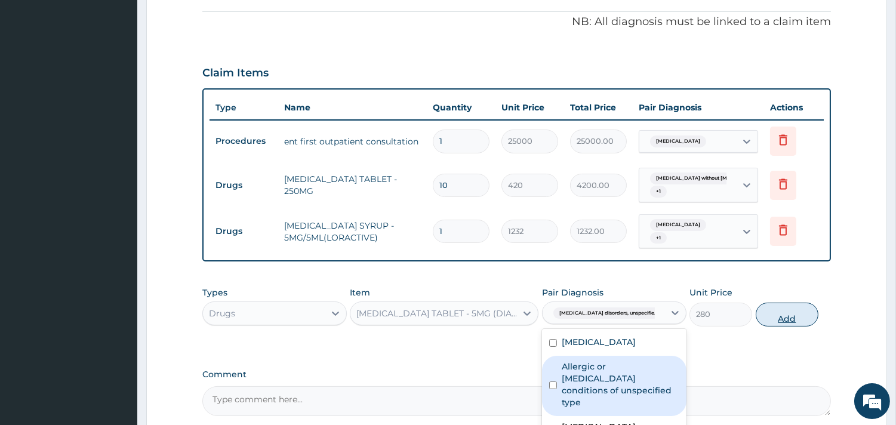
click at [797, 303] on button "Add" at bounding box center [786, 315] width 63 height 24
type input "0"
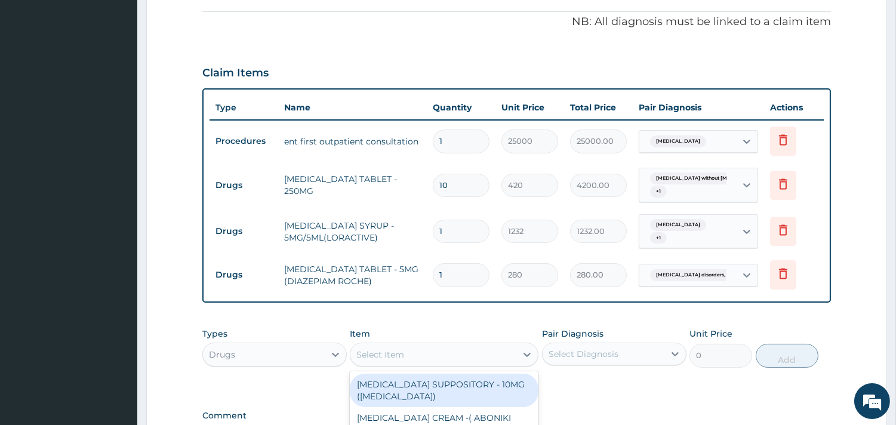
click at [448, 345] on div "Select Item" at bounding box center [433, 354] width 166 height 19
type input "diaze"
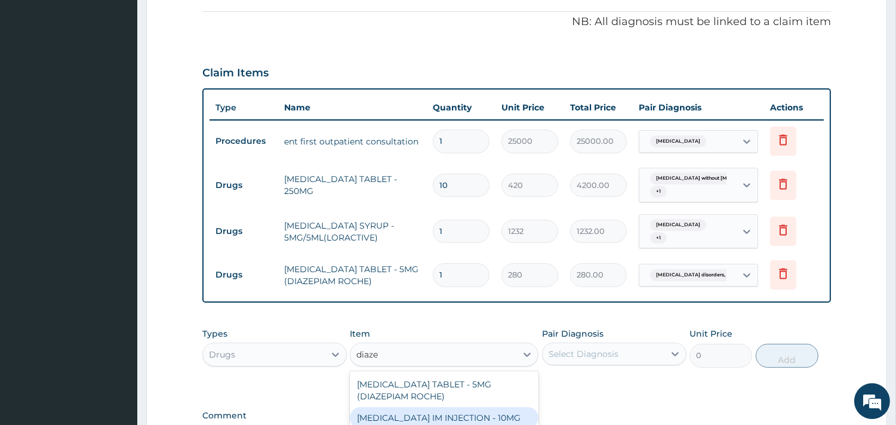
click at [496, 407] on div "[MEDICAL_DATA] IM INJECTION - 10MG" at bounding box center [444, 417] width 189 height 21
type input "560"
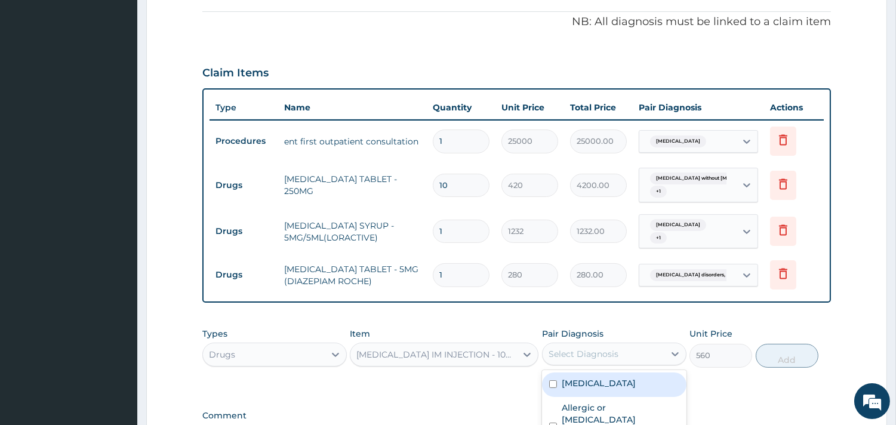
click at [579, 348] on div "Select Diagnosis" at bounding box center [583, 354] width 70 height 12
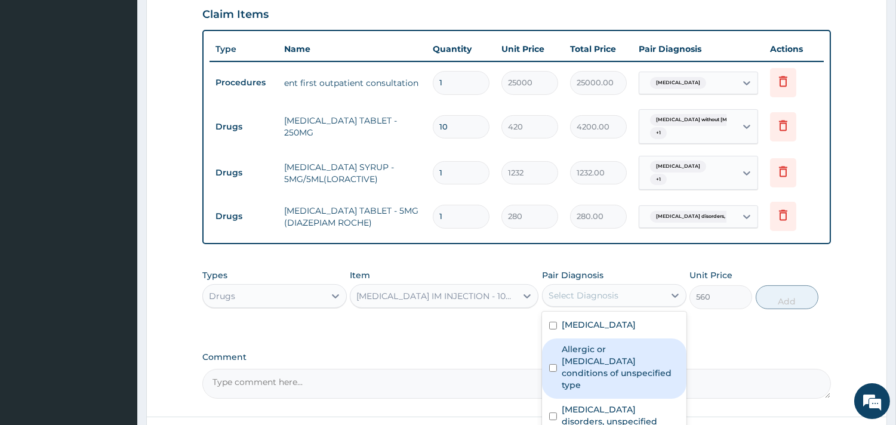
scroll to position [510, 0]
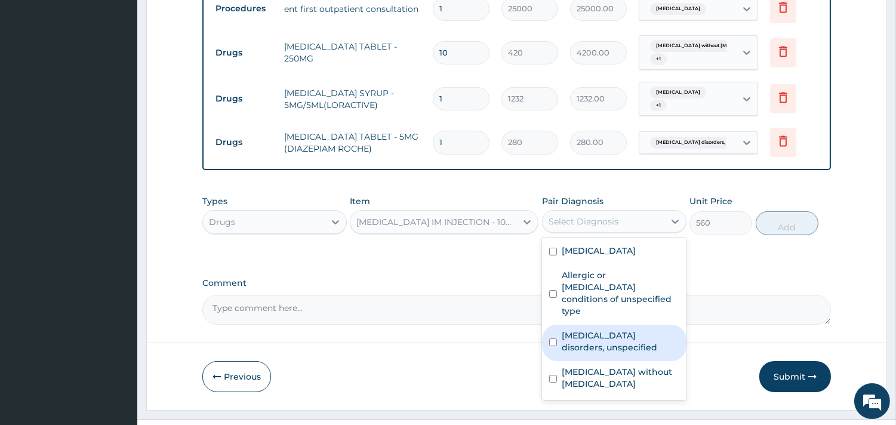
click at [613, 329] on label "Insomnia disorders, unspecified" at bounding box center [620, 341] width 118 height 24
checkbox input "true"
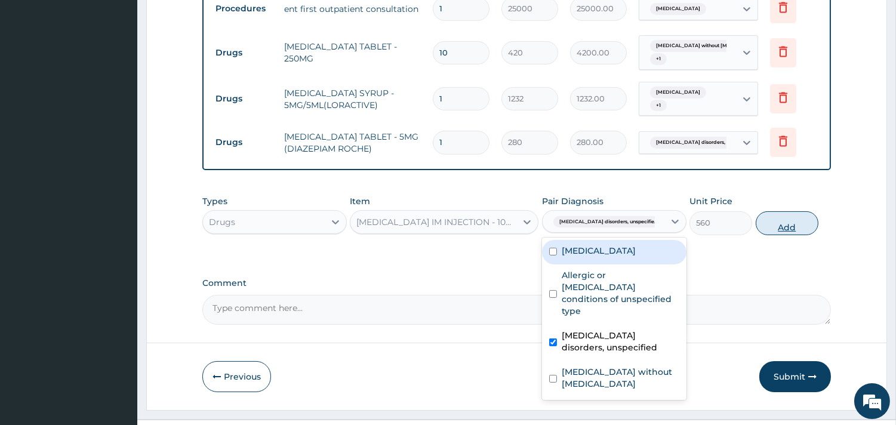
click at [803, 211] on button "Add" at bounding box center [786, 223] width 63 height 24
type input "0"
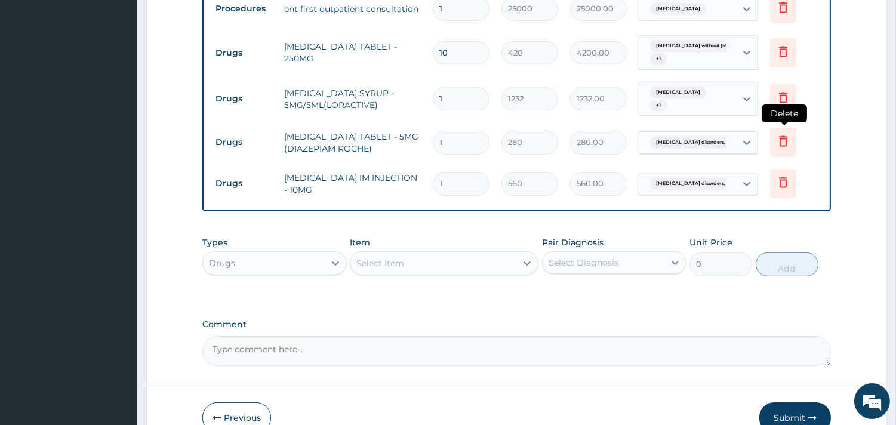
click at [785, 136] on icon at bounding box center [783, 141] width 8 height 11
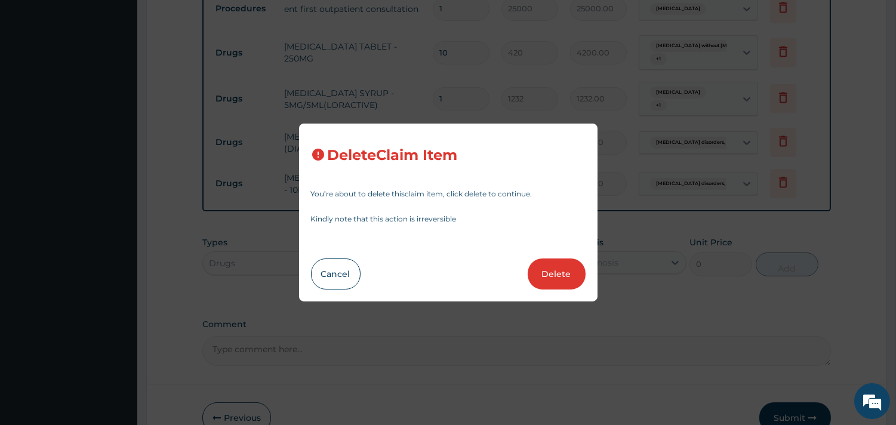
click at [544, 269] on button "Delete" at bounding box center [556, 273] width 58 height 31
type input "560"
type input "560.00"
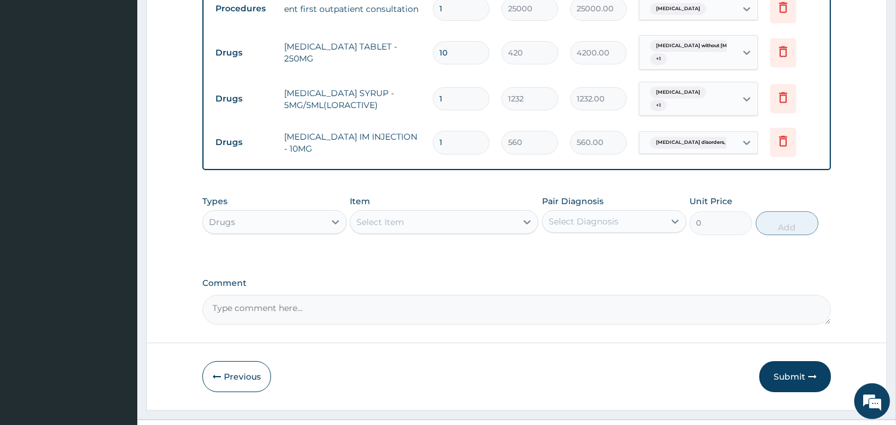
click at [468, 212] on div "Select Item" at bounding box center [433, 221] width 166 height 19
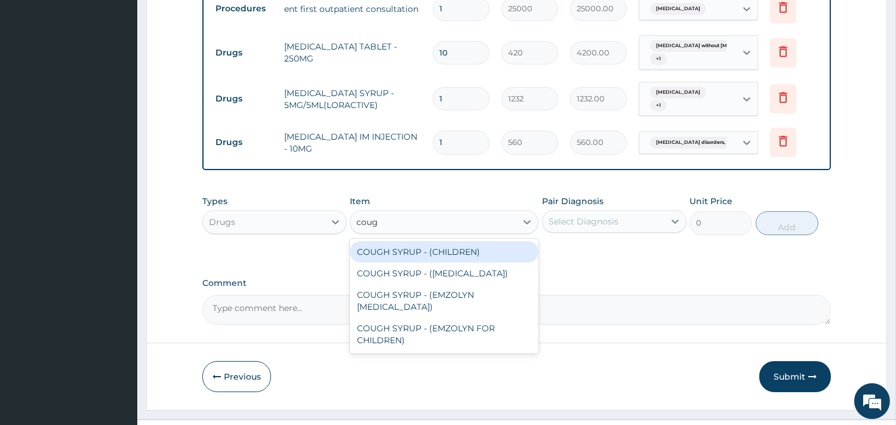
type input "cough"
drag, startPoint x: 478, startPoint y: 230, endPoint x: 533, endPoint y: 211, distance: 58.1
click at [481, 241] on div "COUGH SYRUP - (CHILDREN)" at bounding box center [444, 251] width 189 height 21
type input "1120"
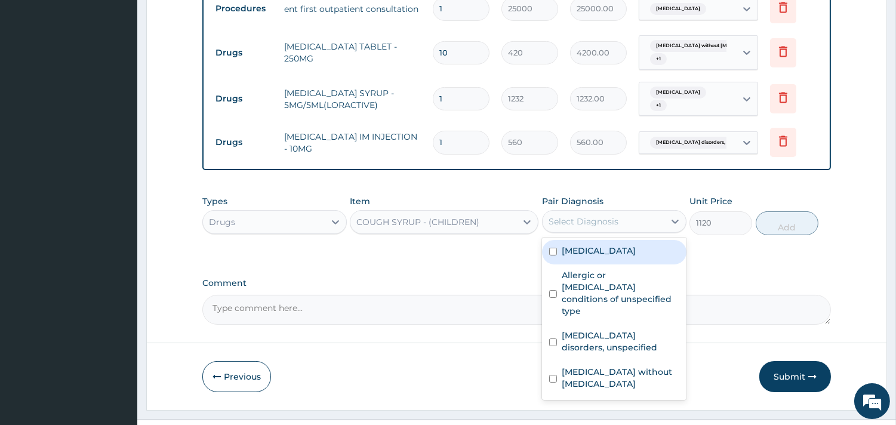
click at [572, 215] on div "Select Diagnosis" at bounding box center [583, 221] width 70 height 12
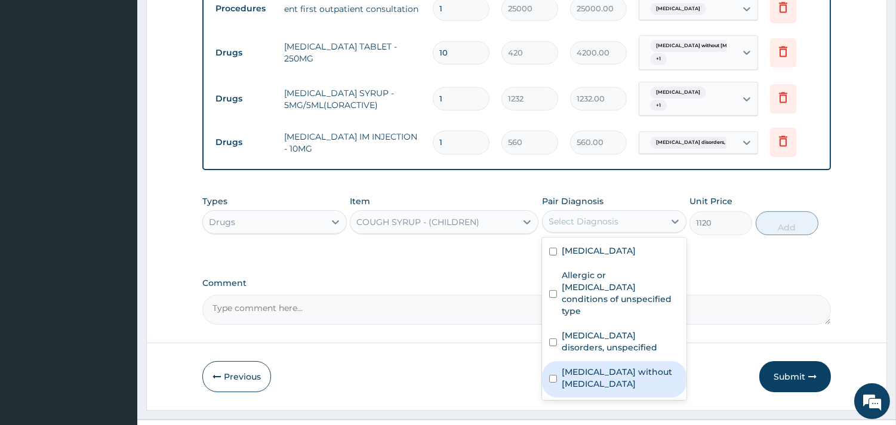
click at [598, 366] on label "Sepsis without septic shock" at bounding box center [620, 378] width 118 height 24
checkbox input "true"
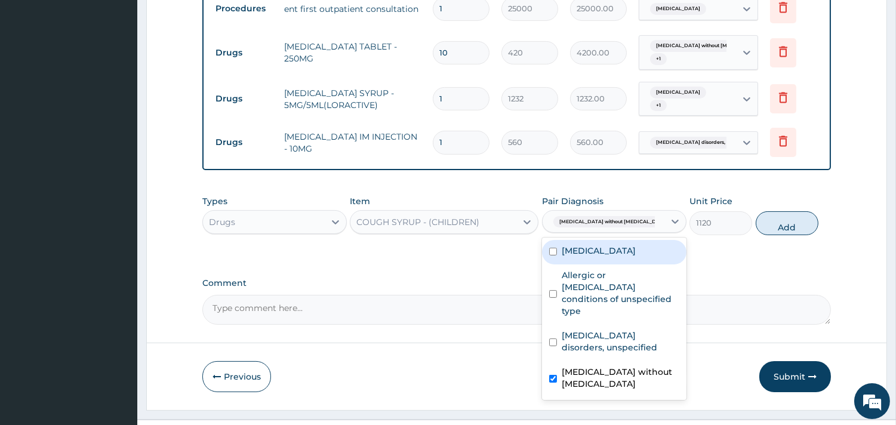
click at [613, 240] on div "Impacted cerumen" at bounding box center [614, 252] width 144 height 24
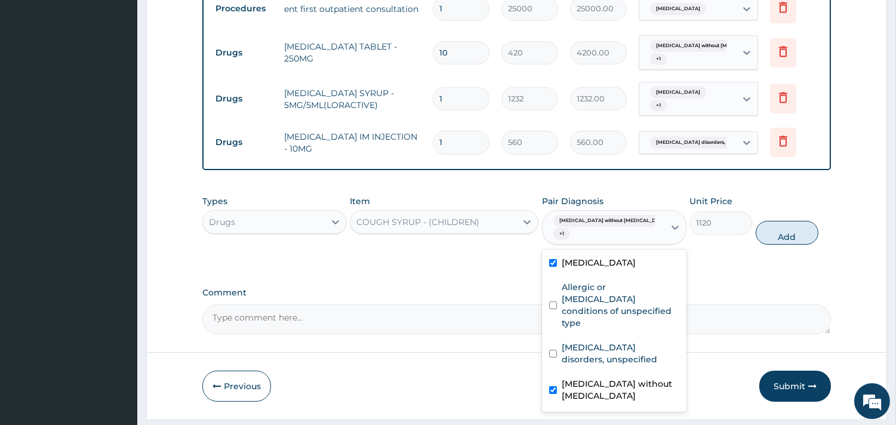
click at [615, 257] on label "Impacted cerumen" at bounding box center [598, 263] width 74 height 12
checkbox input "false"
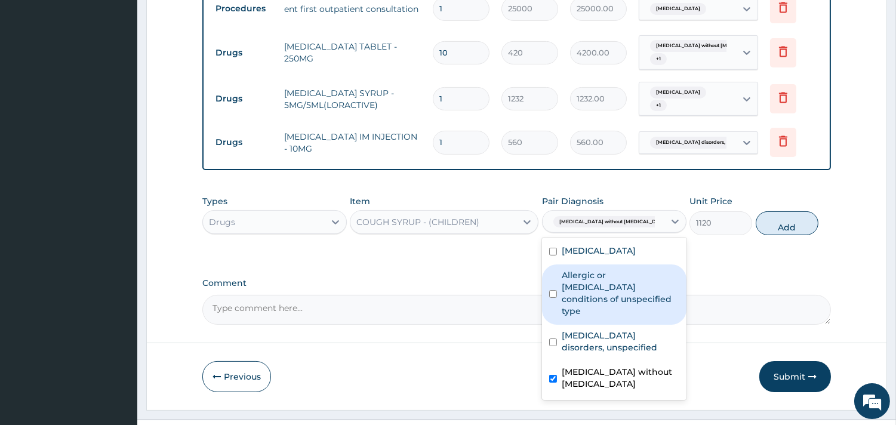
click at [613, 269] on label "Allergic or hypersensitivity conditions of unspecified type" at bounding box center [620, 293] width 118 height 48
checkbox input "true"
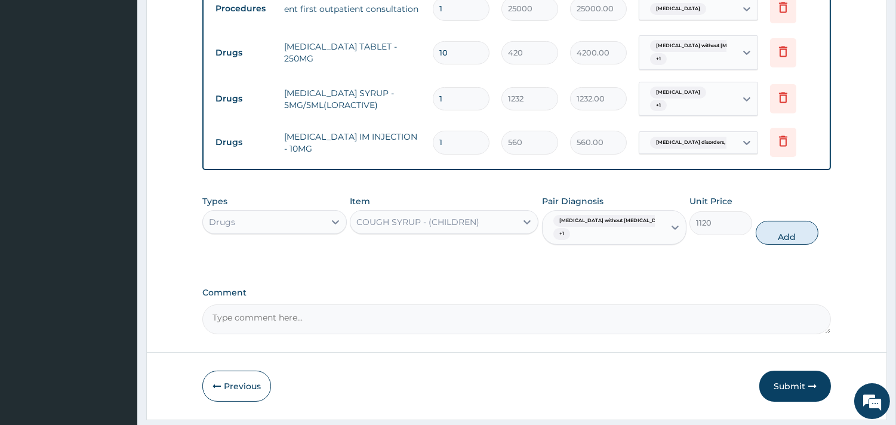
drag, startPoint x: 768, startPoint y: 212, endPoint x: 544, endPoint y: 231, distance: 224.6
click at [766, 221] on button "Add" at bounding box center [786, 233] width 63 height 24
type input "0"
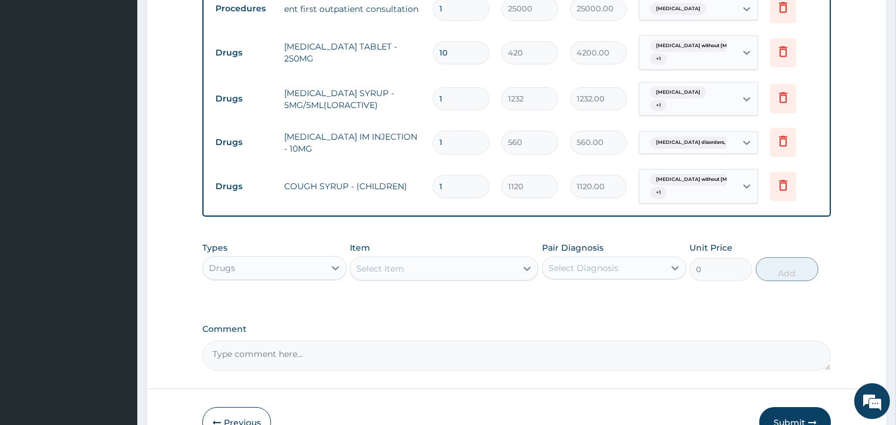
click at [455, 259] on div "Select Item" at bounding box center [433, 268] width 166 height 19
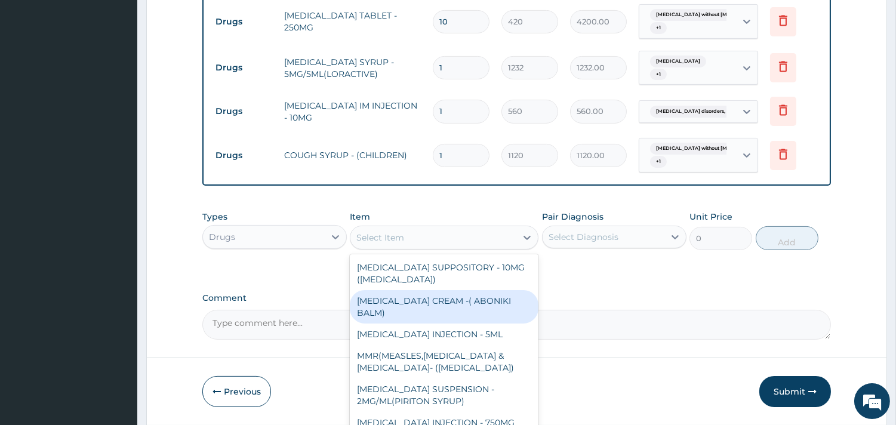
scroll to position [558, 0]
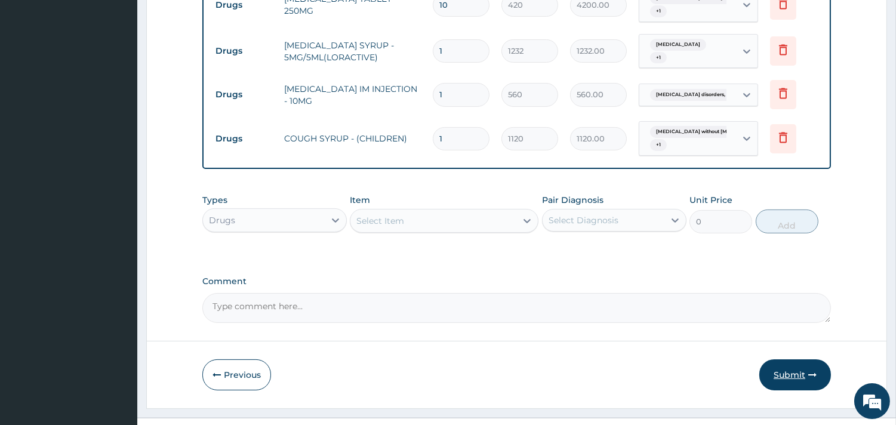
click at [782, 359] on button "Submit" at bounding box center [795, 374] width 72 height 31
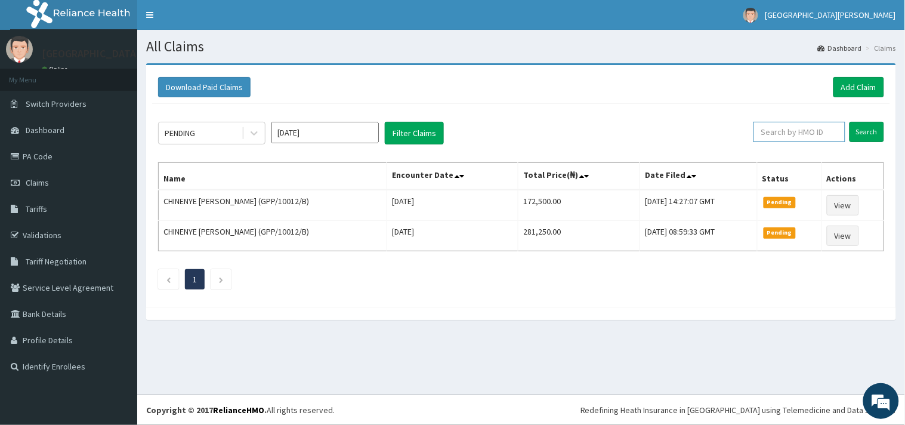
click at [810, 132] on input "text" at bounding box center [800, 132] width 92 height 20
paste input "PEE/10052/B"
click at [754, 132] on input "PEE/10052/B" at bounding box center [780, 132] width 84 height 20
type input "PEE/10052/B"
click at [869, 131] on input "Search" at bounding box center [867, 132] width 35 height 20
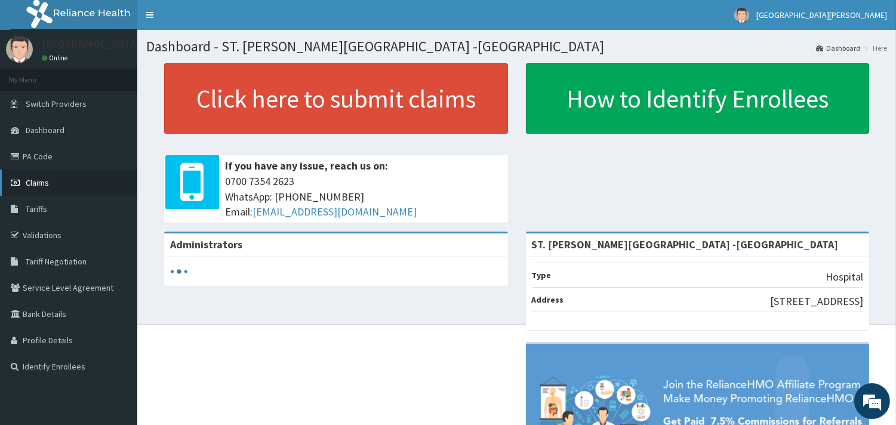
click at [60, 182] on link "Claims" at bounding box center [68, 182] width 137 height 26
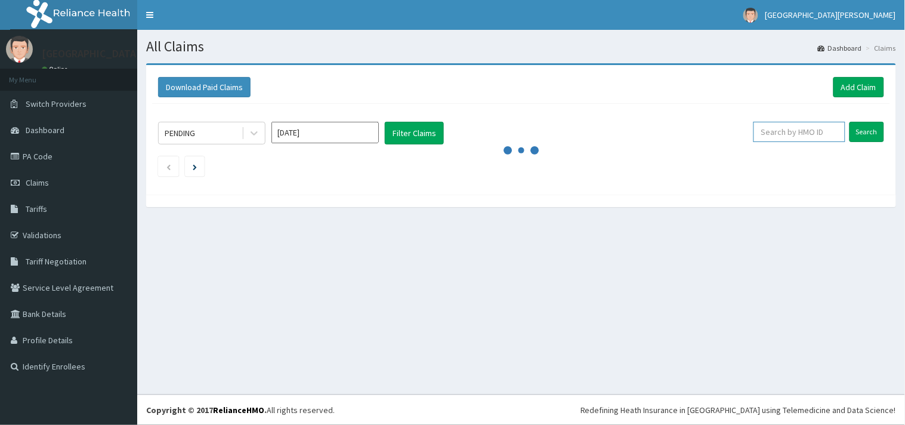
click at [791, 126] on input "text" at bounding box center [800, 132] width 92 height 20
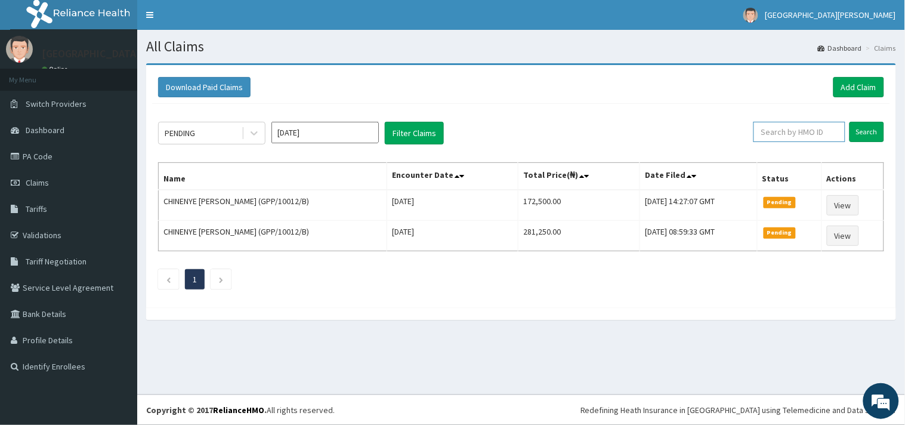
paste input "PEE/10052/B"
click at [755, 134] on input "PEE/10052/Bc" at bounding box center [780, 132] width 84 height 20
type input "PEE/10052/Bc"
click at [863, 128] on input "Search" at bounding box center [867, 132] width 35 height 20
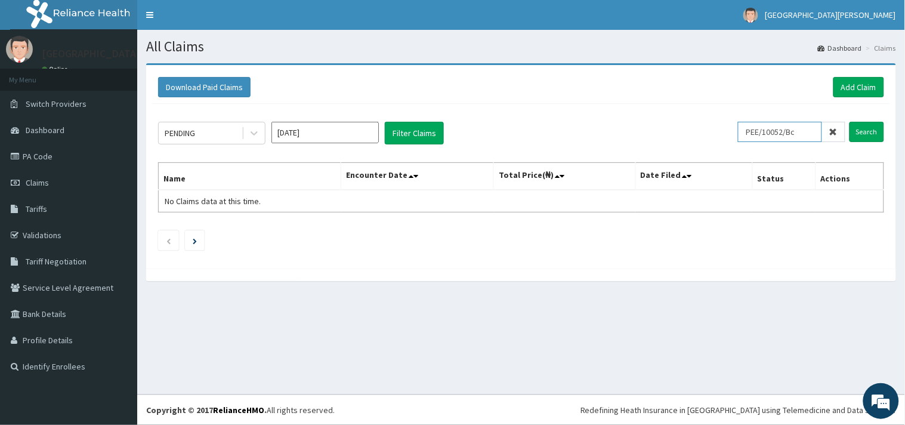
click at [752, 128] on input "PEE/10052/Bc" at bounding box center [780, 132] width 84 height 20
click at [867, 132] on input "Search" at bounding box center [867, 132] width 35 height 20
click at [848, 88] on link "Add Claim" at bounding box center [859, 87] width 51 height 20
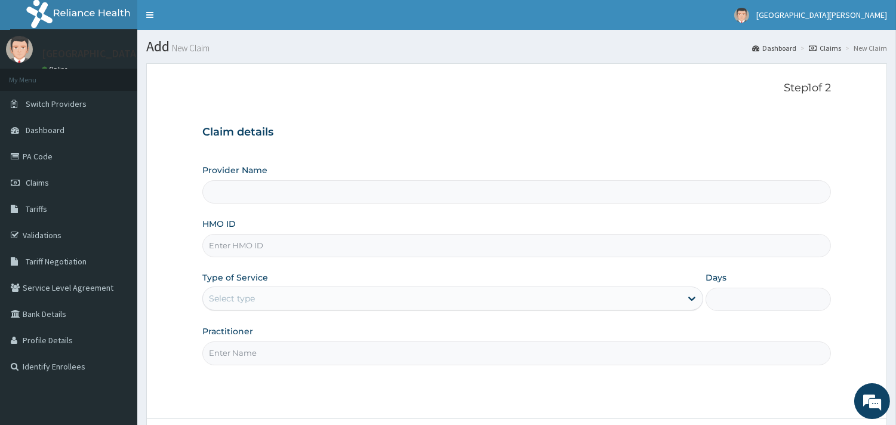
type input "ST. [PERSON_NAME][GEOGRAPHIC_DATA] -[GEOGRAPHIC_DATA]"
click at [314, 240] on input "HMO ID" at bounding box center [516, 245] width 628 height 23
paste input "PEE/10052/B"
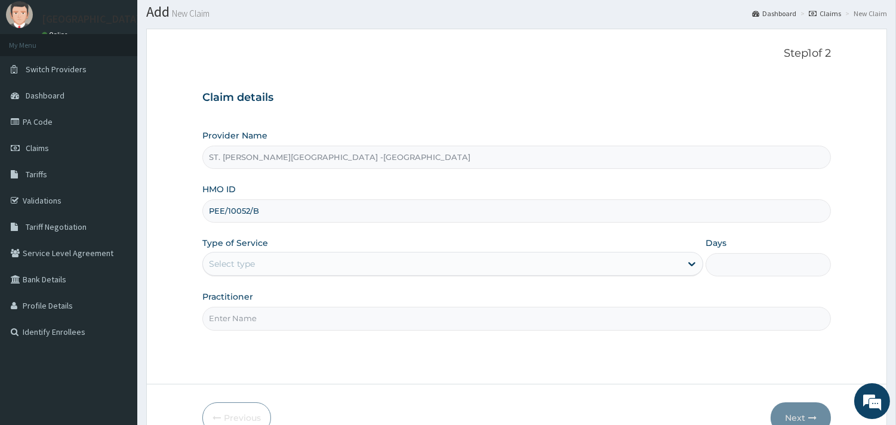
scroll to position [101, 0]
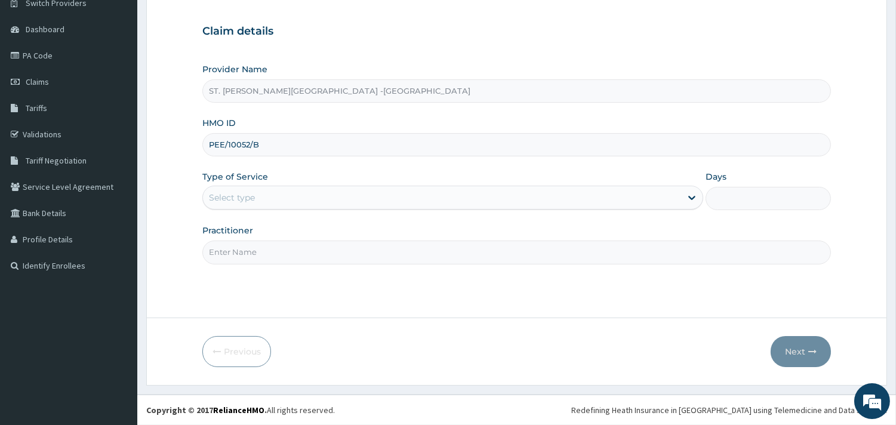
type input "PEE/10052/B"
drag, startPoint x: 260, startPoint y: 191, endPoint x: 263, endPoint y: 211, distance: 19.9
click at [260, 197] on div "Select type" at bounding box center [442, 197] width 478 height 19
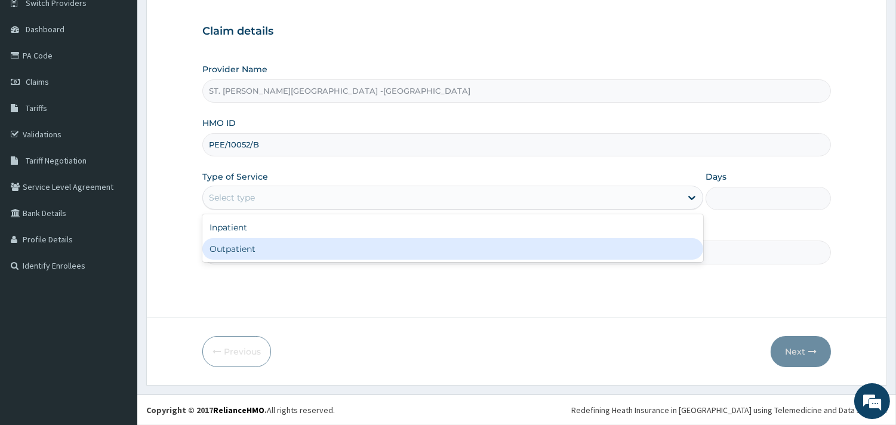
click at [266, 254] on div "Outpatient" at bounding box center [452, 248] width 501 height 21
type input "1"
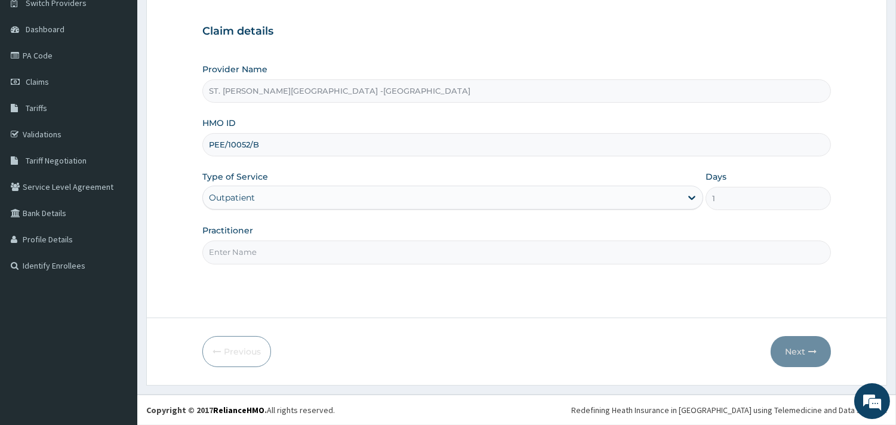
click at [266, 255] on input "Practitioner" at bounding box center [516, 251] width 628 height 23
type input "[PERSON_NAME]"
click at [792, 350] on button "Next" at bounding box center [800, 351] width 60 height 31
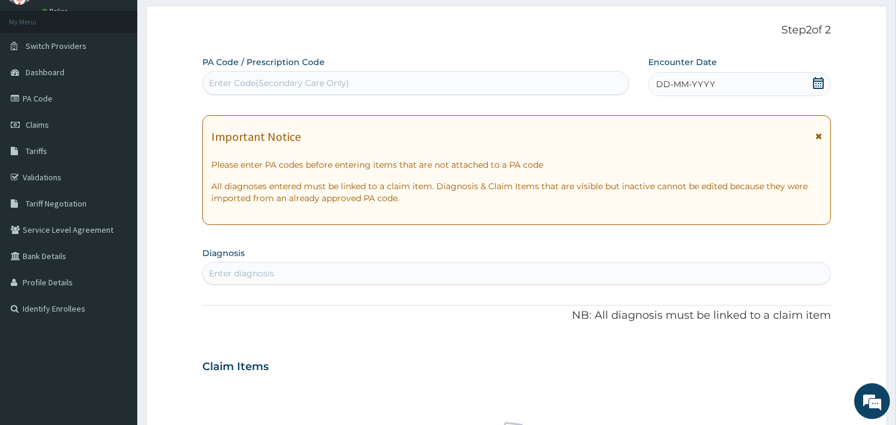
scroll to position [35, 0]
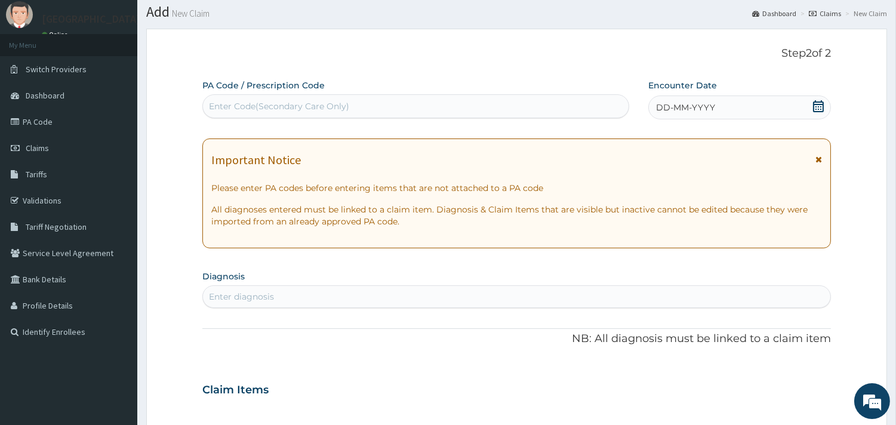
click at [816, 106] on icon at bounding box center [818, 106] width 12 height 12
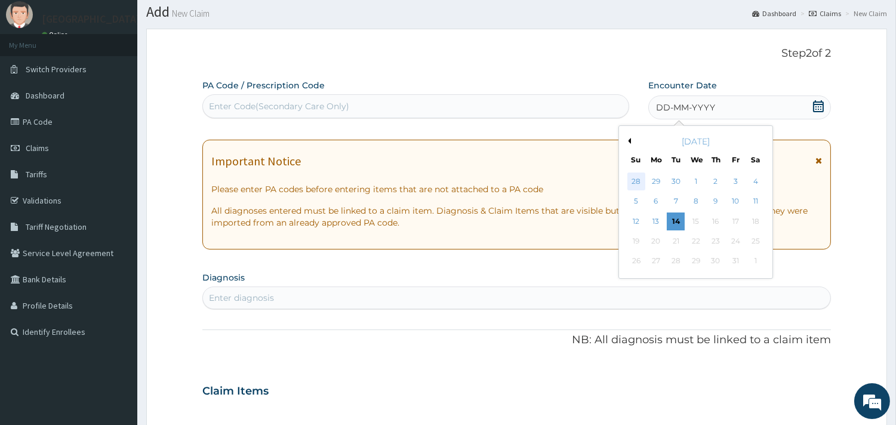
click at [640, 180] on div "28" at bounding box center [636, 181] width 18 height 18
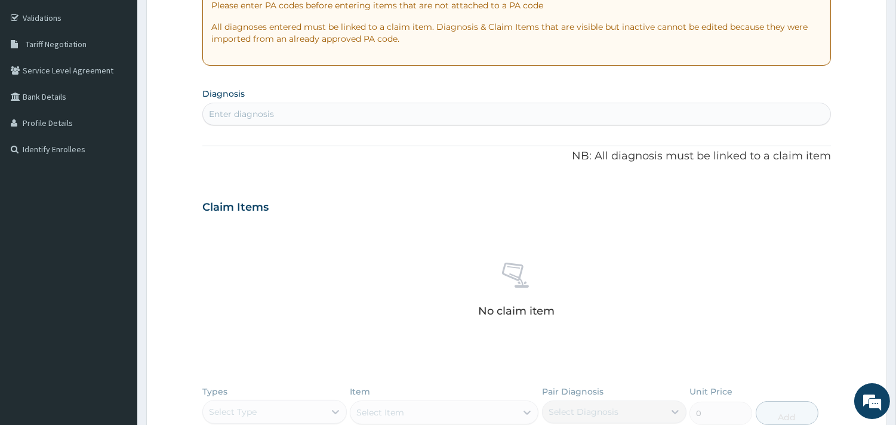
scroll to position [234, 0]
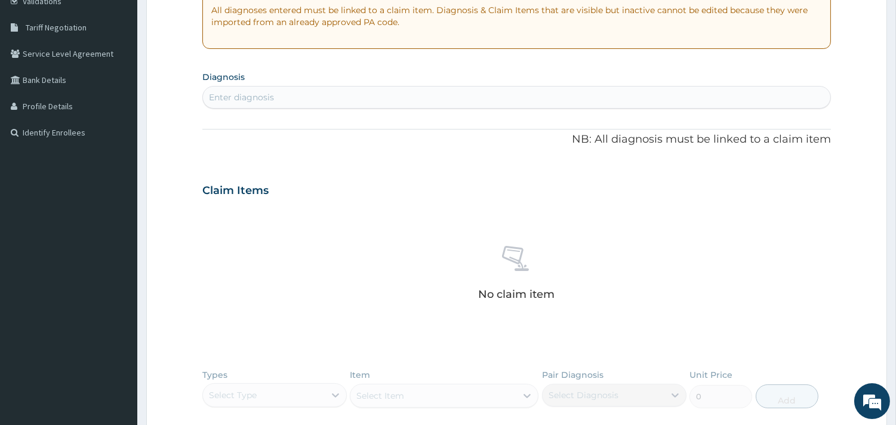
click at [329, 94] on div "Enter diagnosis" at bounding box center [516, 97] width 627 height 19
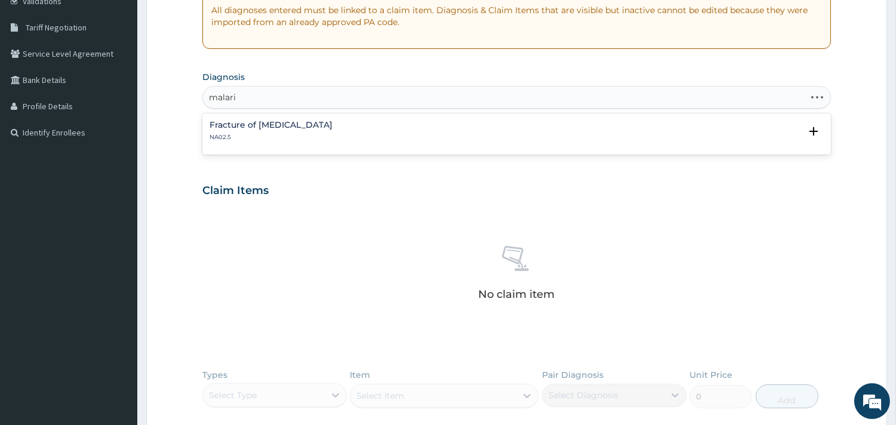
type input "[MEDICAL_DATA]"
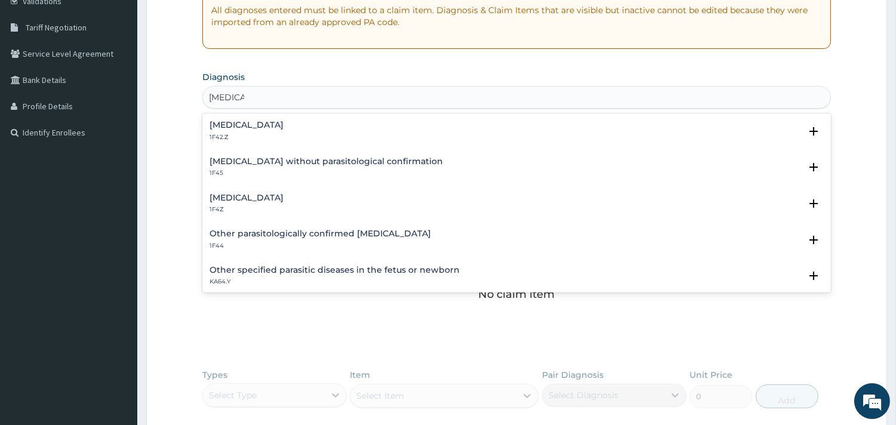
click at [283, 122] on h4 "Plasmodium malariae malaria without complication" at bounding box center [246, 125] width 74 height 9
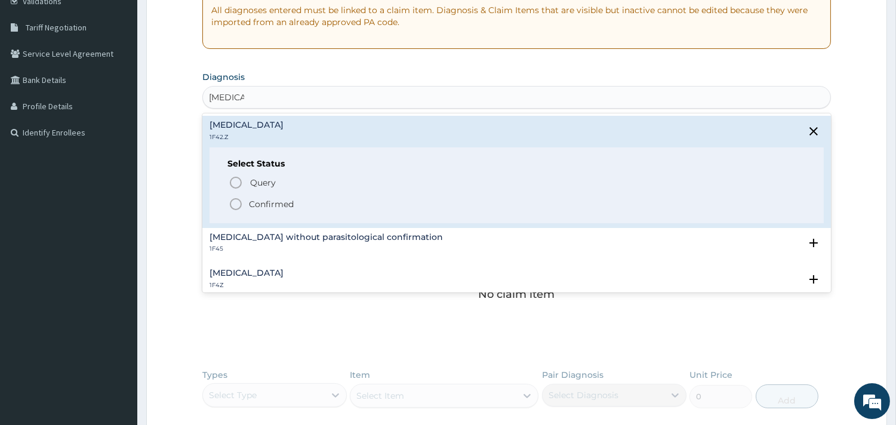
click at [239, 205] on icon "status option filled" at bounding box center [236, 204] width 14 height 14
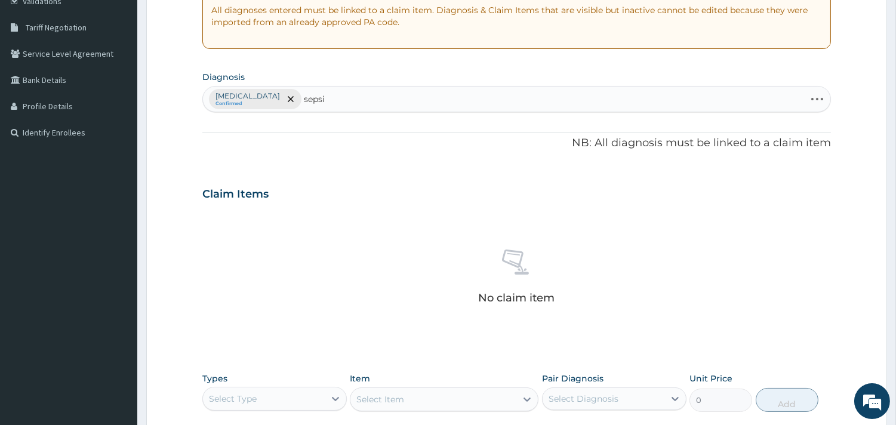
type input "sepsis"
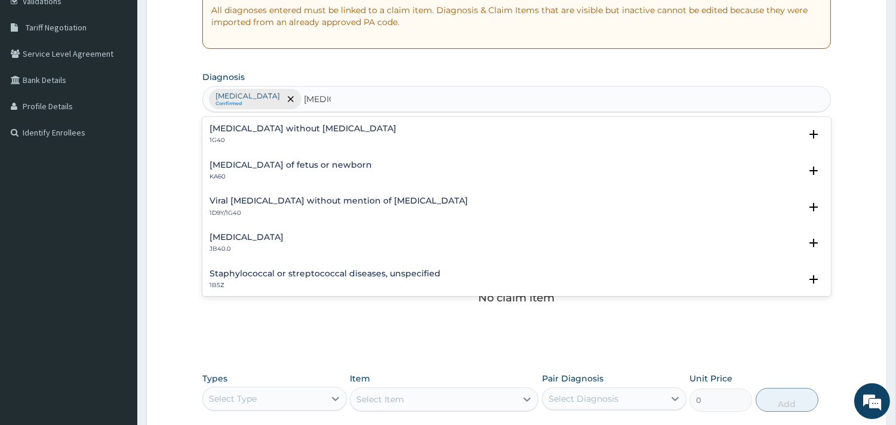
click at [278, 127] on h4 "Sepsis without septic shock" at bounding box center [302, 128] width 187 height 9
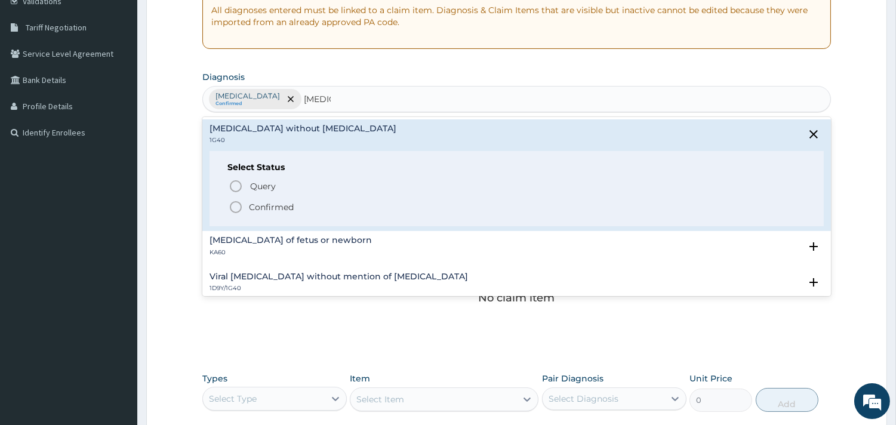
click at [237, 205] on icon "status option filled" at bounding box center [236, 207] width 14 height 14
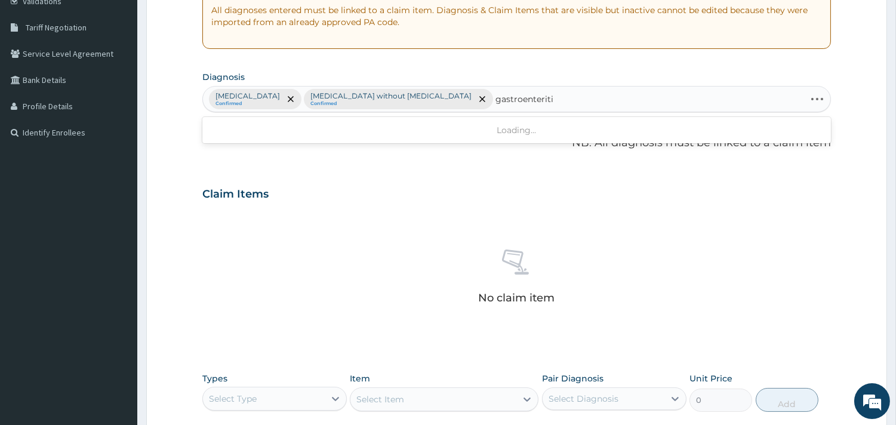
type input "gastroenteritis"
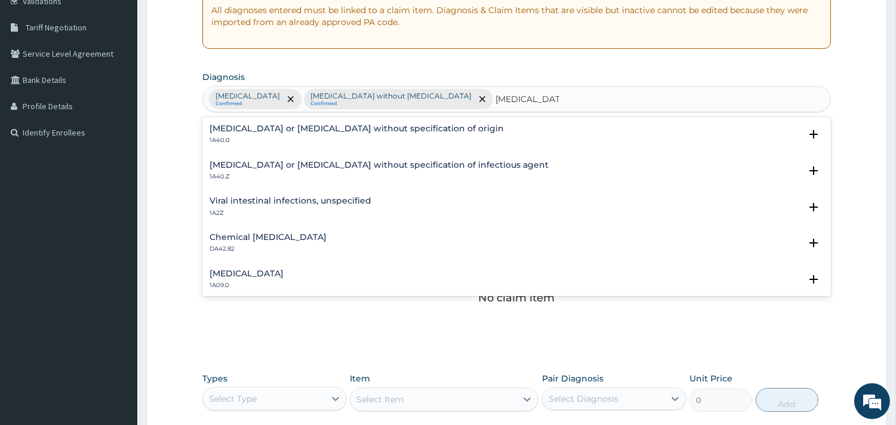
click at [322, 124] on h4 "Gastroenteritis or colitis without specification of origin" at bounding box center [356, 128] width 294 height 9
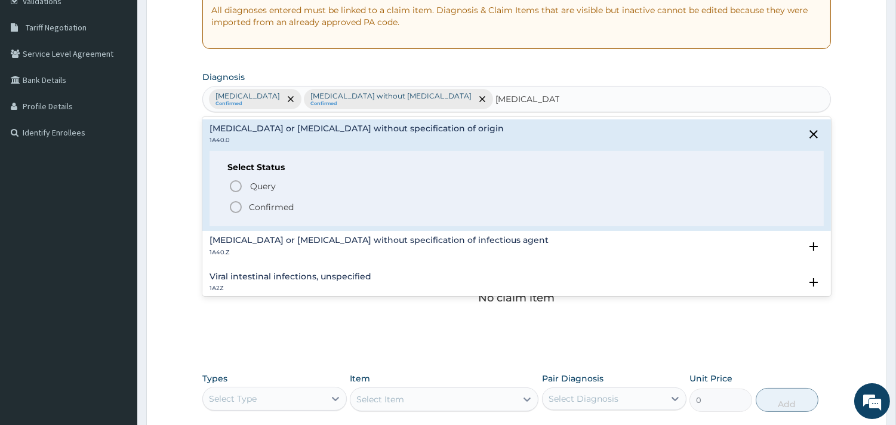
click at [233, 203] on circle "status option filled" at bounding box center [235, 207] width 11 height 11
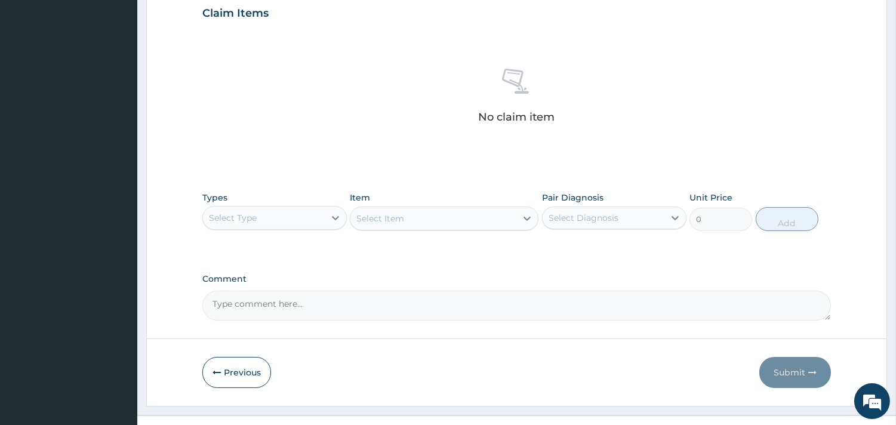
scroll to position [433, 0]
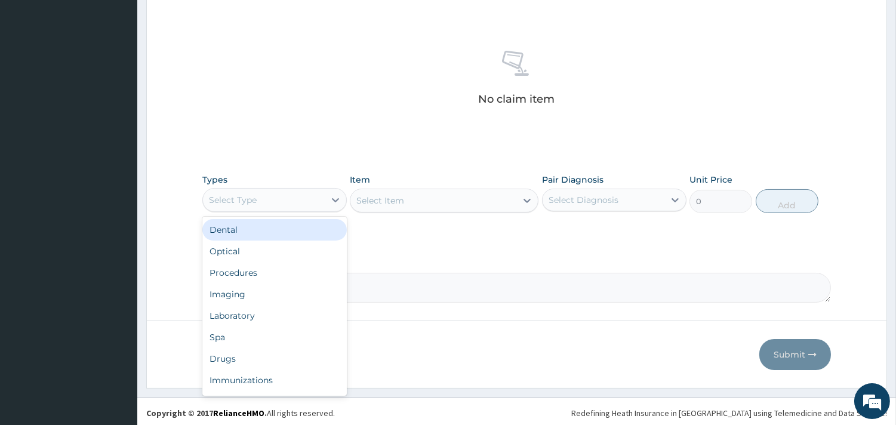
click at [308, 198] on div "Select Type" at bounding box center [264, 199] width 122 height 19
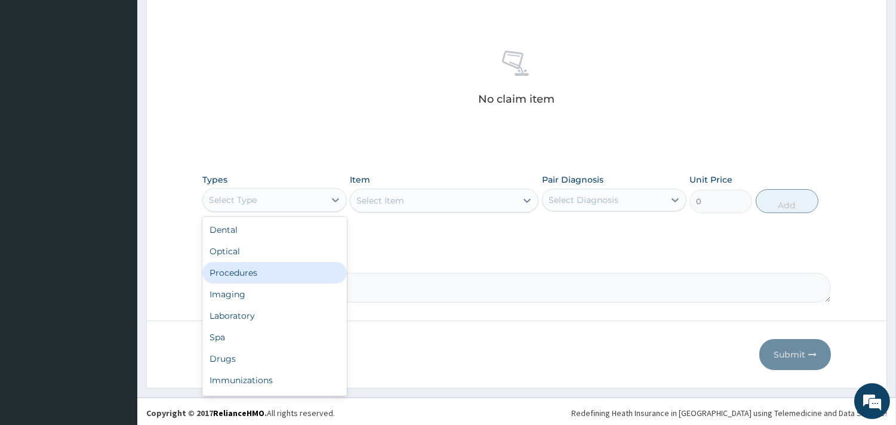
click at [276, 265] on div "Procedures" at bounding box center [274, 272] width 144 height 21
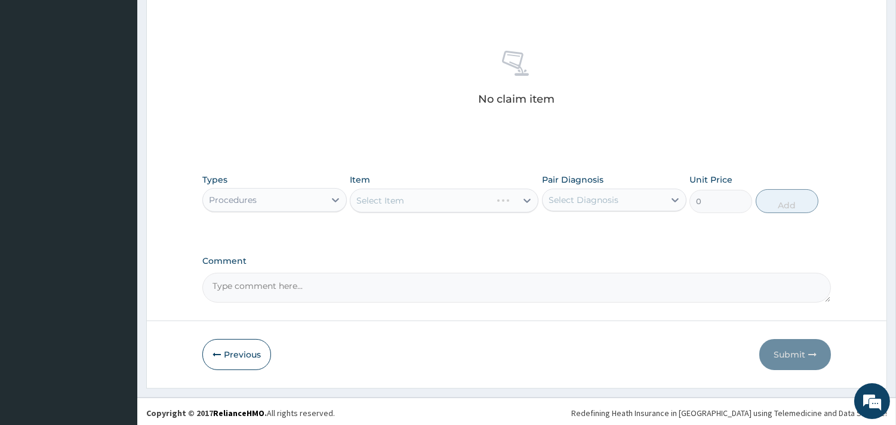
click at [377, 205] on div "Select Item" at bounding box center [444, 201] width 189 height 24
drag, startPoint x: 378, startPoint y: 201, endPoint x: 407, endPoint y: 195, distance: 29.4
click at [396, 199] on div "Select Item" at bounding box center [380, 201] width 48 height 12
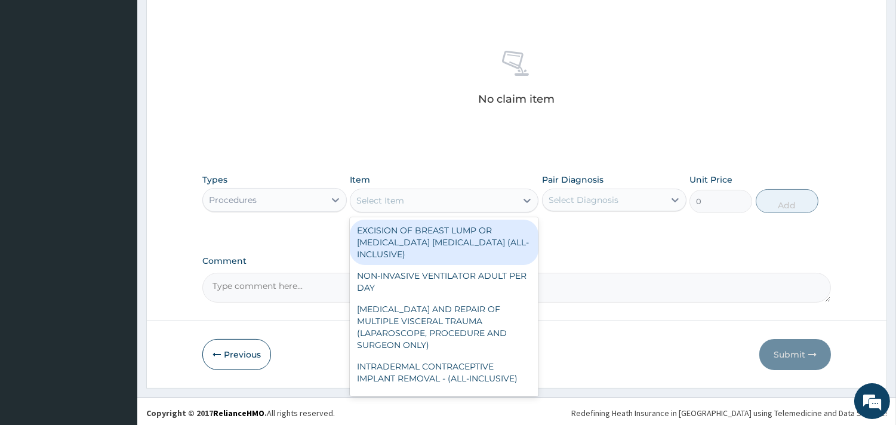
click at [443, 199] on div "Select Item" at bounding box center [433, 200] width 166 height 19
click at [450, 198] on div "Select Item" at bounding box center [433, 200] width 166 height 19
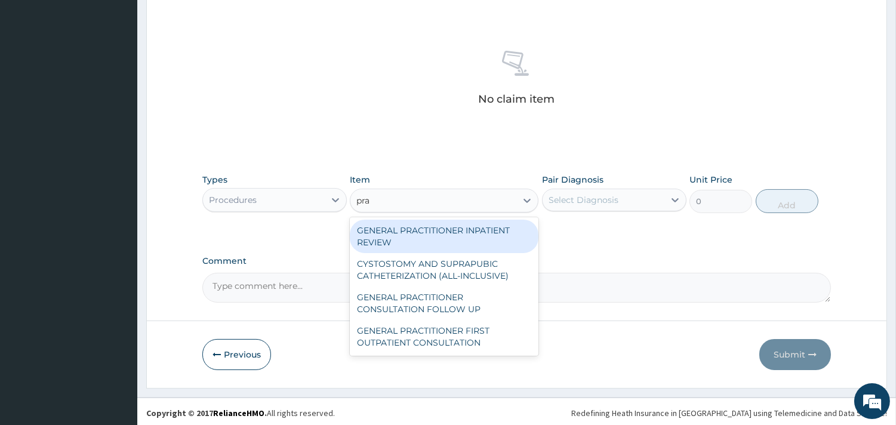
type input "prac"
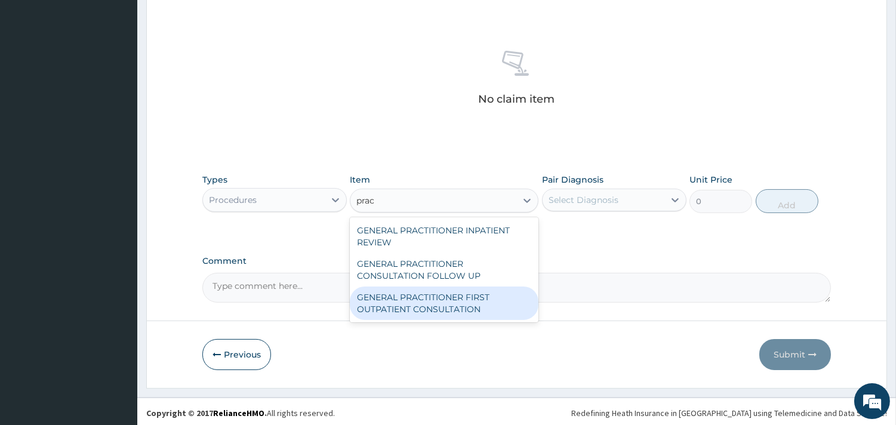
click at [512, 289] on div "GENERAL PRACTITIONER FIRST OUTPATIENT CONSULTATION" at bounding box center [444, 302] width 189 height 33
type input "3750"
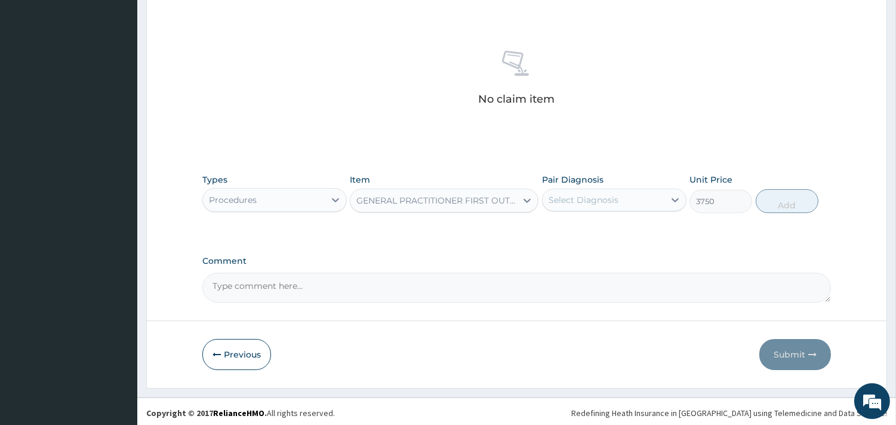
click at [622, 189] on div "Select Diagnosis" at bounding box center [614, 200] width 144 height 23
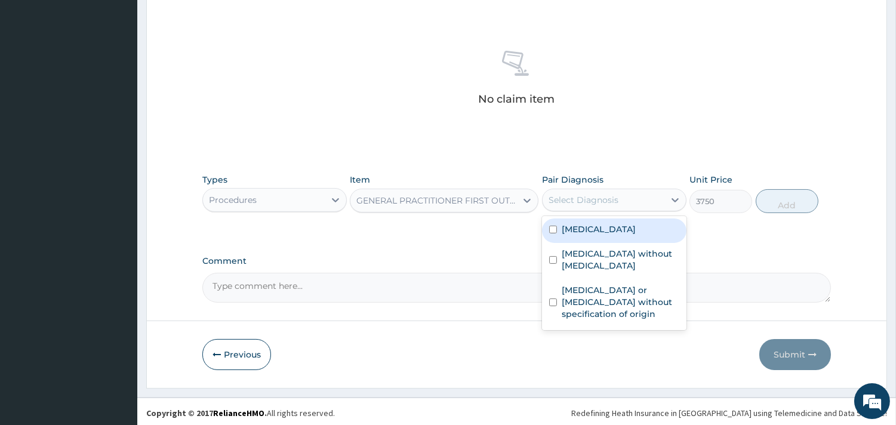
click at [611, 235] on label "[MEDICAL_DATA]" at bounding box center [598, 229] width 74 height 12
checkbox input "true"
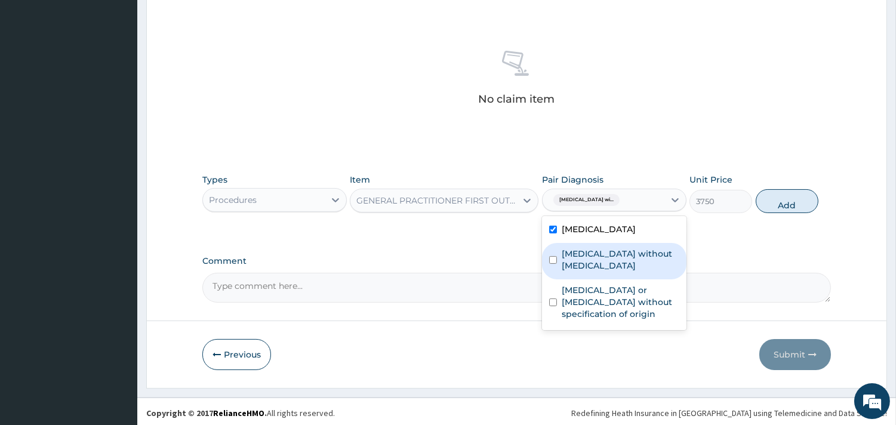
click at [610, 271] on label "Sepsis without septic shock" at bounding box center [620, 260] width 118 height 24
checkbox input "true"
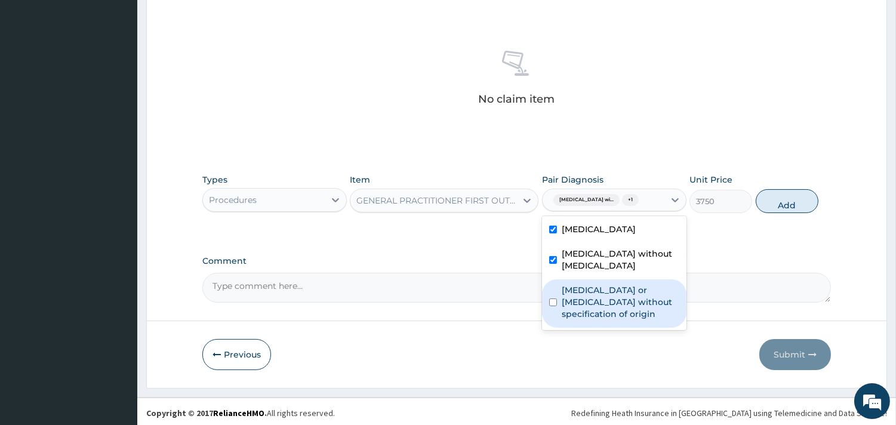
click at [612, 318] on div "Gastroenteritis or colitis without specification of origin" at bounding box center [614, 303] width 144 height 48
checkbox input "true"
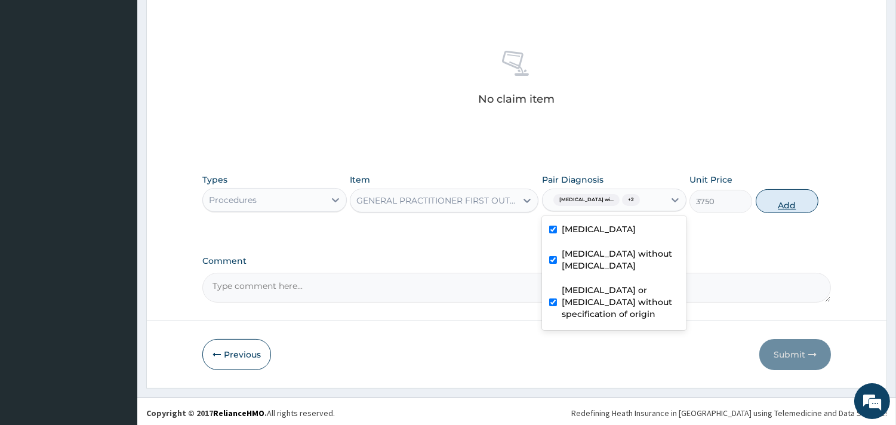
click at [791, 206] on button "Add" at bounding box center [786, 201] width 63 height 24
type input "0"
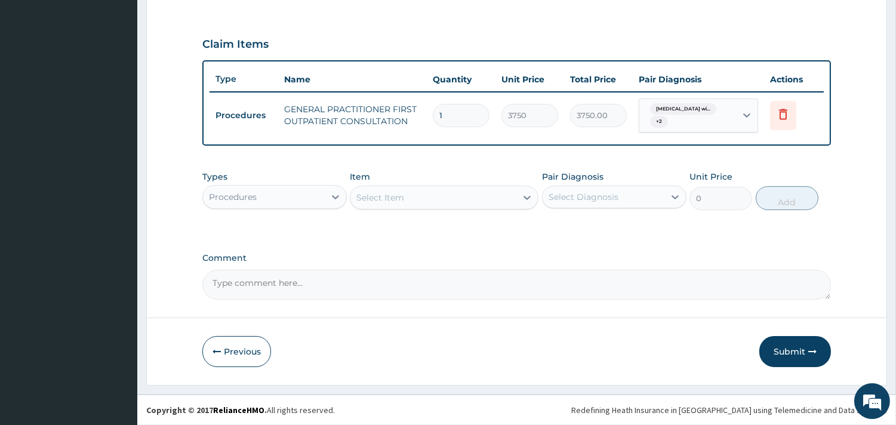
scroll to position [382, 0]
click at [295, 193] on div "Procedures" at bounding box center [264, 198] width 122 height 19
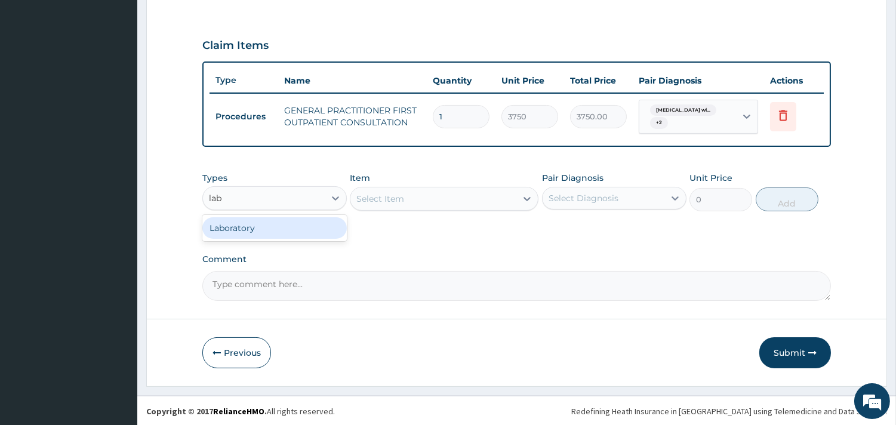
type input "lab"
click at [285, 210] on div "Types Procedures" at bounding box center [274, 191] width 144 height 39
click at [314, 195] on div "Procedures" at bounding box center [264, 198] width 122 height 19
type input "lab"
click at [288, 224] on div "Laboratory" at bounding box center [274, 227] width 144 height 21
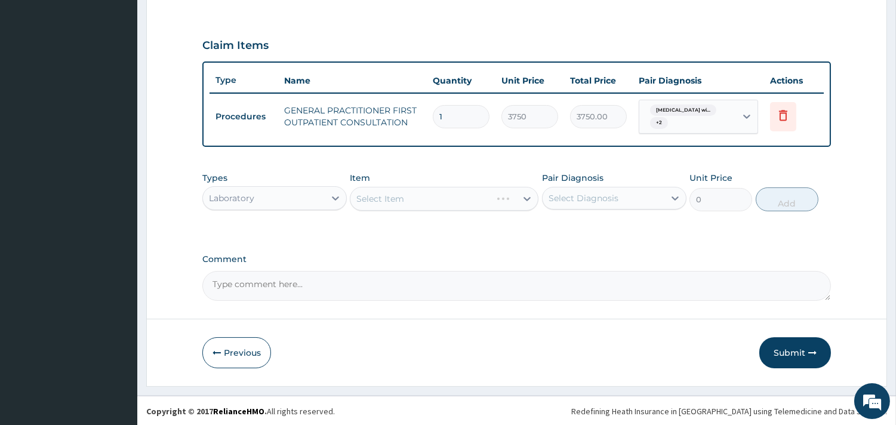
click at [398, 192] on div "Select Item" at bounding box center [444, 199] width 189 height 24
click at [527, 198] on div "Select Item" at bounding box center [444, 199] width 189 height 24
click at [534, 195] on div "Select Item" at bounding box center [444, 199] width 189 height 24
drag, startPoint x: 520, startPoint y: 196, endPoint x: 528, endPoint y: 199, distance: 8.3
click at [521, 196] on div "Select Item" at bounding box center [444, 199] width 189 height 24
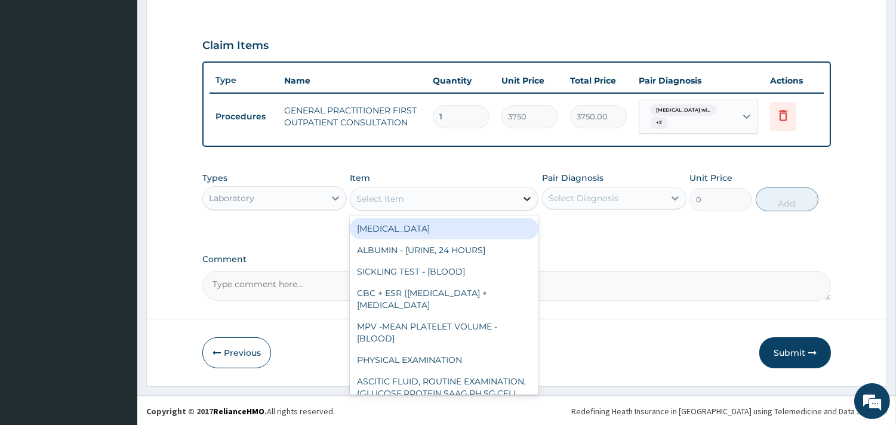
click at [523, 194] on icon at bounding box center [527, 199] width 12 height 12
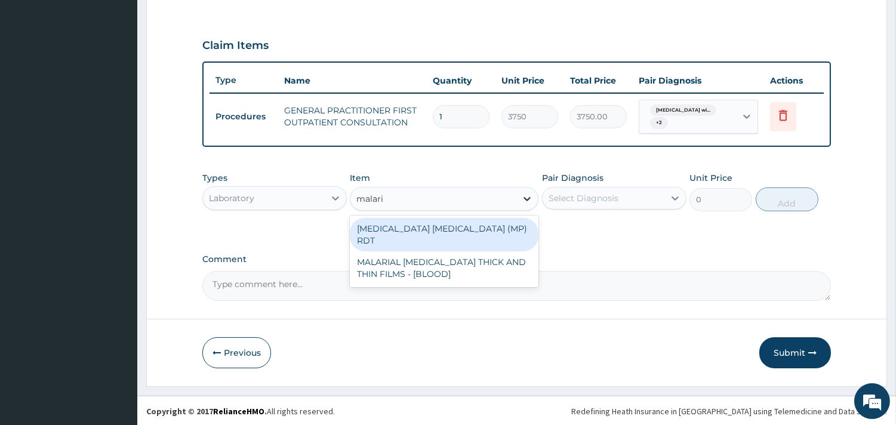
type input "[MEDICAL_DATA]"
click at [477, 226] on div "MALARIA PARASITE (MP) RDT" at bounding box center [444, 234] width 189 height 33
type input "2000"
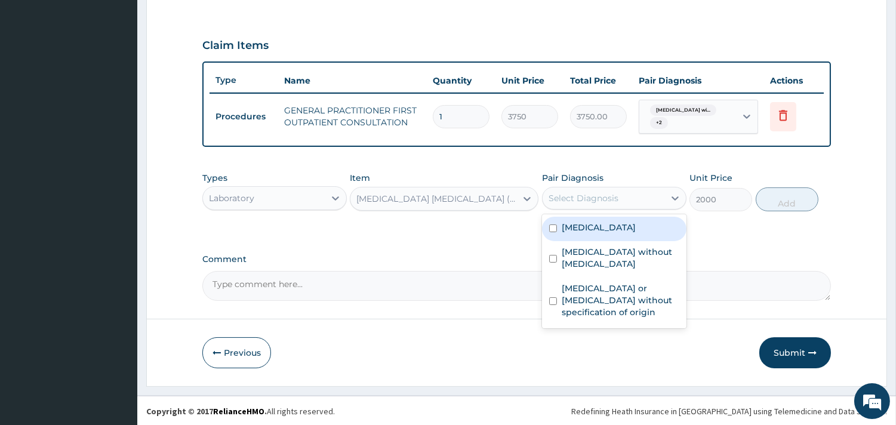
drag, startPoint x: 595, startPoint y: 193, endPoint x: 597, endPoint y: 207, distance: 14.4
click at [597, 193] on div "Select Diagnosis" at bounding box center [583, 198] width 70 height 12
click at [609, 233] on label "[MEDICAL_DATA]" at bounding box center [598, 227] width 74 height 12
checkbox input "true"
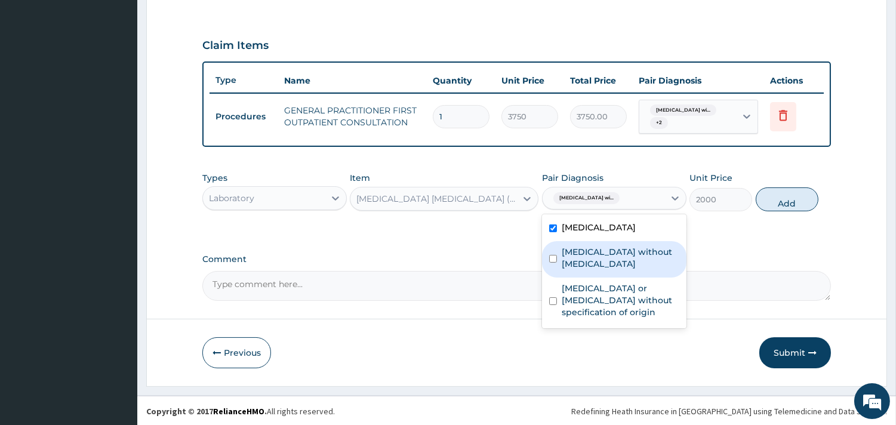
drag, startPoint x: 783, startPoint y: 198, endPoint x: 728, endPoint y: 203, distance: 55.1
click at [784, 198] on button "Add" at bounding box center [786, 199] width 63 height 24
type input "0"
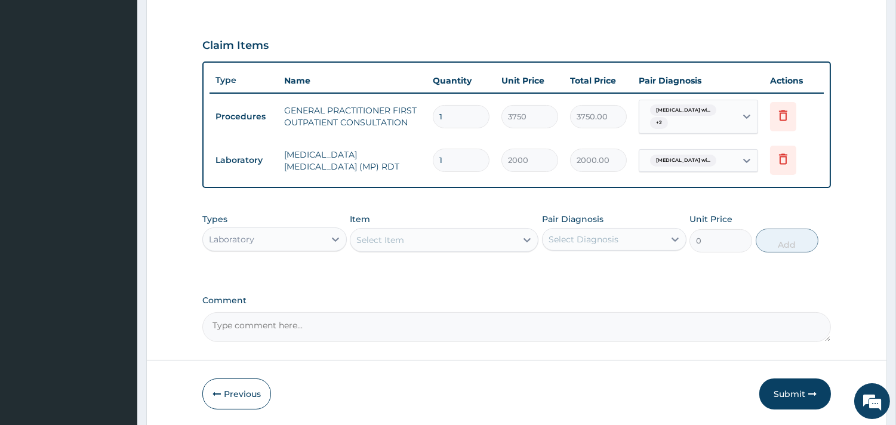
click at [464, 239] on div "Select Item" at bounding box center [433, 239] width 166 height 19
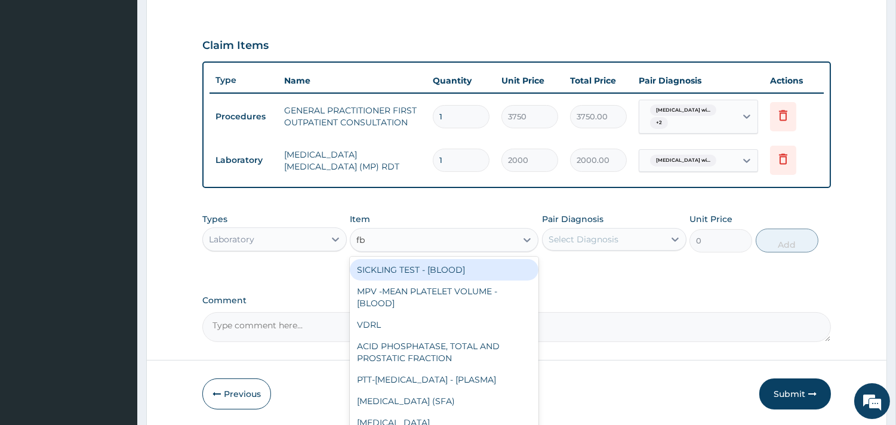
type input "fbc"
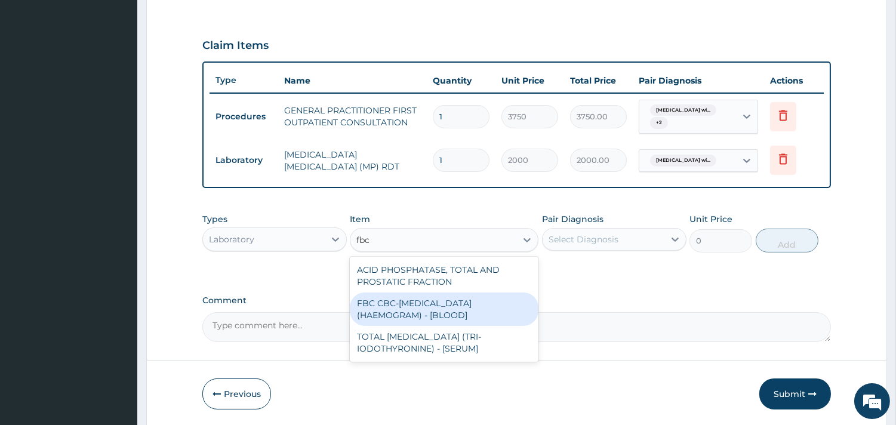
click at [458, 301] on div "FBC CBC-COMPLETE BLOOD COUNT (HAEMOGRAM) - [BLOOD]" at bounding box center [444, 308] width 189 height 33
type input "5000"
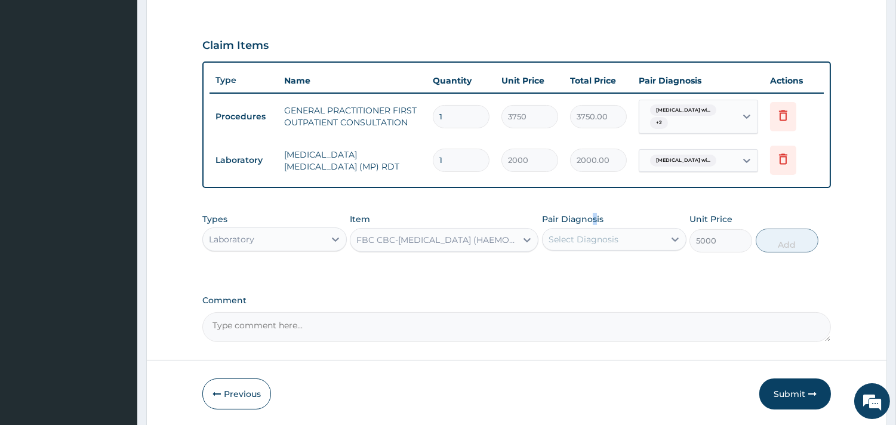
click at [597, 220] on label "Pair Diagnosis" at bounding box center [572, 219] width 61 height 12
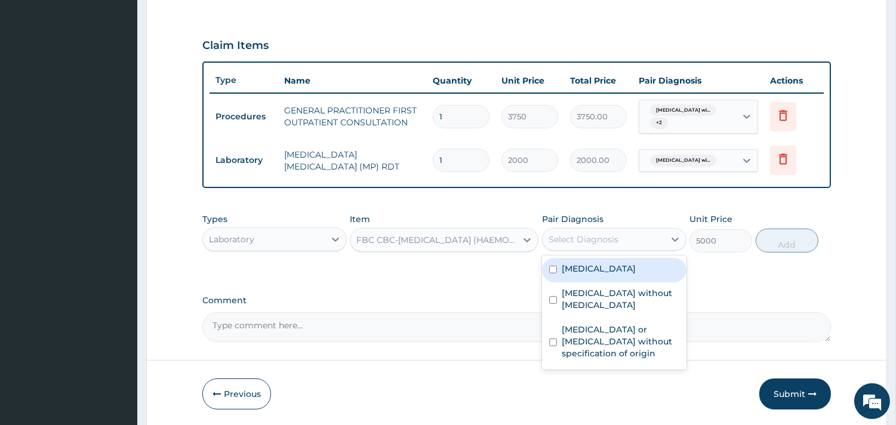
click at [598, 234] on div "Select Diagnosis" at bounding box center [583, 239] width 70 height 12
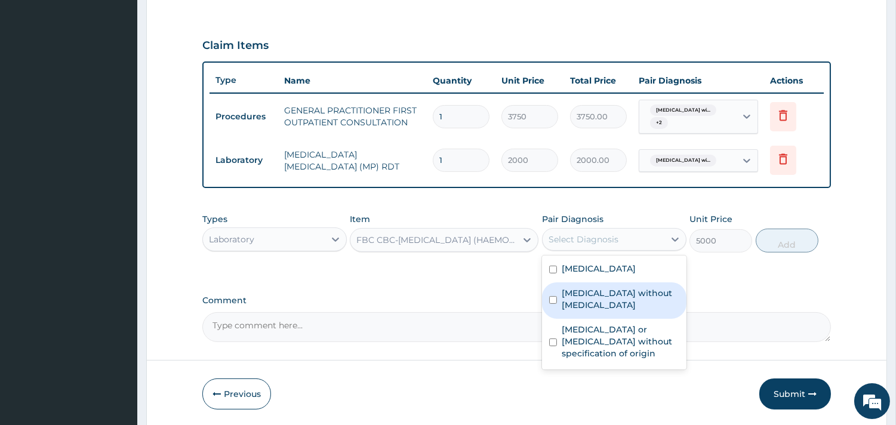
drag, startPoint x: 603, startPoint y: 314, endPoint x: 704, endPoint y: 271, distance: 110.4
click at [606, 311] on label "Sepsis without septic shock" at bounding box center [620, 299] width 118 height 24
checkbox input "true"
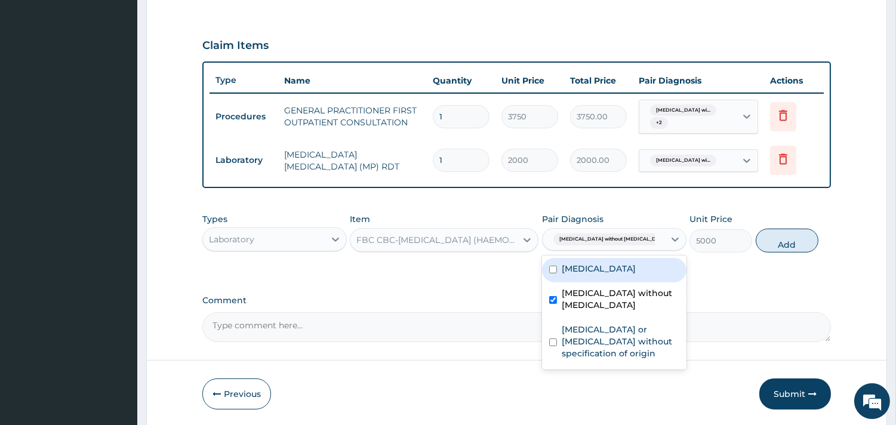
click at [768, 241] on button "Add" at bounding box center [786, 241] width 63 height 24
type input "0"
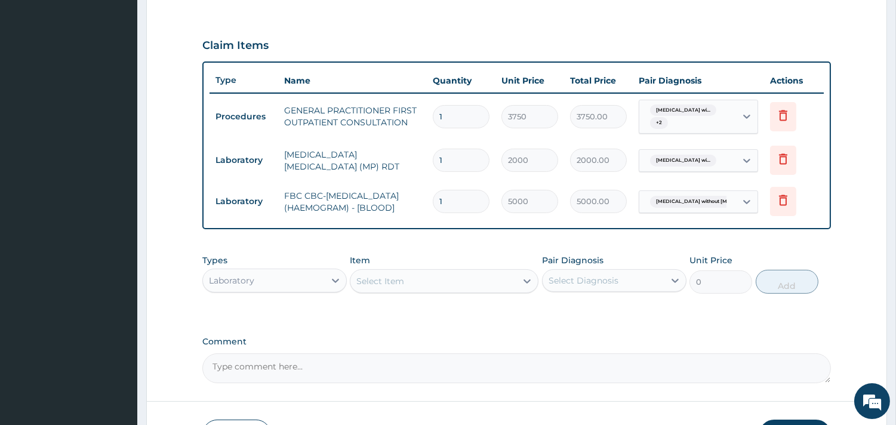
click at [309, 281] on div "Laboratory" at bounding box center [264, 280] width 122 height 19
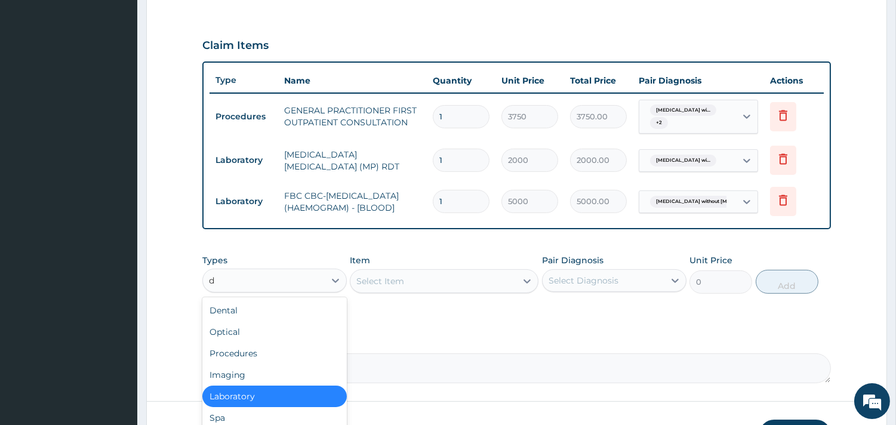
type input "dr"
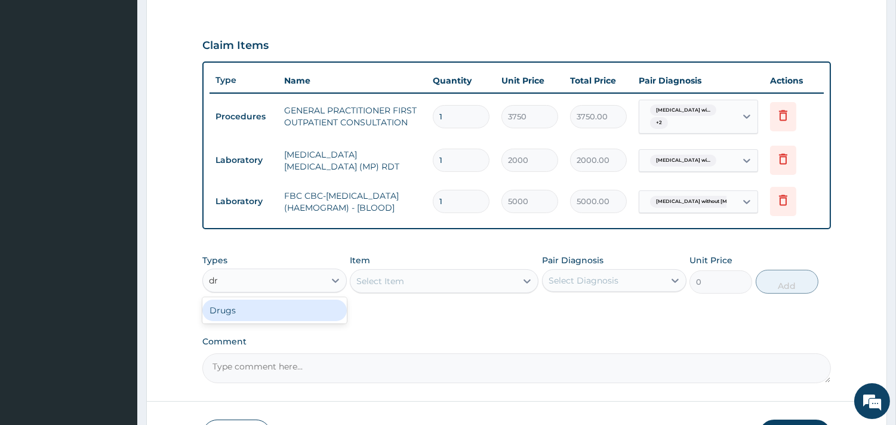
drag, startPoint x: 282, startPoint y: 318, endPoint x: 428, endPoint y: 292, distance: 147.8
click at [288, 318] on div "Drugs" at bounding box center [274, 310] width 144 height 21
drag, startPoint x: 430, startPoint y: 285, endPoint x: 298, endPoint y: 185, distance: 165.6
click at [430, 285] on div "Select Item" at bounding box center [444, 281] width 189 height 24
click at [418, 280] on div "Select Item" at bounding box center [433, 280] width 166 height 19
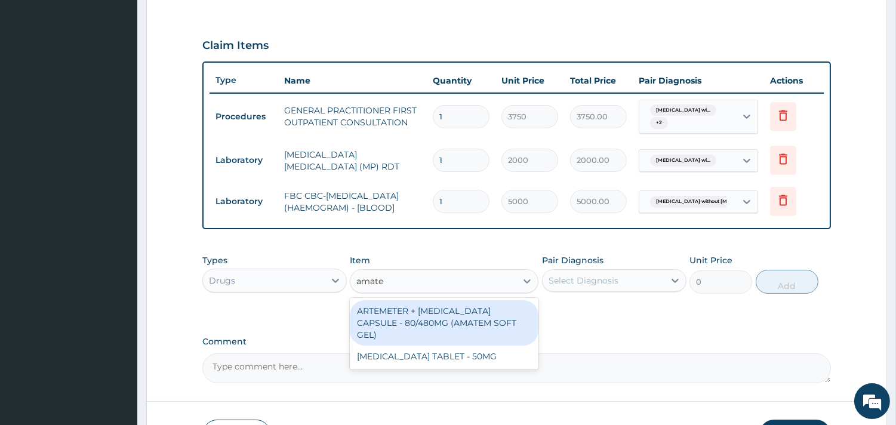
type input "amatem"
drag, startPoint x: 428, startPoint y: 333, endPoint x: 580, endPoint y: 279, distance: 161.6
click at [428, 333] on div "ARTEMETER + [MEDICAL_DATA] CAPSULE - 80/480MG (AMATEM SOFT GEL)" at bounding box center [444, 322] width 189 height 45
type input "420"
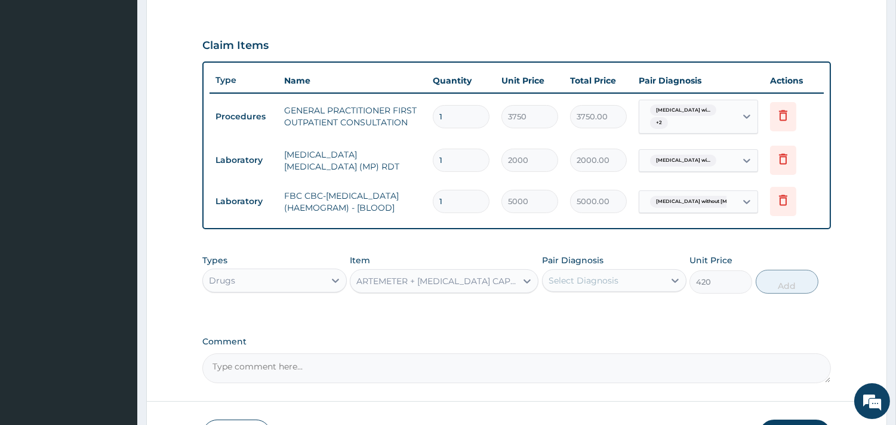
click at [598, 286] on div "Select Diagnosis" at bounding box center [583, 280] width 70 height 12
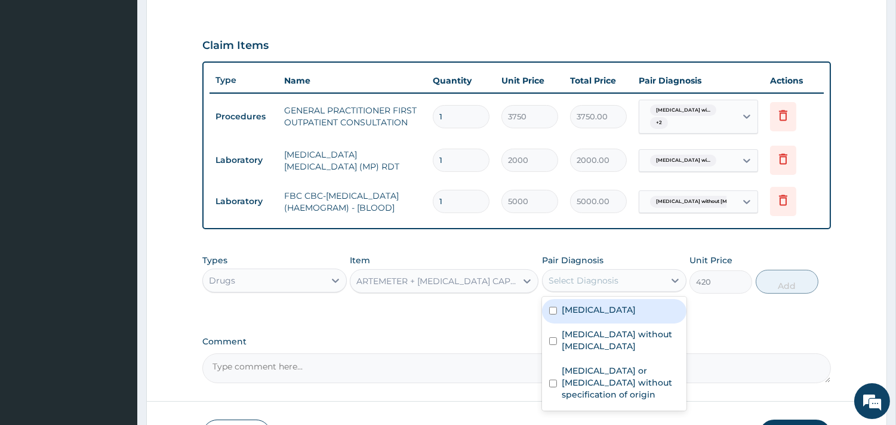
click at [624, 316] on label "[MEDICAL_DATA]" at bounding box center [598, 310] width 74 height 12
checkbox input "true"
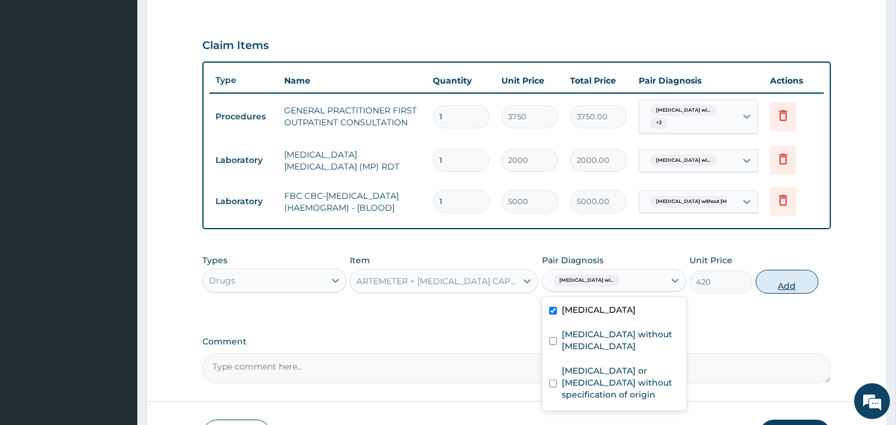
click at [776, 294] on button "Add" at bounding box center [786, 282] width 63 height 24
type input "0"
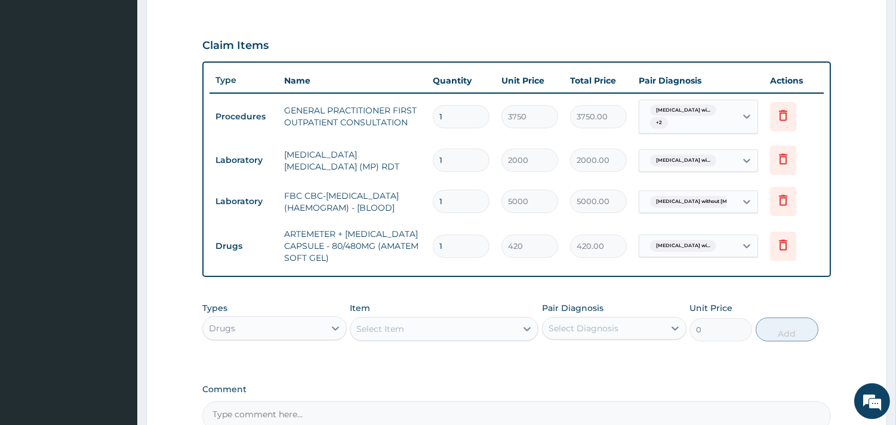
type input "0.00"
type input "6"
type input "2520.00"
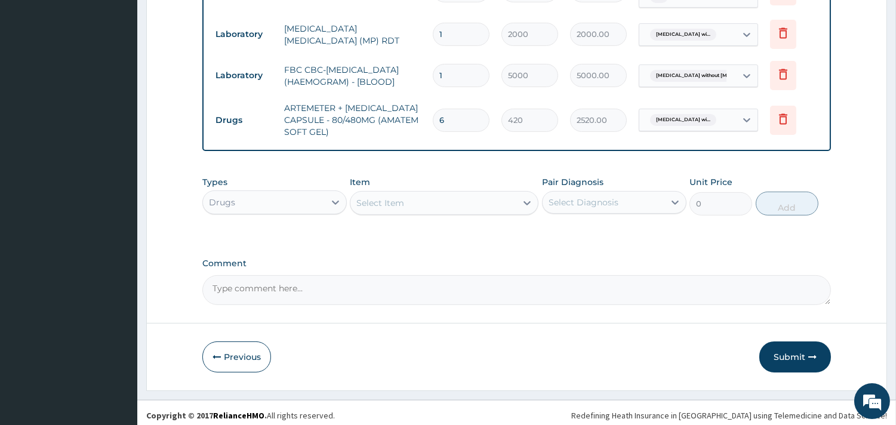
scroll to position [520, 0]
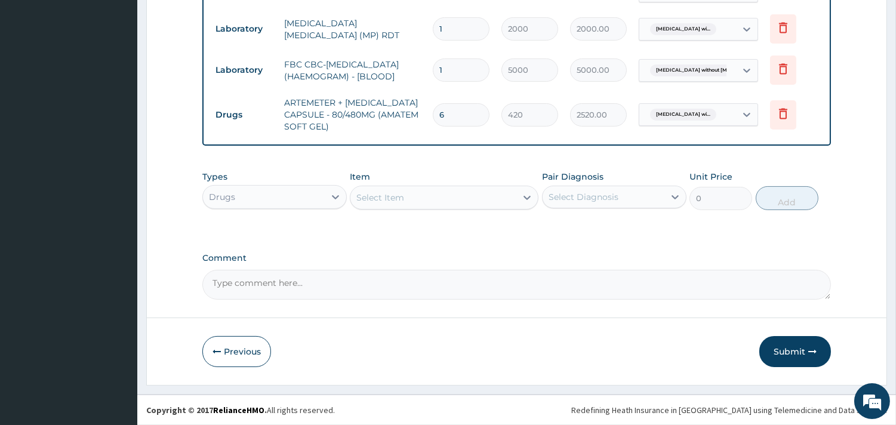
type input "6"
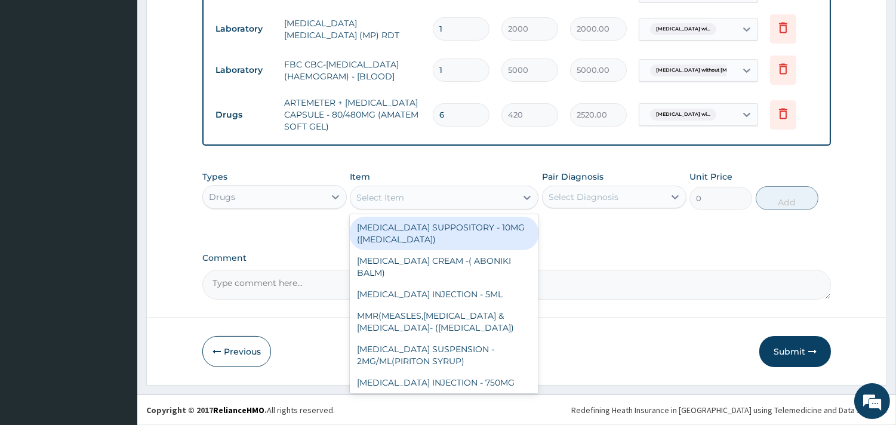
click at [473, 190] on div "Select Item" at bounding box center [433, 197] width 166 height 19
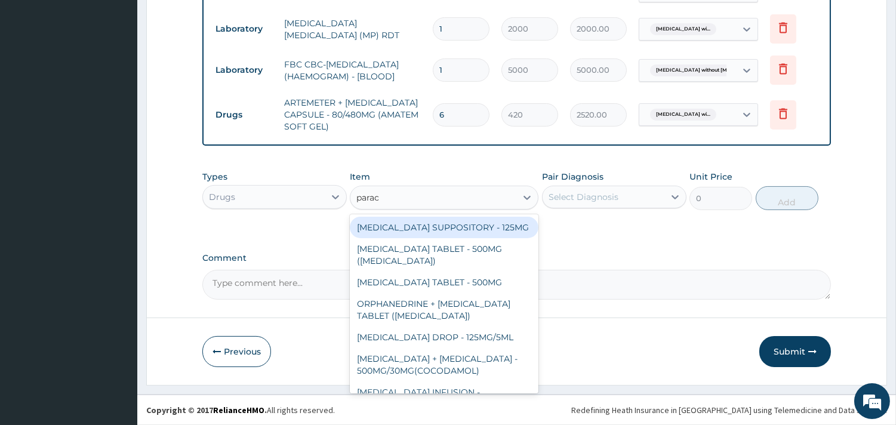
type input "parace"
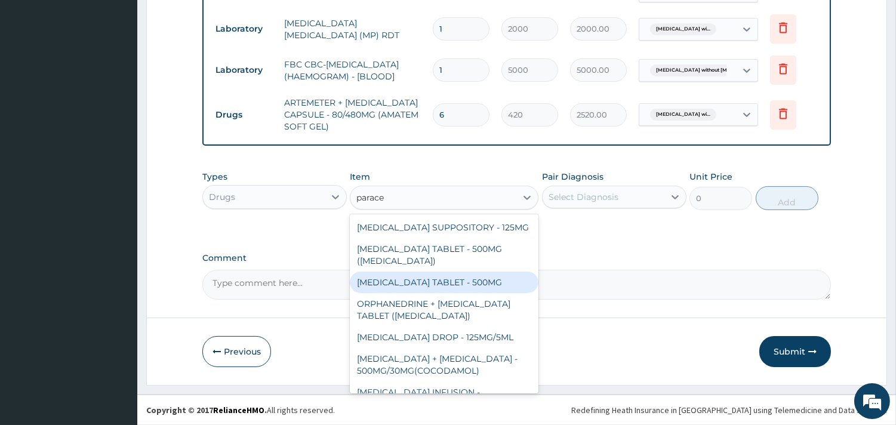
click at [463, 293] on div "[MEDICAL_DATA] TABLET - 500MG" at bounding box center [444, 281] width 189 height 21
type input "33.599999999999994"
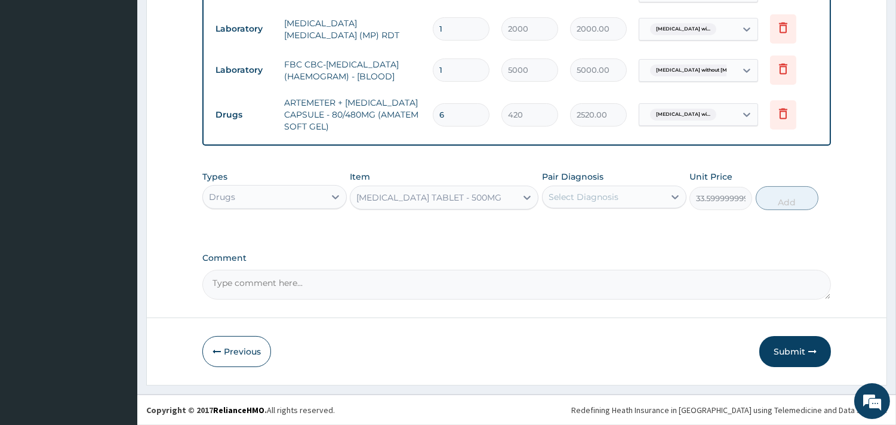
click at [576, 198] on div "Select Diagnosis" at bounding box center [583, 197] width 70 height 12
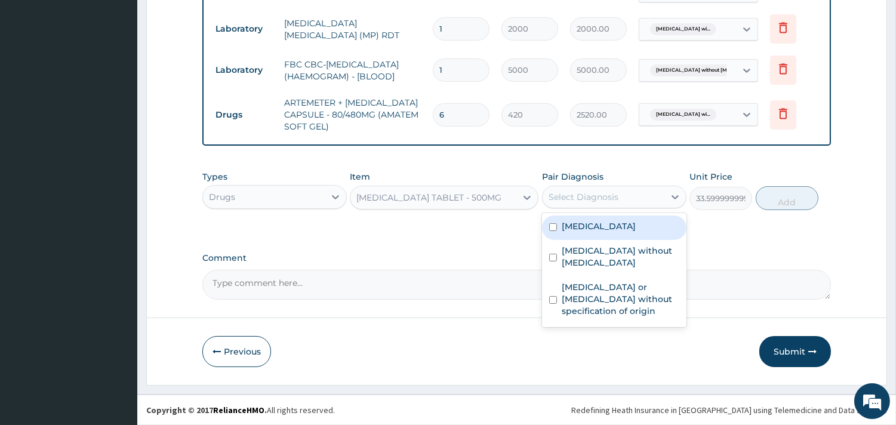
drag, startPoint x: 621, startPoint y: 239, endPoint x: 736, endPoint y: 203, distance: 120.6
click at [624, 232] on label "[MEDICAL_DATA]" at bounding box center [598, 226] width 74 height 12
checkbox input "true"
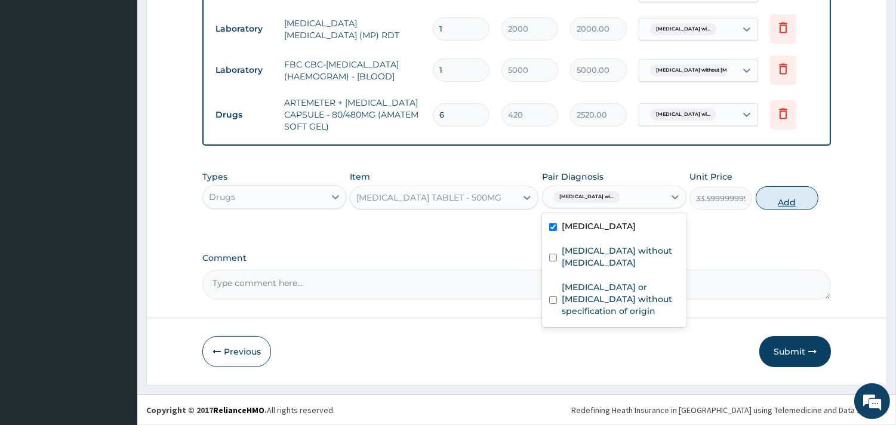
click at [772, 197] on button "Add" at bounding box center [786, 198] width 63 height 24
type input "0"
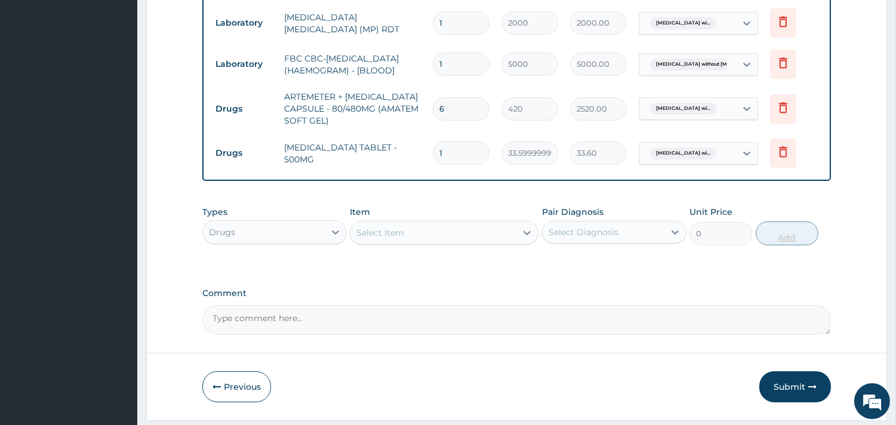
type input "18"
type input "604.80"
type input "18"
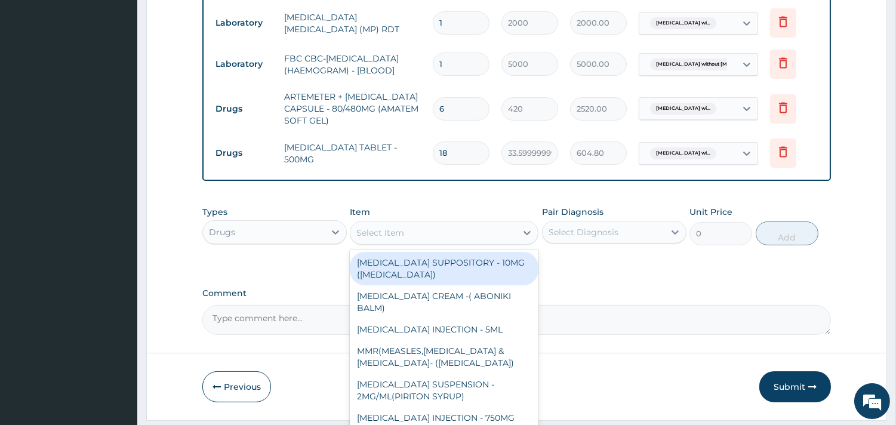
click at [393, 233] on div "Select Item" at bounding box center [380, 233] width 48 height 12
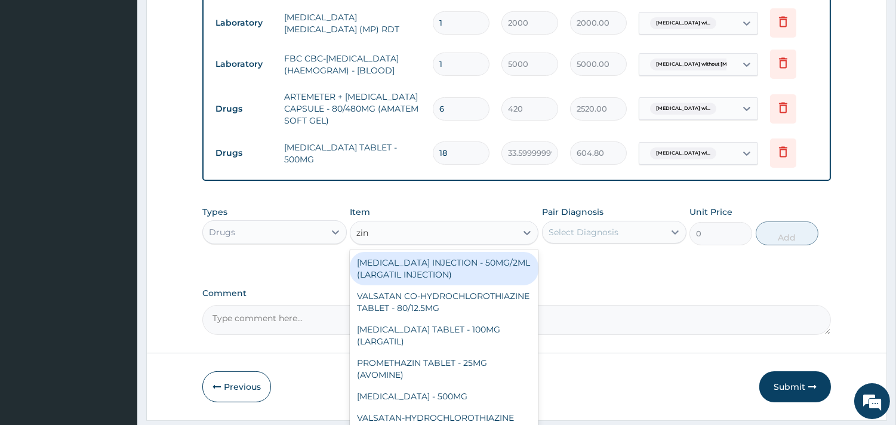
type input "zinc"
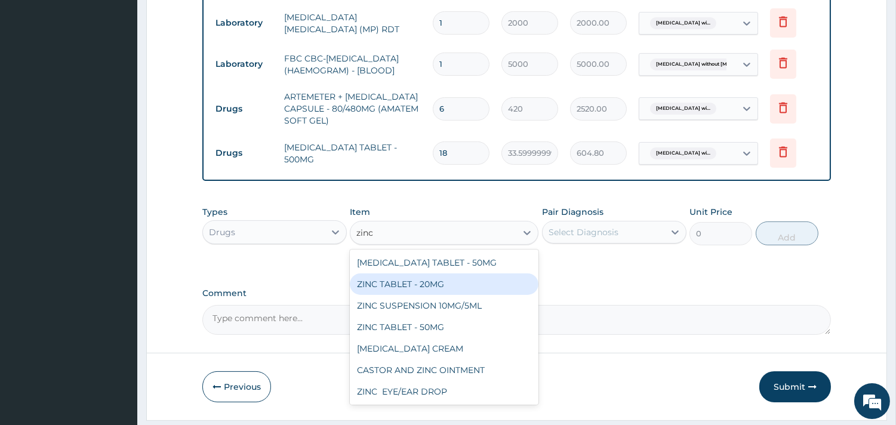
click at [462, 295] on div "ZINC TABLET - 20MG" at bounding box center [444, 283] width 189 height 21
type input "64.39999999999999"
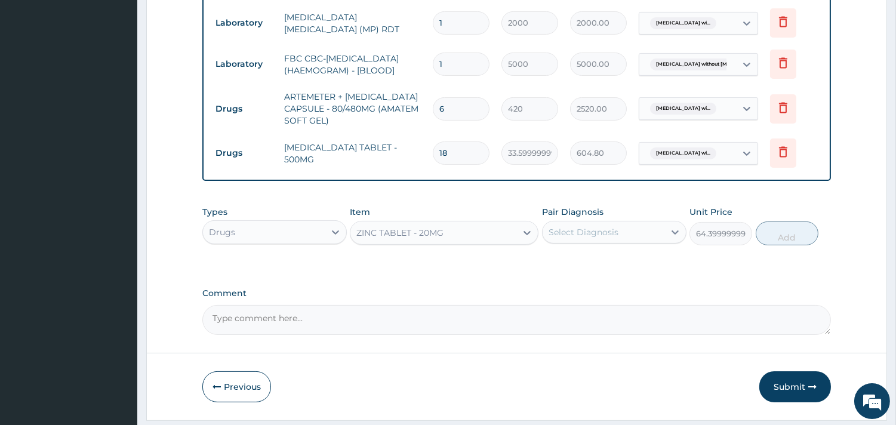
click at [637, 234] on div "Select Diagnosis" at bounding box center [603, 232] width 122 height 19
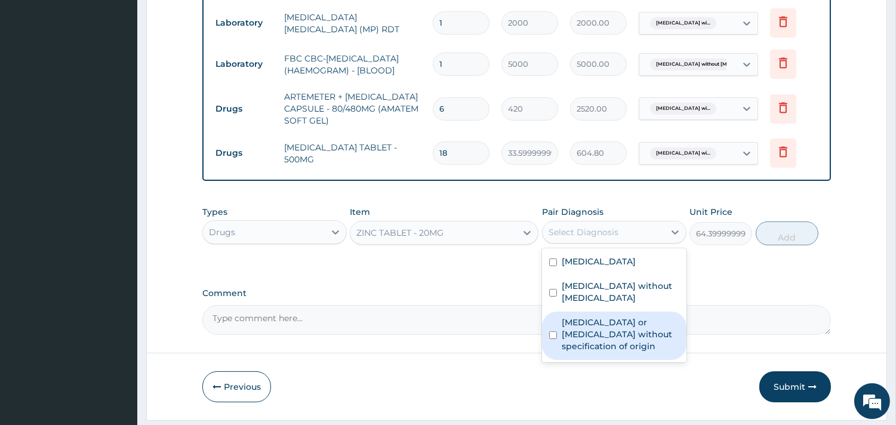
click at [624, 352] on label "Gastroenteritis or colitis without specification of origin" at bounding box center [620, 334] width 118 height 36
checkbox input "true"
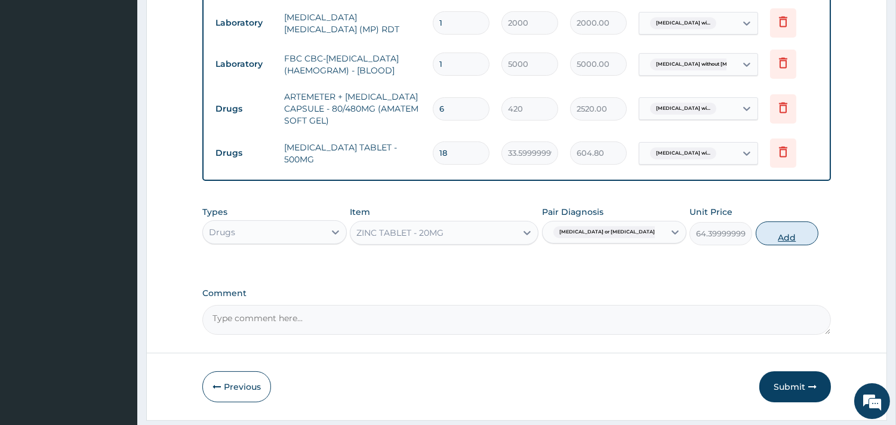
click at [764, 243] on button "Add" at bounding box center [786, 233] width 63 height 24
type input "0"
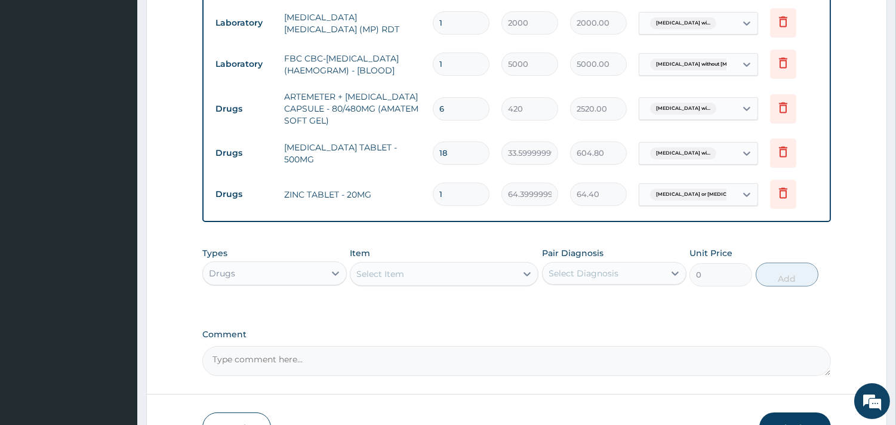
type input "10"
type input "644.00"
type input "10"
click at [379, 283] on div "Select Item" at bounding box center [433, 273] width 166 height 19
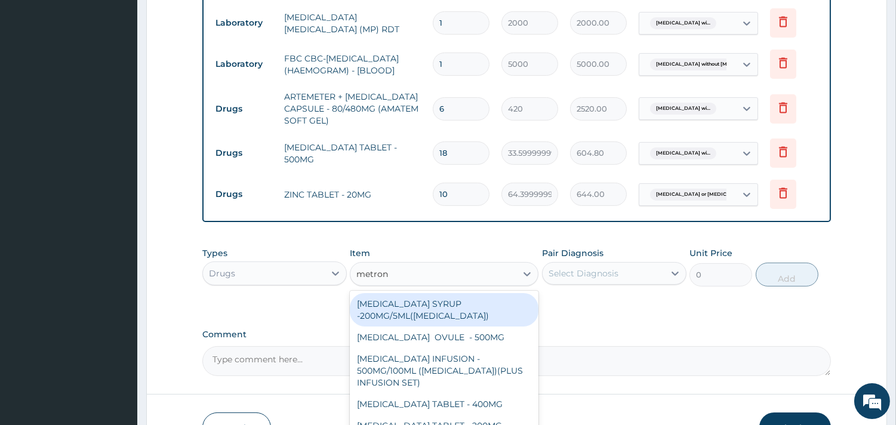
type input "metroni"
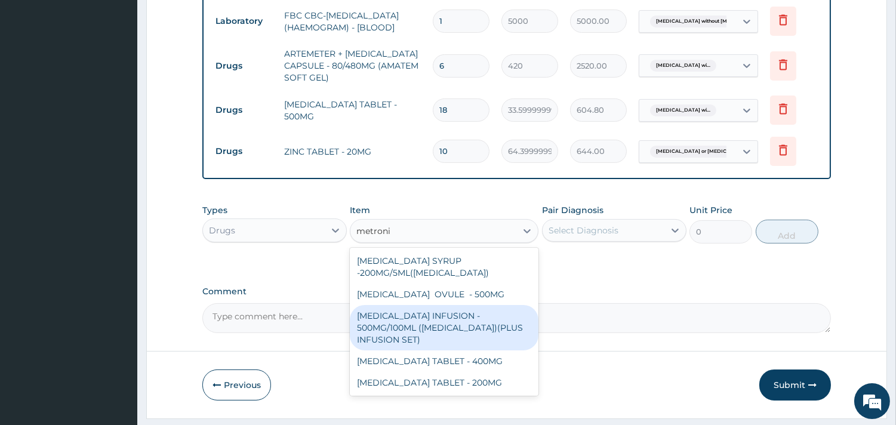
scroll to position [586, 0]
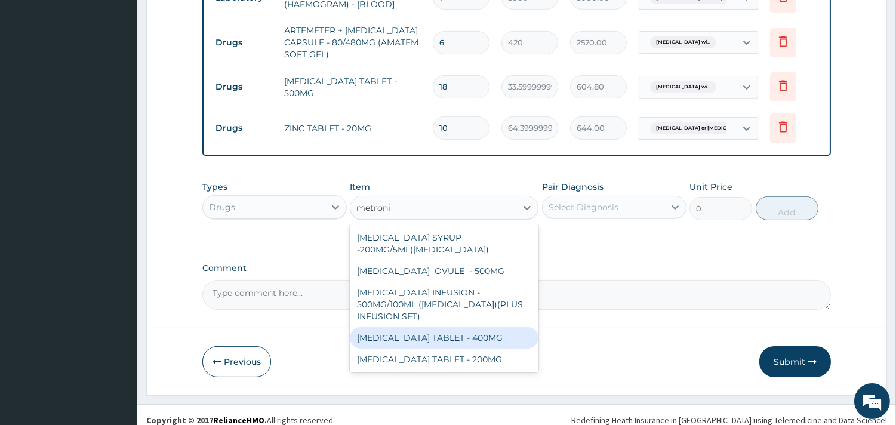
click at [473, 343] on div "METRONIDAZOLE TABLET - 400MG" at bounding box center [444, 337] width 189 height 21
type input "84"
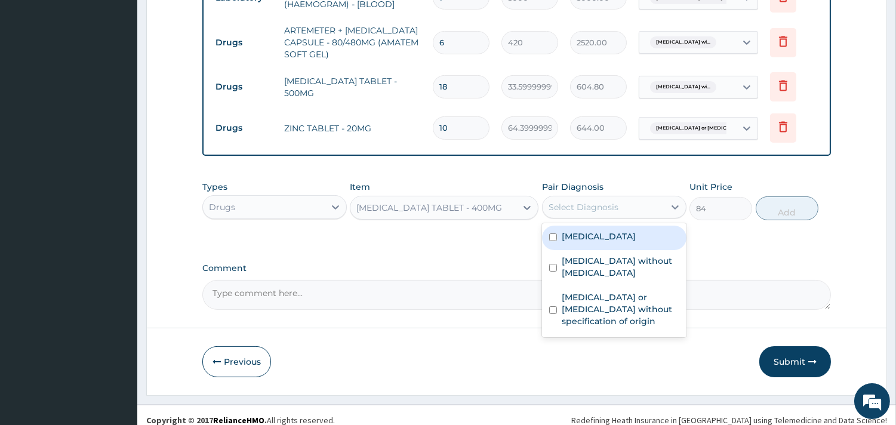
click at [648, 208] on div "Select Diagnosis" at bounding box center [603, 207] width 122 height 19
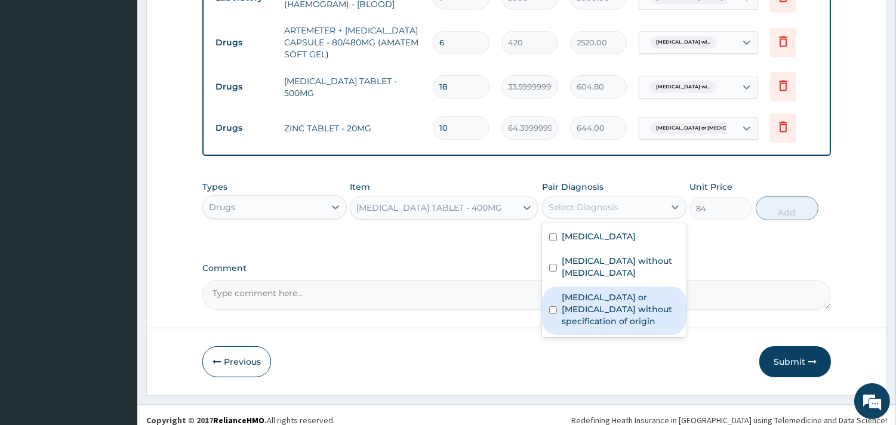
click at [609, 327] on label "Gastroenteritis or colitis without specification of origin" at bounding box center [620, 309] width 118 height 36
checkbox input "true"
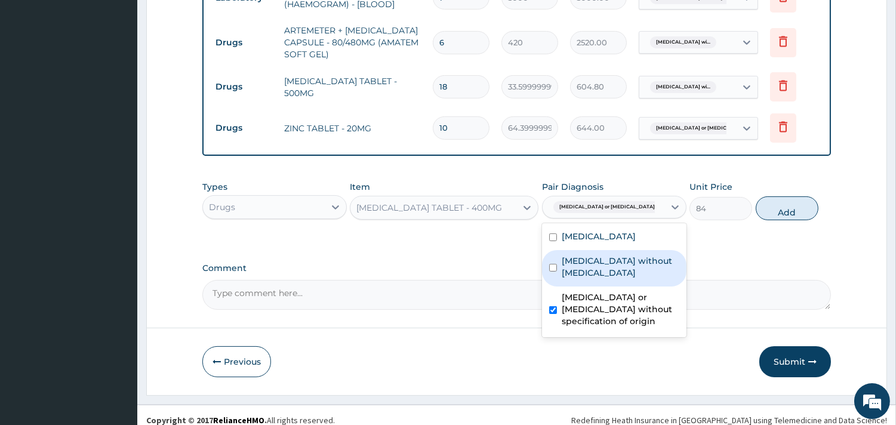
click at [794, 214] on button "Add" at bounding box center [786, 208] width 63 height 24
type input "0"
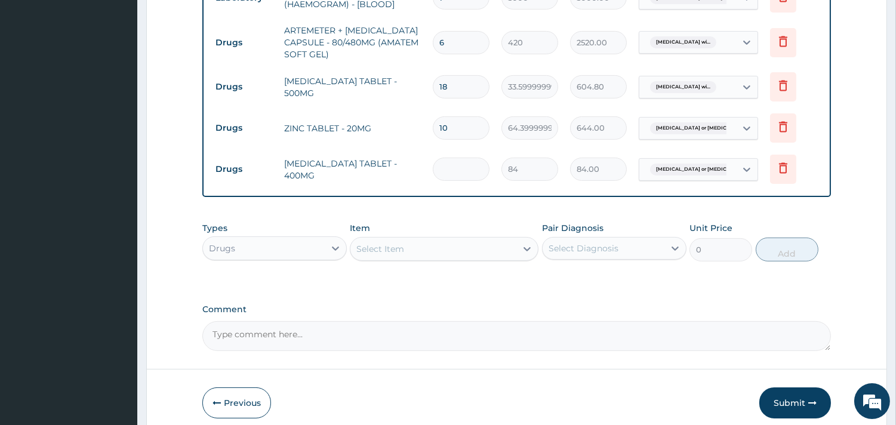
type input "0.00"
type input "9"
type input "756.00"
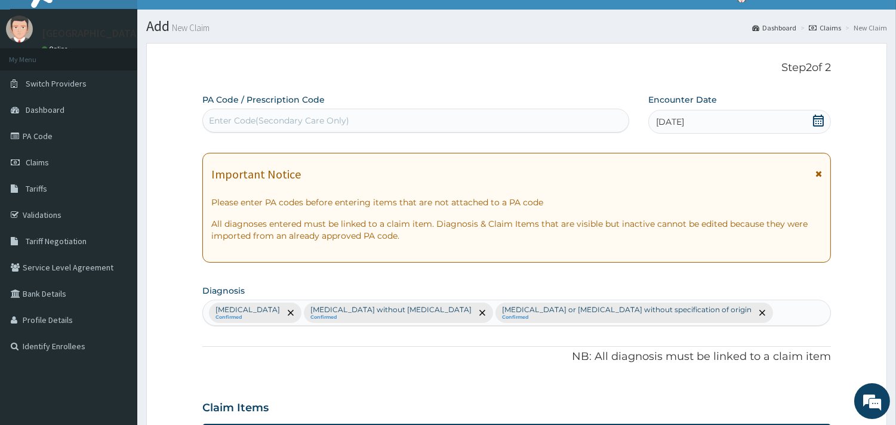
scroll to position [0, 0]
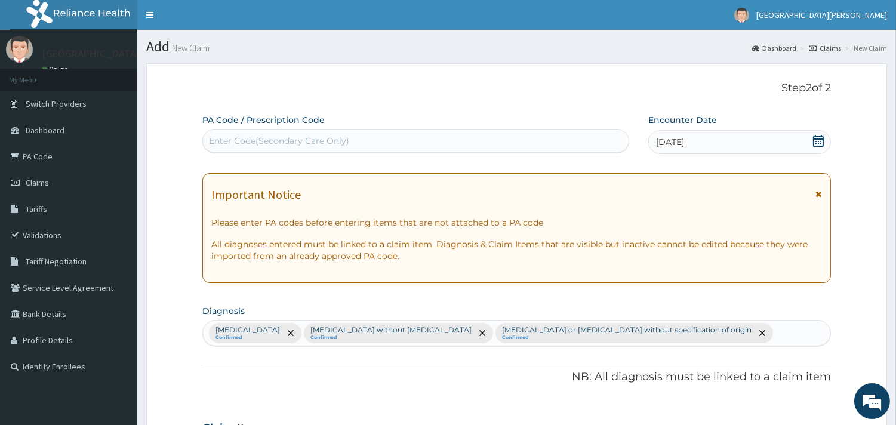
type input "9"
click at [819, 140] on icon at bounding box center [818, 141] width 12 height 12
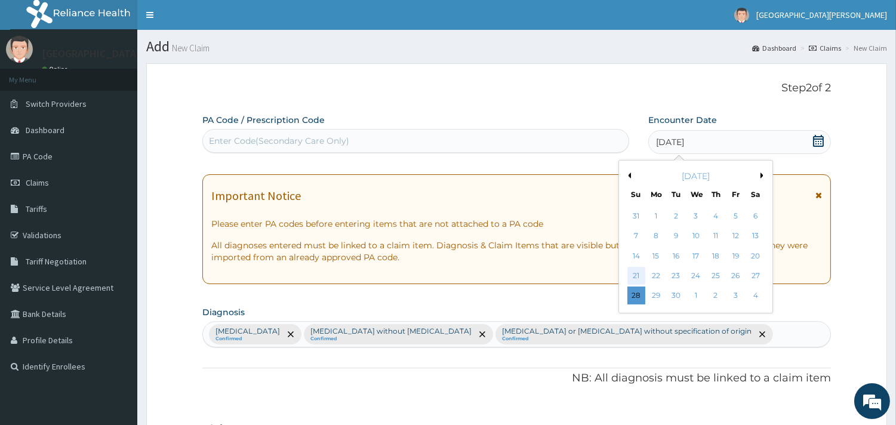
click at [638, 273] on div "21" at bounding box center [636, 276] width 18 height 18
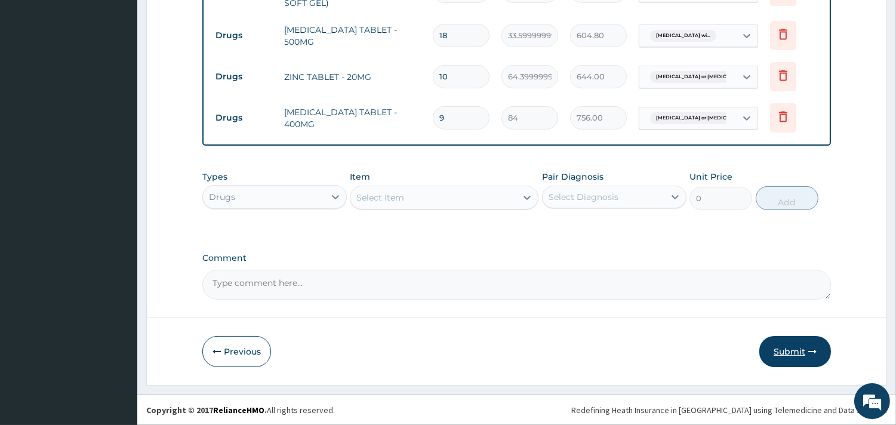
click at [788, 346] on button "Submit" at bounding box center [795, 351] width 72 height 31
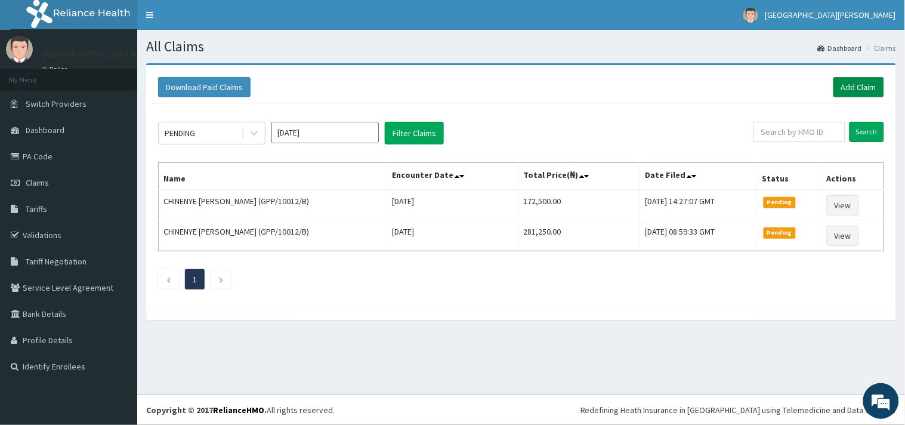
click at [869, 84] on link "Add Claim" at bounding box center [859, 87] width 51 height 20
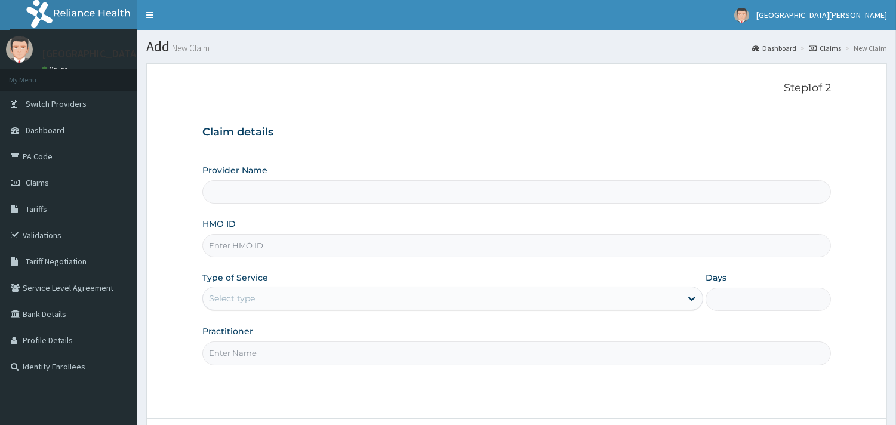
click at [384, 249] on input "HMO ID" at bounding box center [516, 245] width 628 height 23
type input "PEE/10052/B"
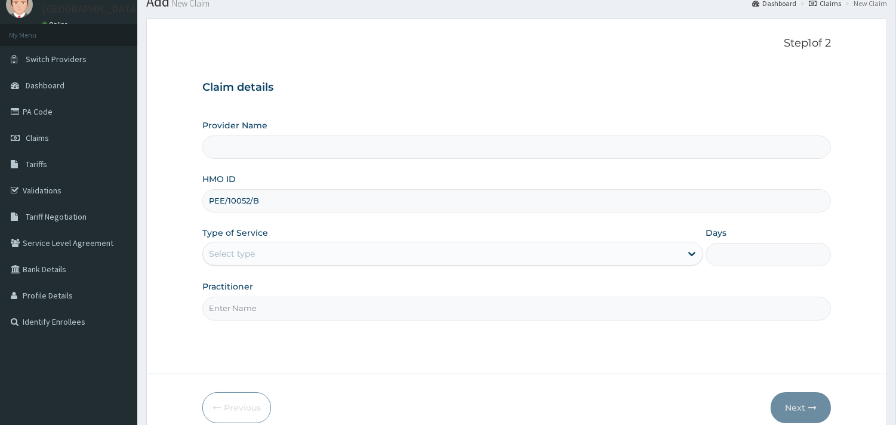
scroll to position [101, 0]
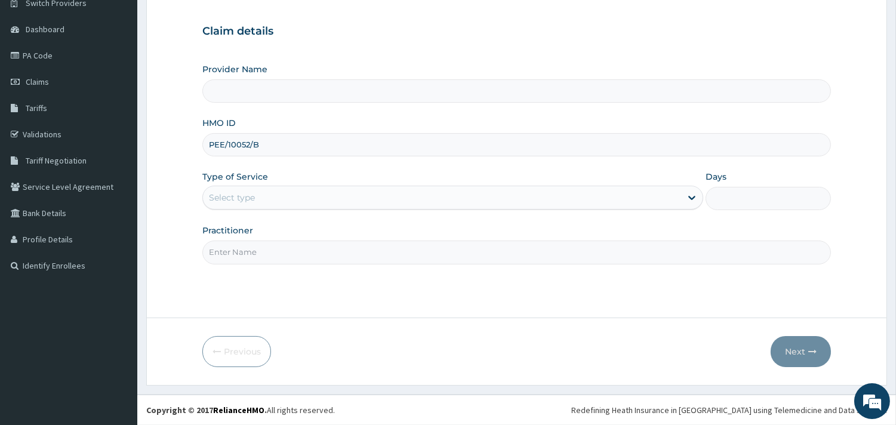
type input "ST. [PERSON_NAME][GEOGRAPHIC_DATA] -[GEOGRAPHIC_DATA]"
type input "PEE/10052/B"
drag, startPoint x: 236, startPoint y: 191, endPoint x: 237, endPoint y: 205, distance: 14.4
click at [236, 192] on div "Select type" at bounding box center [232, 198] width 46 height 12
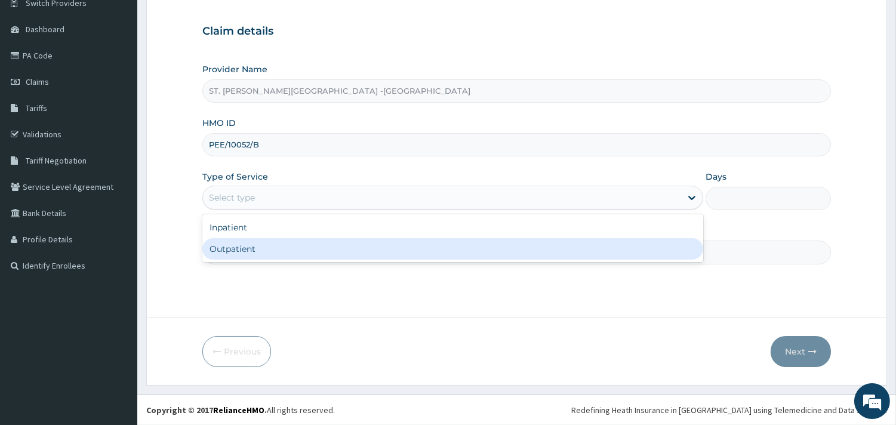
click at [245, 252] on div "Outpatient" at bounding box center [452, 248] width 501 height 21
type input "1"
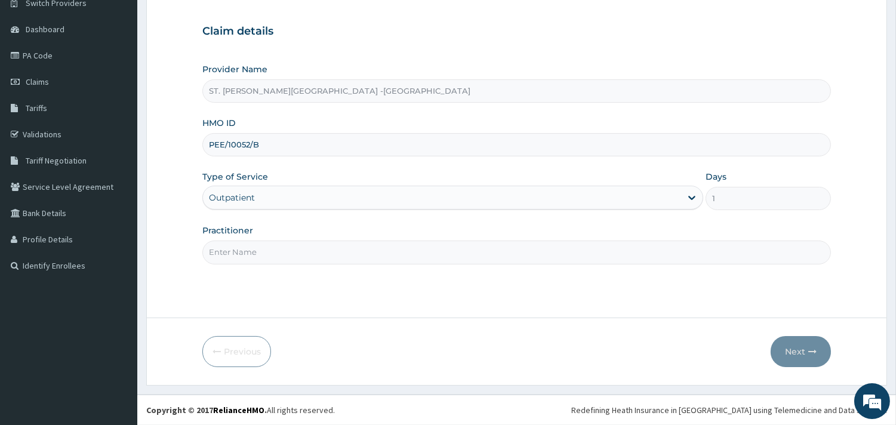
click at [246, 254] on input "Practitioner" at bounding box center [516, 251] width 628 height 23
type input "ONYESOH"
click at [786, 350] on button "Next" at bounding box center [800, 351] width 60 height 31
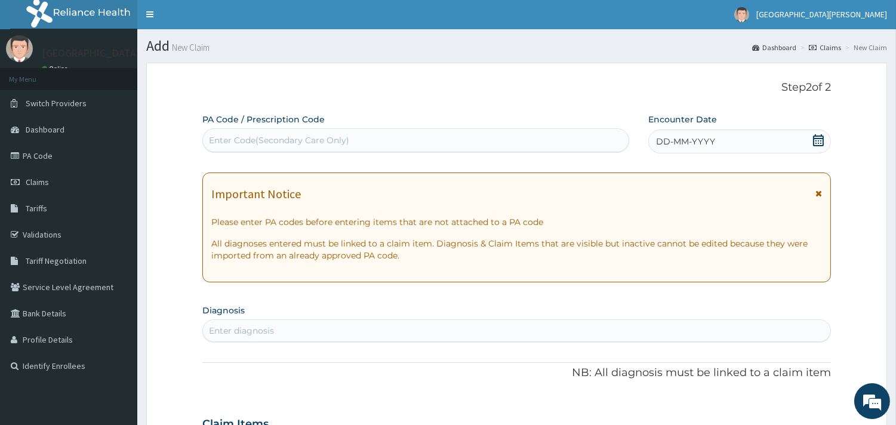
scroll to position [0, 0]
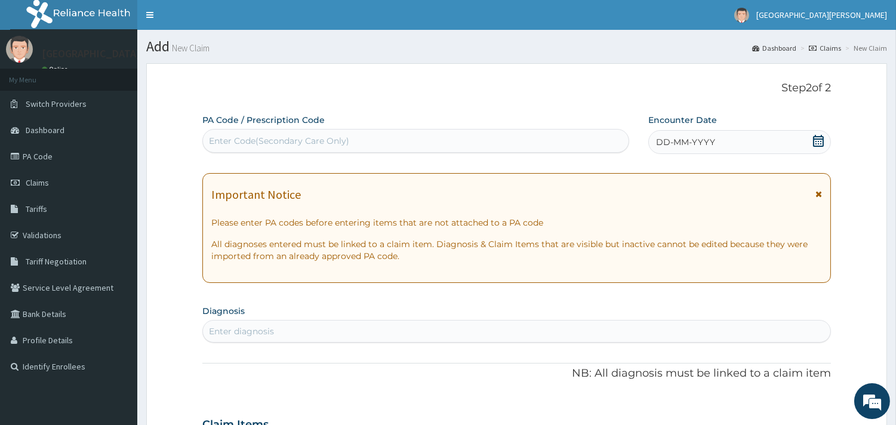
click at [816, 137] on icon at bounding box center [818, 141] width 12 height 12
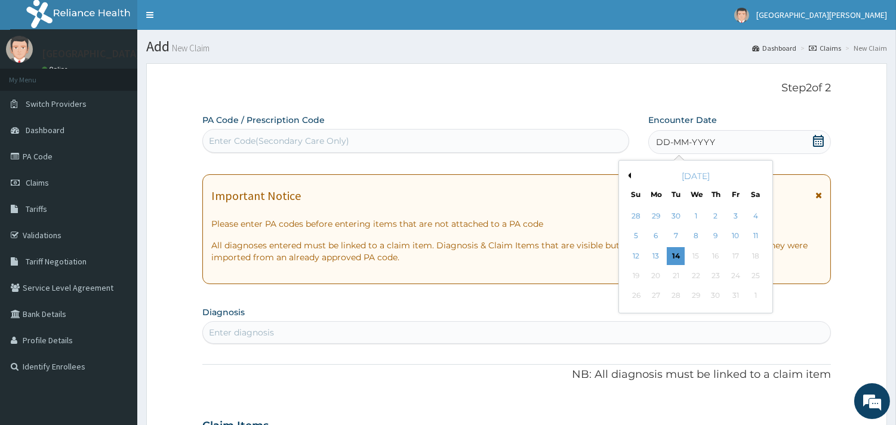
drag, startPoint x: 637, startPoint y: 214, endPoint x: 600, endPoint y: 186, distance: 46.1
click at [637, 212] on div "28" at bounding box center [636, 216] width 18 height 18
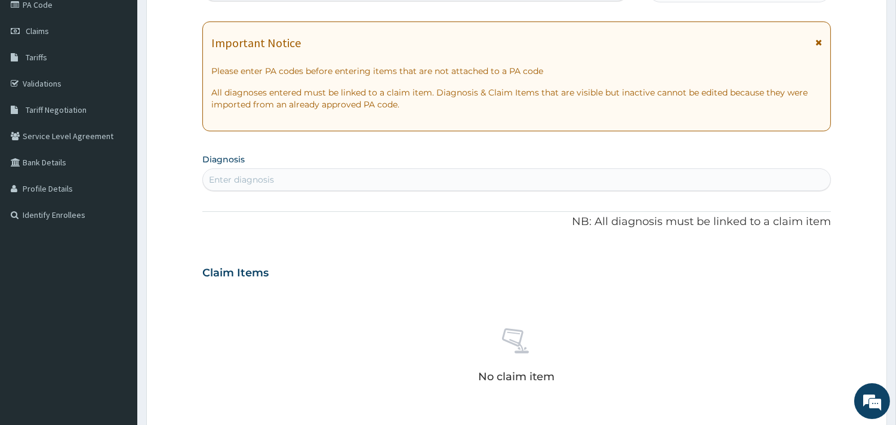
scroll to position [199, 0]
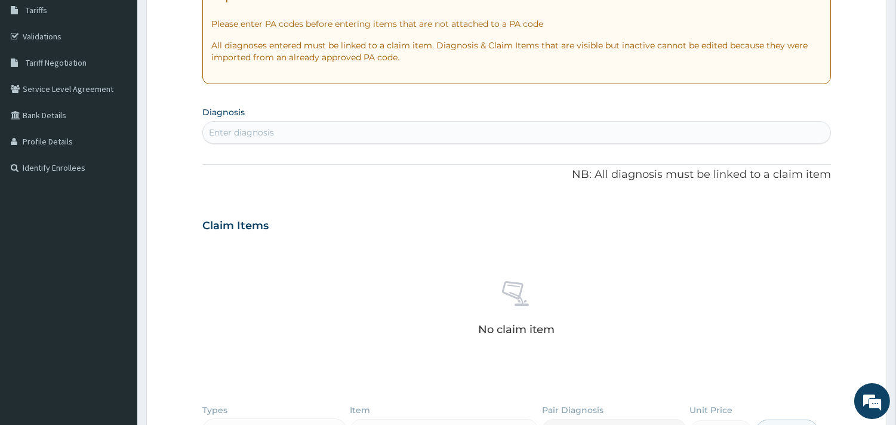
click at [302, 125] on div "Enter diagnosis" at bounding box center [516, 132] width 627 height 19
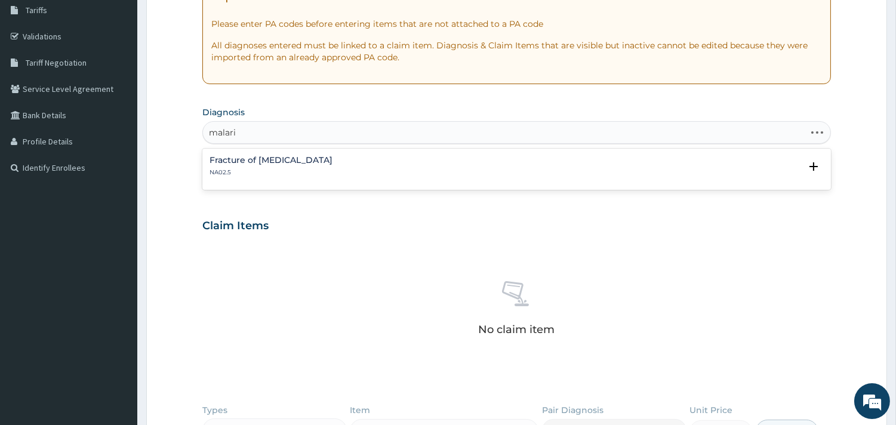
type input "malaria"
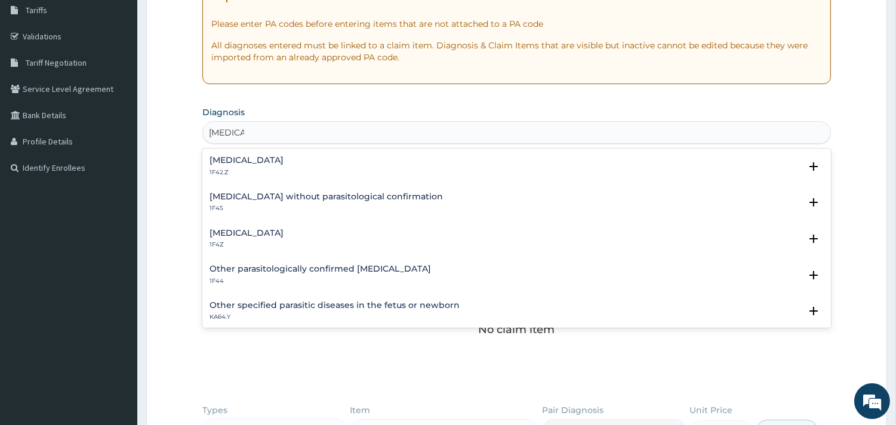
click at [283, 165] on div "Plasmodium malariae malaria without complication 1F42.Z" at bounding box center [246, 166] width 74 height 21
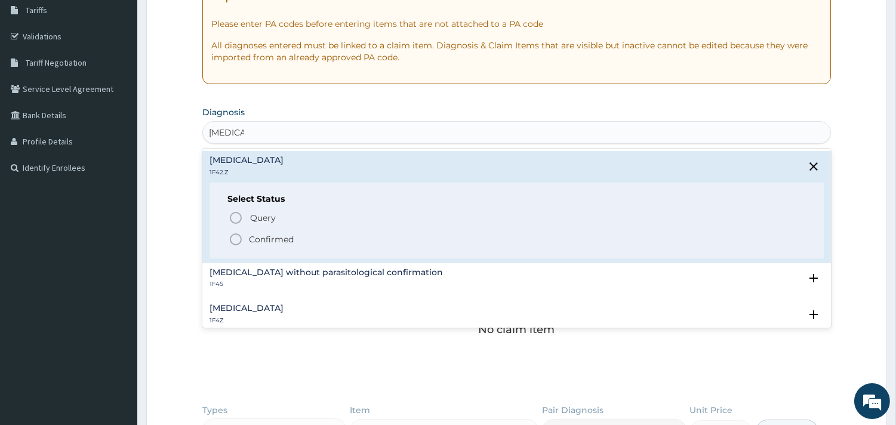
click at [235, 232] on icon "status option filled" at bounding box center [236, 239] width 14 height 14
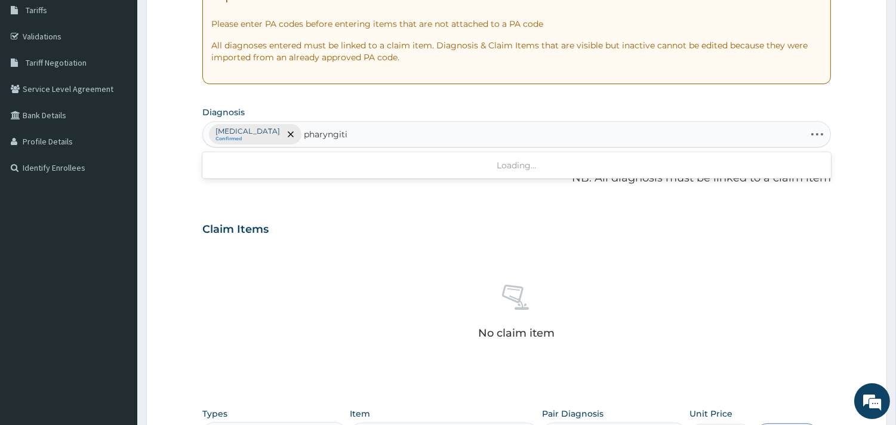
type input "pharyngitis"
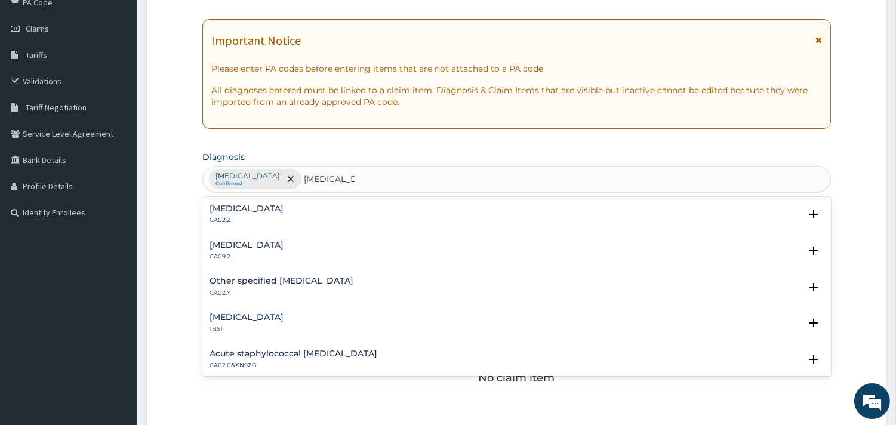
scroll to position [132, 0]
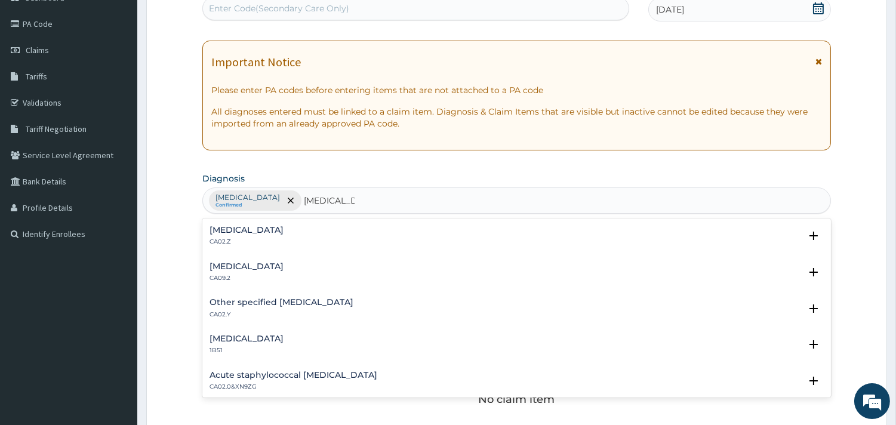
click at [255, 230] on h4 "Acute pharyngitis, unspecified" at bounding box center [246, 230] width 74 height 9
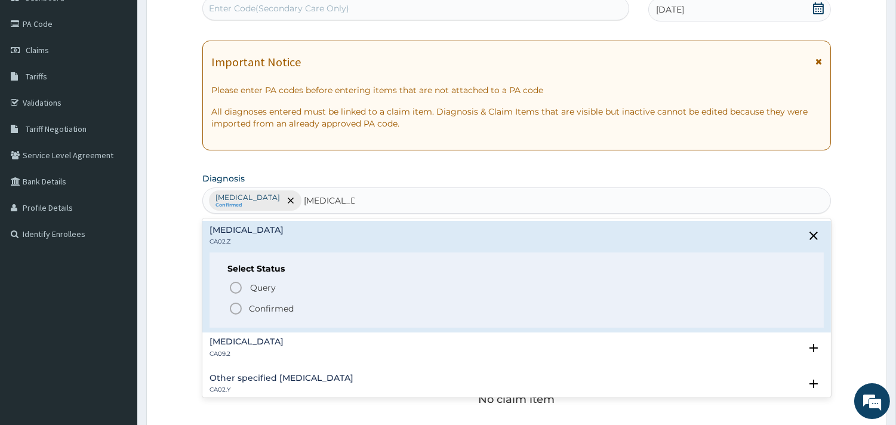
click at [240, 306] on circle "status option filled" at bounding box center [235, 308] width 11 height 11
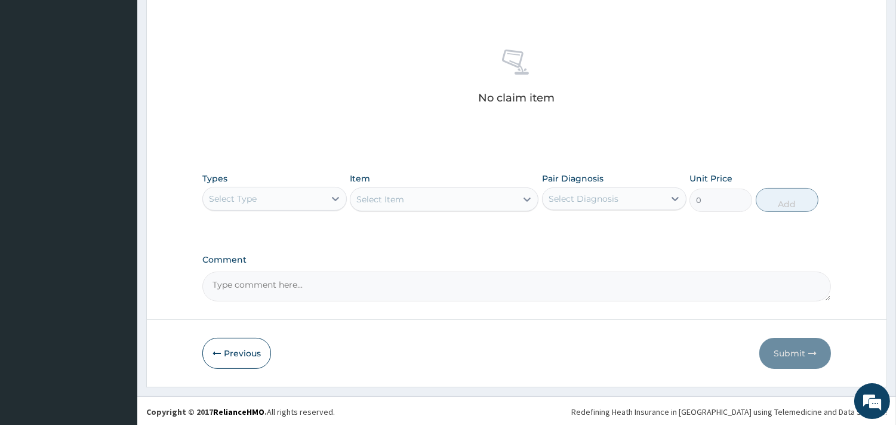
scroll to position [436, 0]
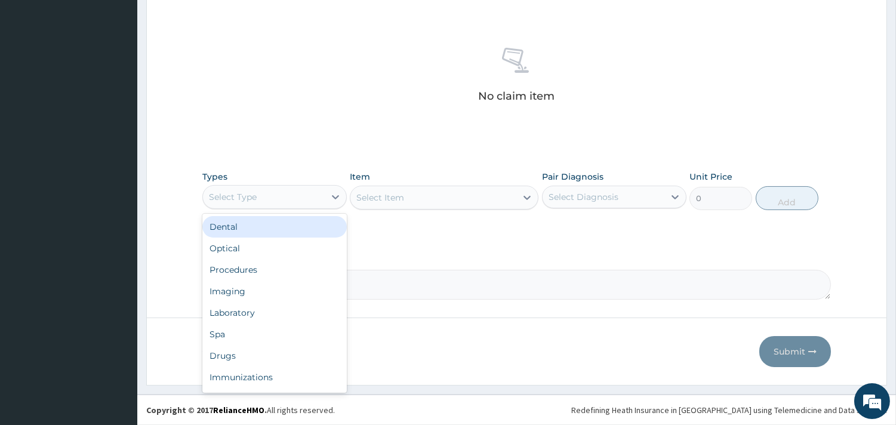
click at [306, 197] on div "Select Type" at bounding box center [264, 196] width 122 height 19
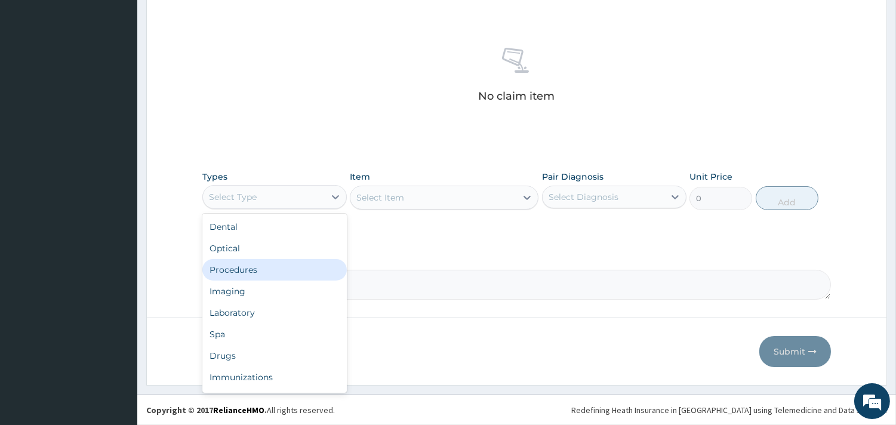
click at [283, 273] on div "Procedures" at bounding box center [274, 269] width 144 height 21
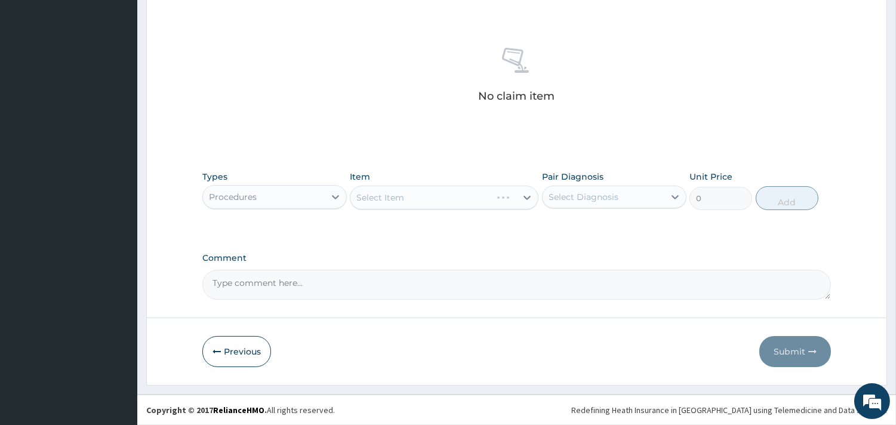
click at [458, 195] on div "Select Item" at bounding box center [444, 198] width 189 height 24
click at [527, 189] on div "Select Item" at bounding box center [444, 198] width 189 height 24
click at [526, 195] on div "Select Item" at bounding box center [444, 198] width 189 height 24
click at [526, 193] on div "Select Item" at bounding box center [444, 198] width 189 height 24
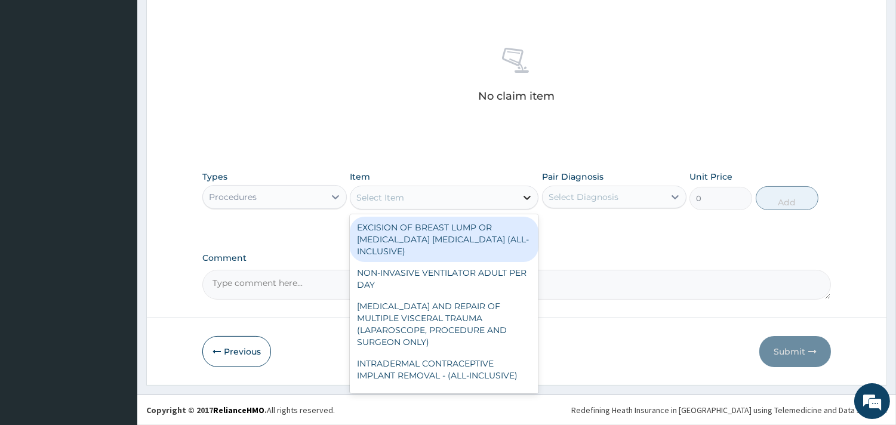
click at [526, 199] on icon at bounding box center [527, 198] width 7 height 4
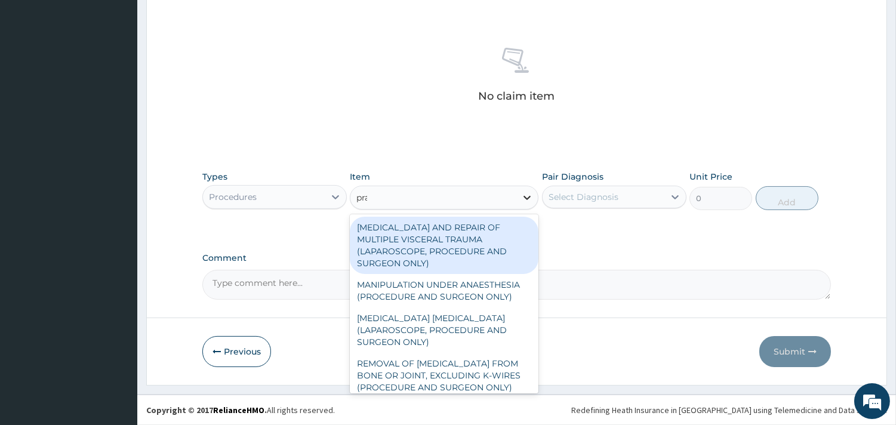
type input "prac"
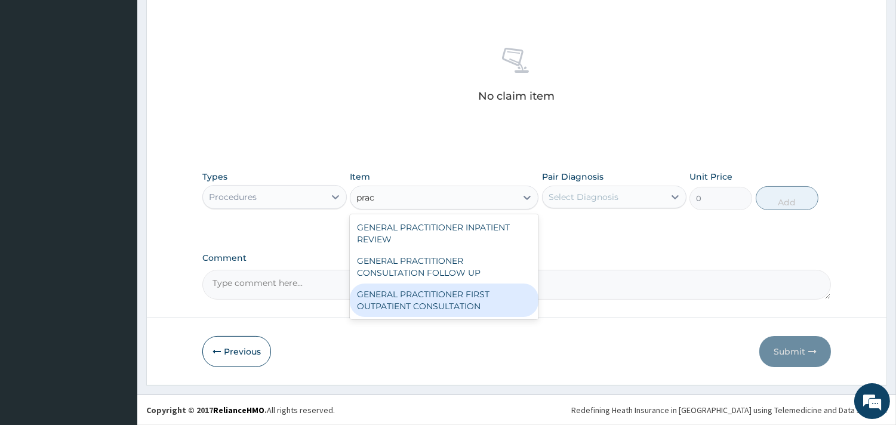
drag, startPoint x: 481, startPoint y: 301, endPoint x: 622, endPoint y: 195, distance: 176.5
click at [483, 300] on div "GENERAL PRACTITIONER FIRST OUTPATIENT CONSULTATION" at bounding box center [444, 299] width 189 height 33
type input "3750"
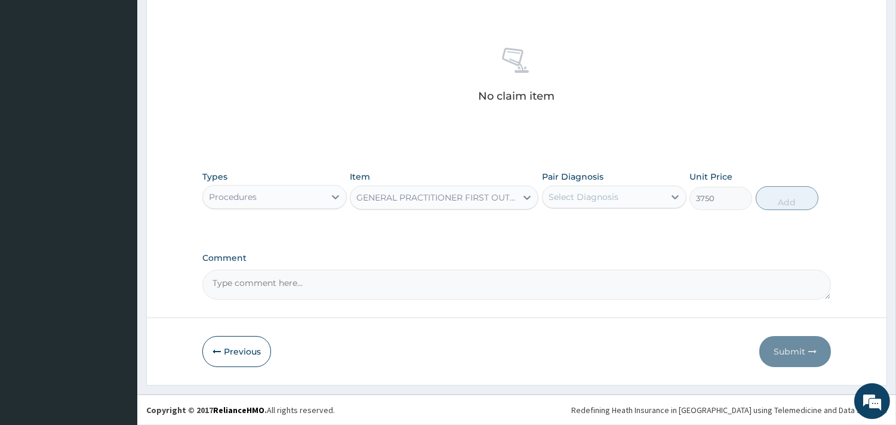
click at [616, 196] on div "Select Diagnosis" at bounding box center [583, 197] width 70 height 12
click at [627, 232] on label "Plasmodium malariae malaria without complication" at bounding box center [598, 226] width 74 height 12
checkbox input "true"
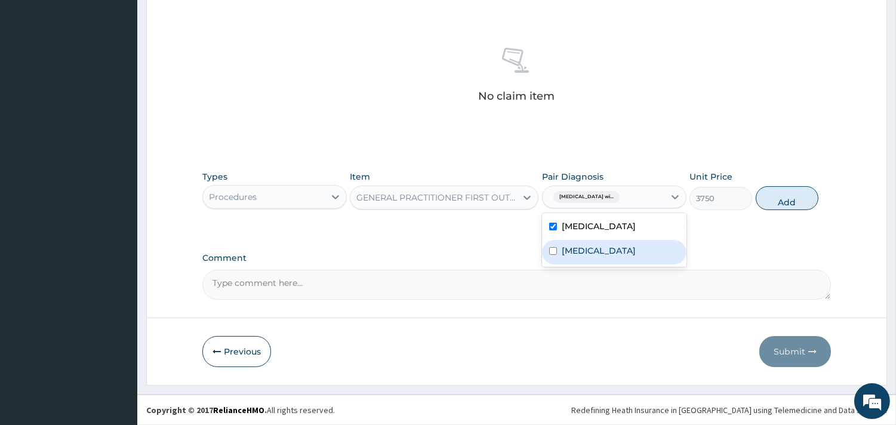
drag, startPoint x: 628, startPoint y: 280, endPoint x: 677, endPoint y: 246, distance: 60.1
click at [628, 257] on label "Acute pharyngitis, unspecified" at bounding box center [598, 251] width 74 height 12
checkbox input "true"
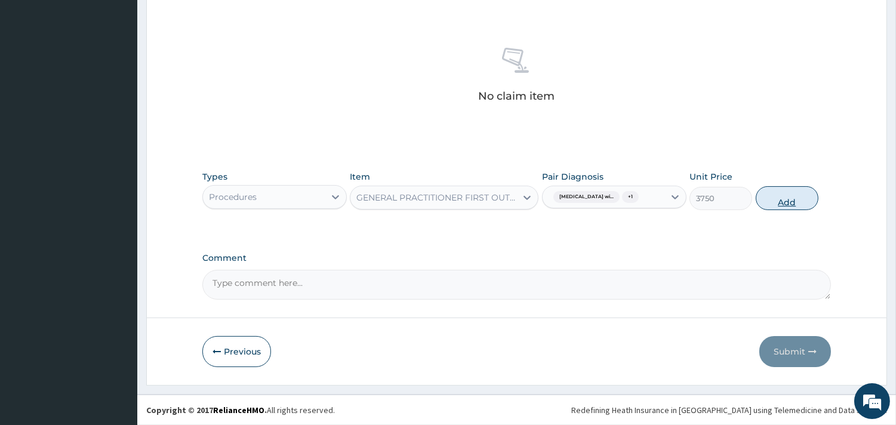
click at [802, 202] on button "Add" at bounding box center [786, 198] width 63 height 24
type input "0"
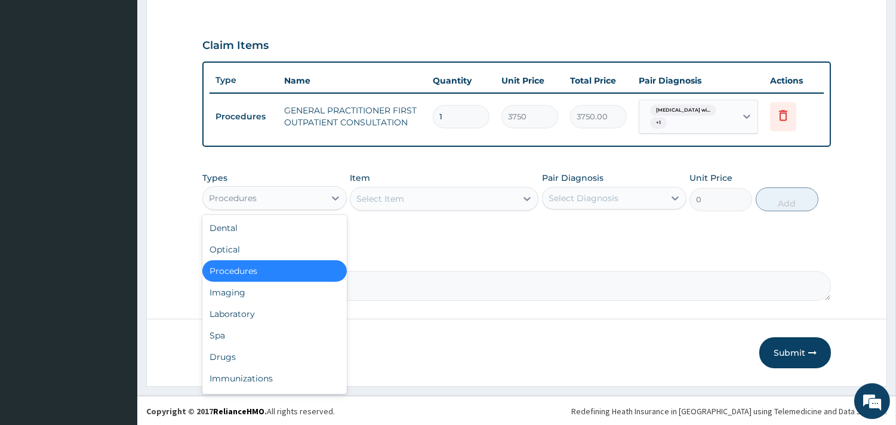
click at [321, 198] on div "Procedures" at bounding box center [264, 198] width 122 height 19
type input "dr"
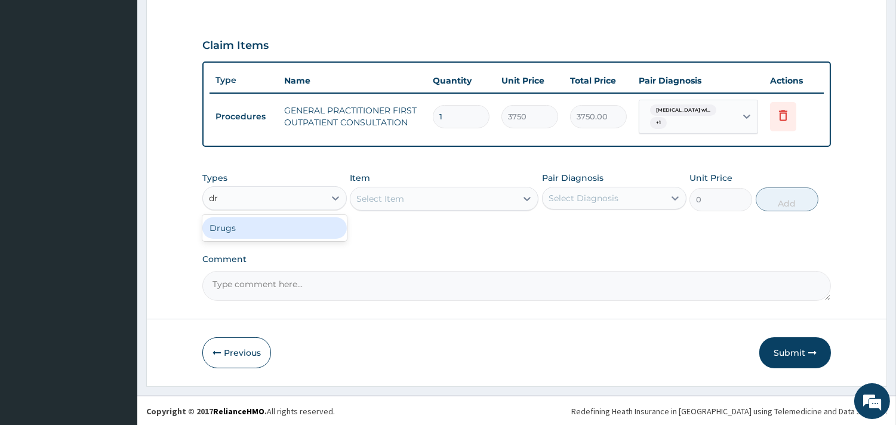
drag, startPoint x: 308, startPoint y: 228, endPoint x: 318, endPoint y: 209, distance: 21.3
click at [308, 227] on div "Drugs" at bounding box center [274, 227] width 144 height 21
click at [400, 197] on div "Select Item" at bounding box center [444, 199] width 189 height 24
click at [518, 202] on div "Select Item" at bounding box center [444, 199] width 189 height 24
click at [427, 193] on div "Select Item" at bounding box center [444, 199] width 189 height 24
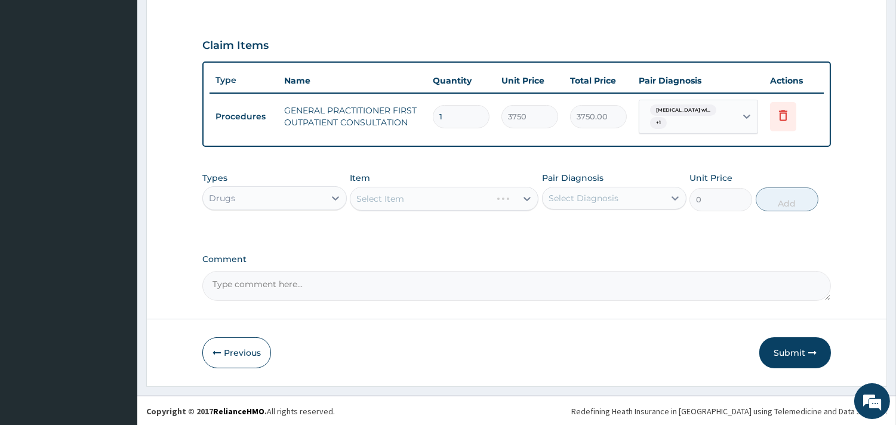
click at [532, 197] on div "Select Item" at bounding box center [444, 199] width 189 height 24
click at [522, 195] on div "Select Item" at bounding box center [444, 199] width 189 height 24
click at [522, 198] on div "Select Item" at bounding box center [444, 199] width 189 height 24
click at [526, 195] on div "Select Item" at bounding box center [444, 199] width 189 height 24
click at [528, 197] on div "Select Item" at bounding box center [444, 199] width 189 height 24
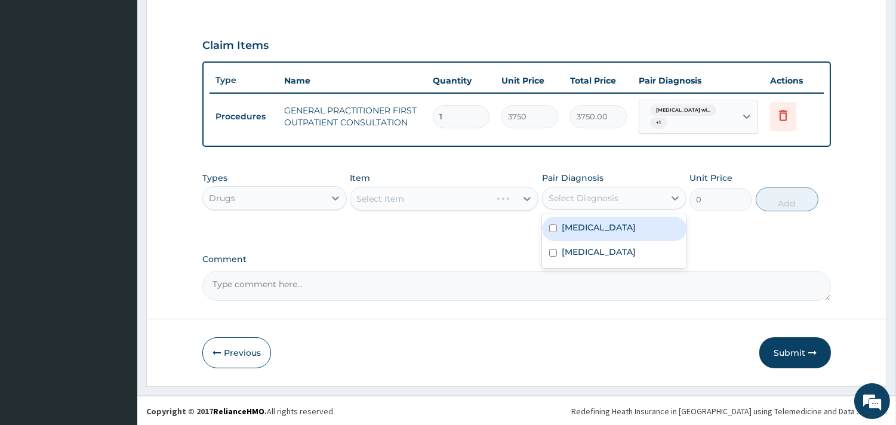
click at [597, 198] on div "Select Diagnosis" at bounding box center [583, 198] width 70 height 12
click at [574, 233] on label "Plasmodium malariae malaria without complication" at bounding box center [598, 227] width 74 height 12
checkbox input "true"
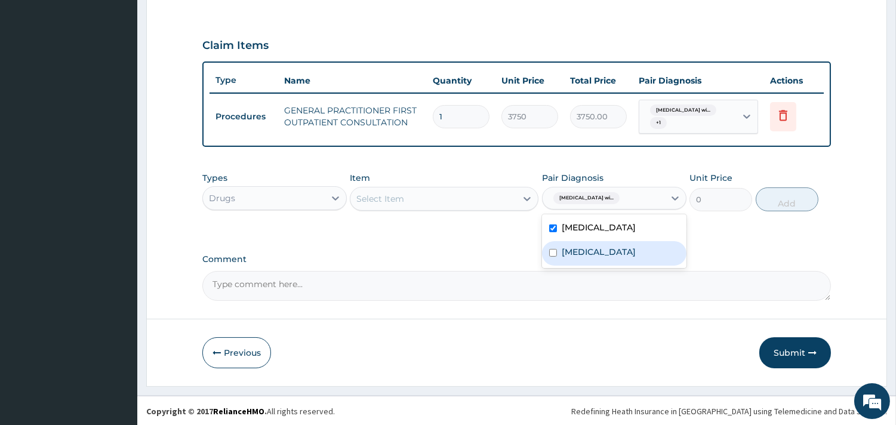
click at [582, 258] on label "Acute pharyngitis, unspecified" at bounding box center [598, 252] width 74 height 12
checkbox input "true"
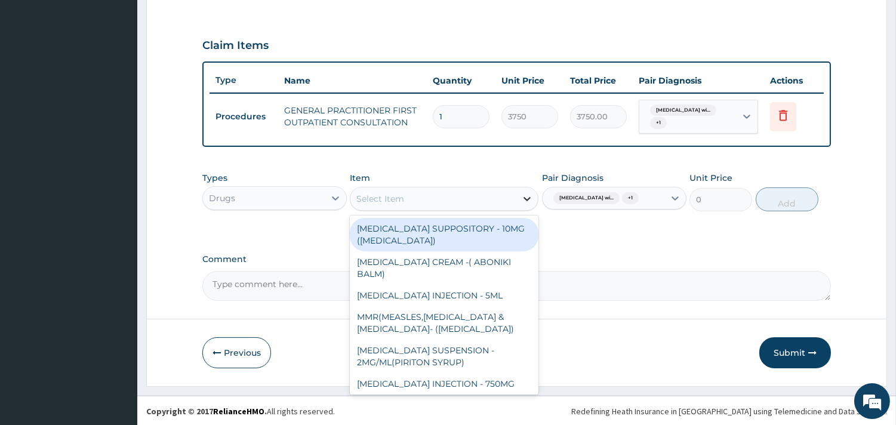
click at [526, 198] on icon at bounding box center [527, 199] width 7 height 4
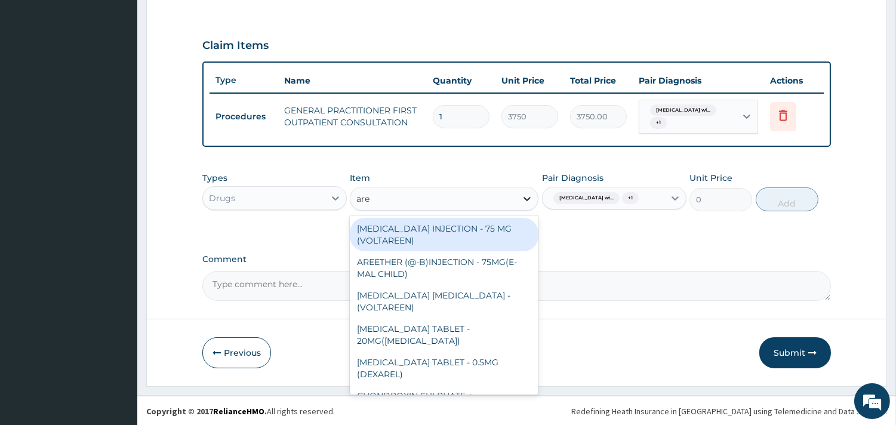
type input "aree"
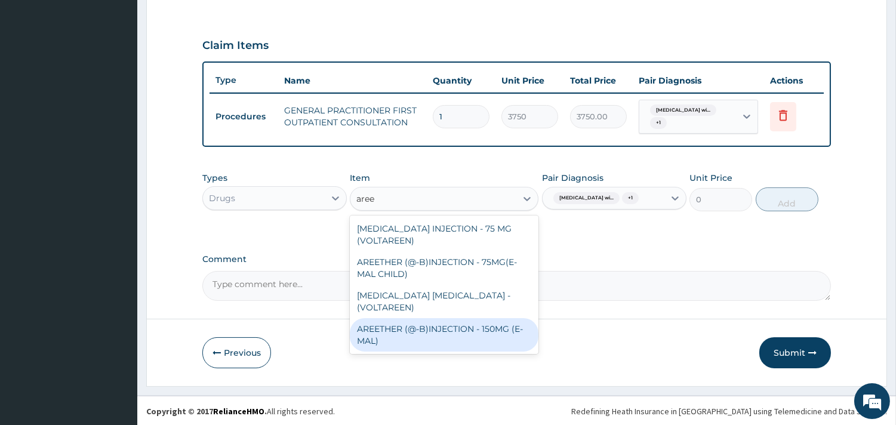
drag, startPoint x: 505, startPoint y: 315, endPoint x: 516, endPoint y: 306, distance: 14.4
click at [505, 318] on div "AREETHER (@-B)INJECTION - 150MG (E-MAL)" at bounding box center [444, 334] width 189 height 33
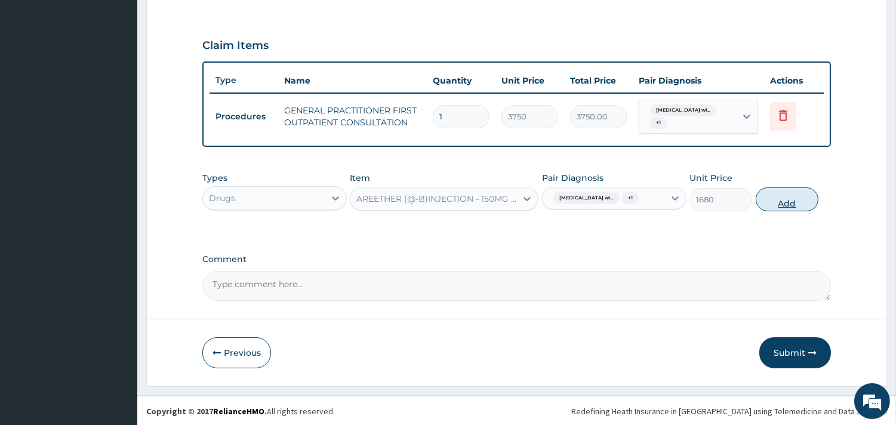
click at [774, 211] on button "Add" at bounding box center [786, 199] width 63 height 24
type input "0"
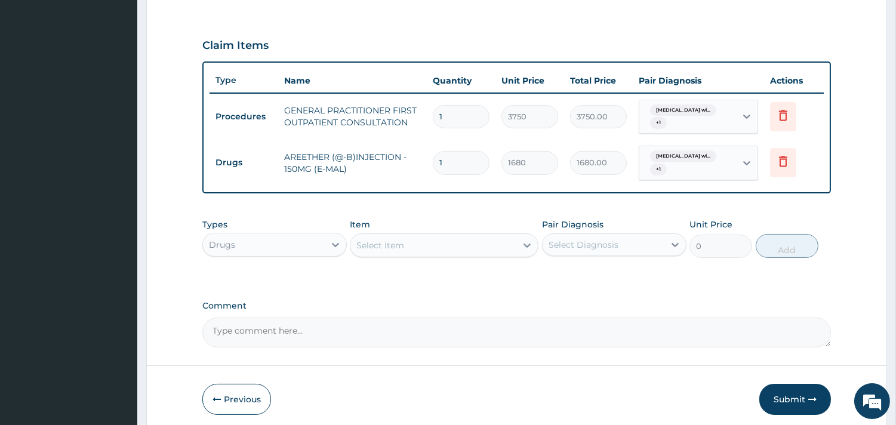
type input "0.00"
type input "3"
type input "5040.00"
type input "3"
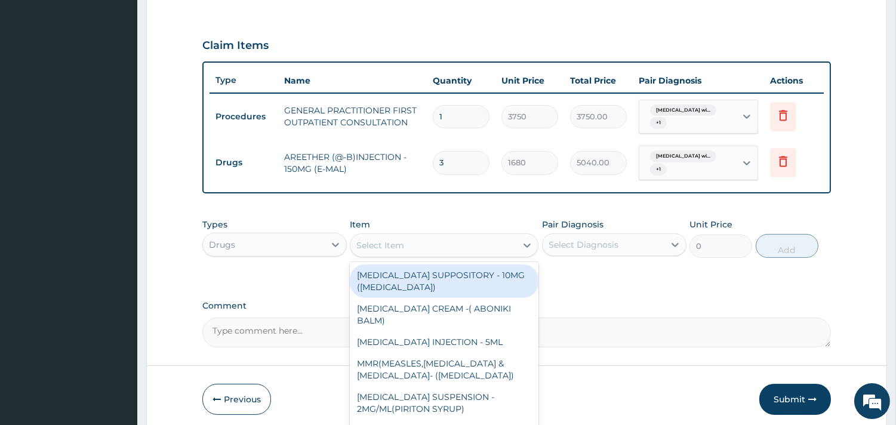
click at [461, 241] on div "Select Item" at bounding box center [433, 245] width 166 height 19
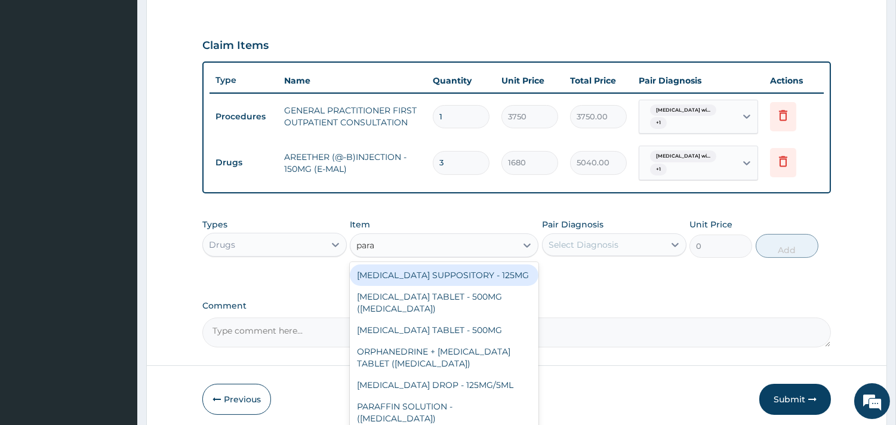
type input "parac"
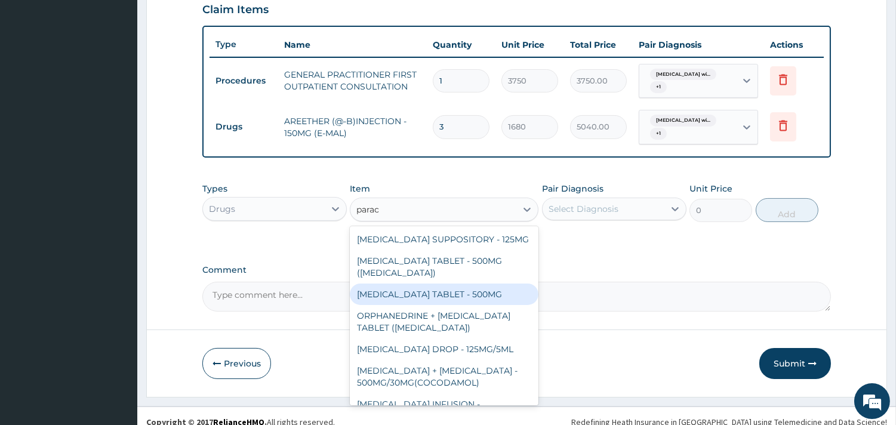
scroll to position [428, 0]
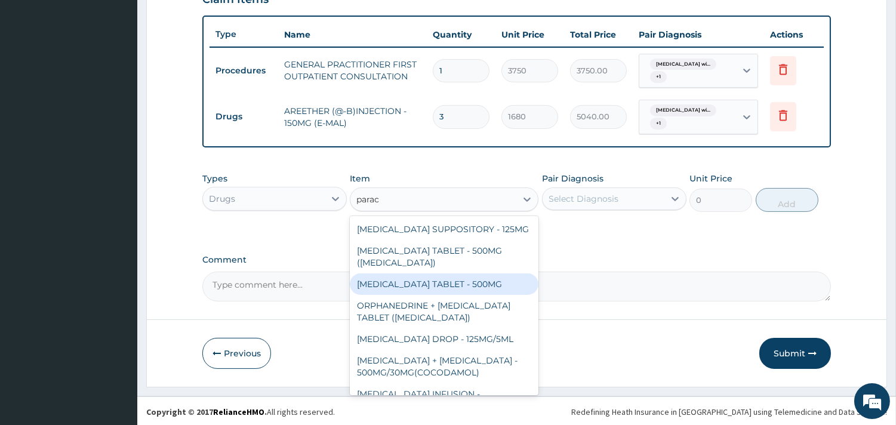
drag, startPoint x: 469, startPoint y: 292, endPoint x: 492, endPoint y: 278, distance: 27.3
click at [472, 291] on div "PARACETAMOL TABLET - 500MG" at bounding box center [444, 283] width 189 height 21
type input "33.599999999999994"
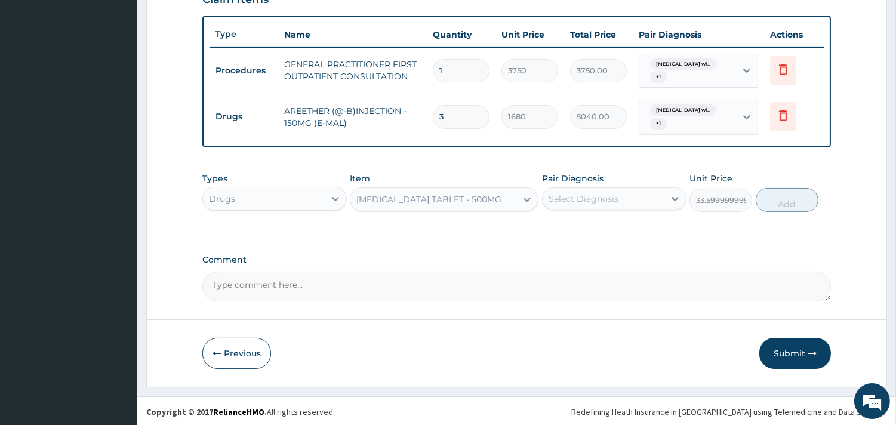
click at [582, 203] on div "Select Diagnosis" at bounding box center [603, 198] width 122 height 19
click at [597, 234] on label "Plasmodium malariae malaria without complication" at bounding box center [598, 228] width 74 height 12
checkbox input "true"
click at [774, 204] on button "Add" at bounding box center [786, 200] width 63 height 24
type input "0"
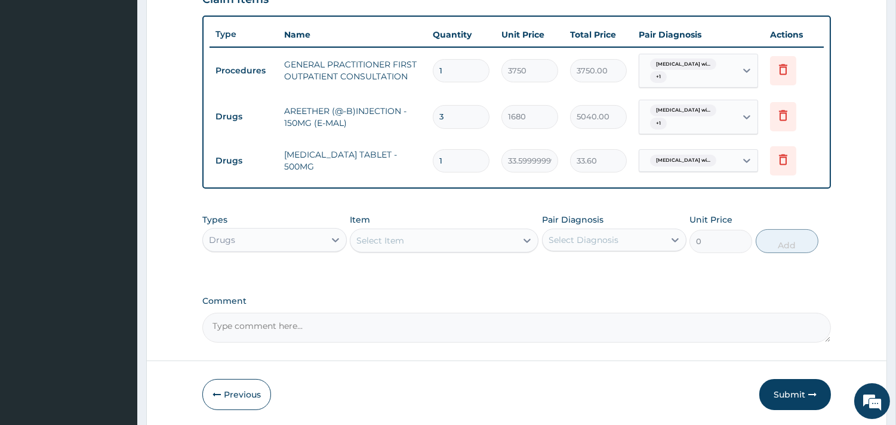
type input "18"
type input "604.80"
type input "18"
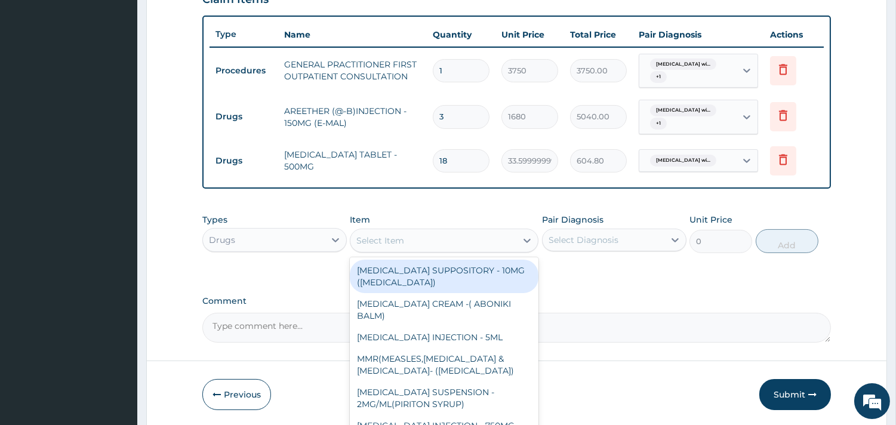
click at [430, 233] on div "Select Item" at bounding box center [433, 240] width 166 height 19
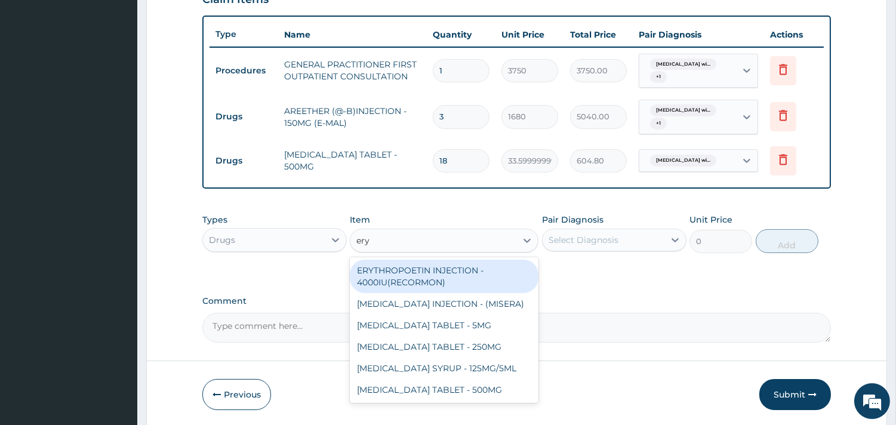
type input "eryt"
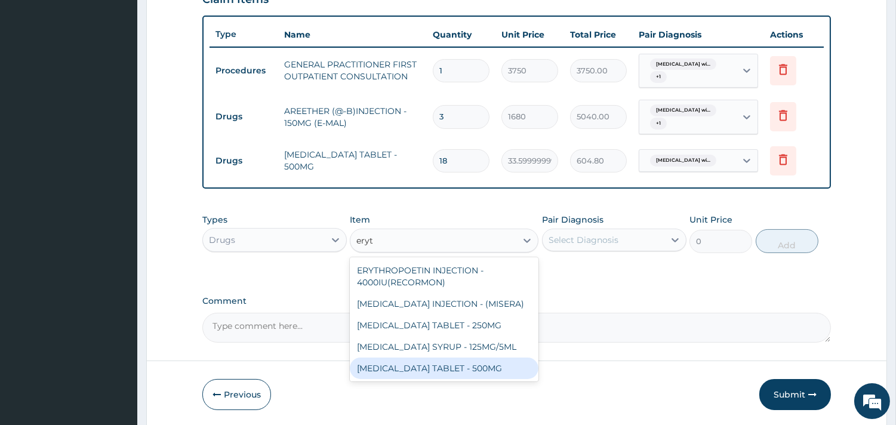
click at [501, 378] on div "ERYTHROMYCIN TABLET - 500MG" at bounding box center [444, 367] width 189 height 21
type input "140"
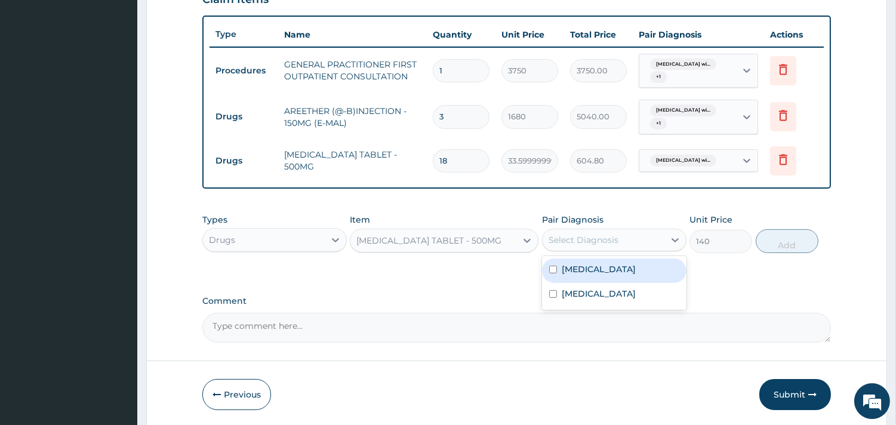
click at [581, 239] on div "Select Diagnosis" at bounding box center [583, 240] width 70 height 12
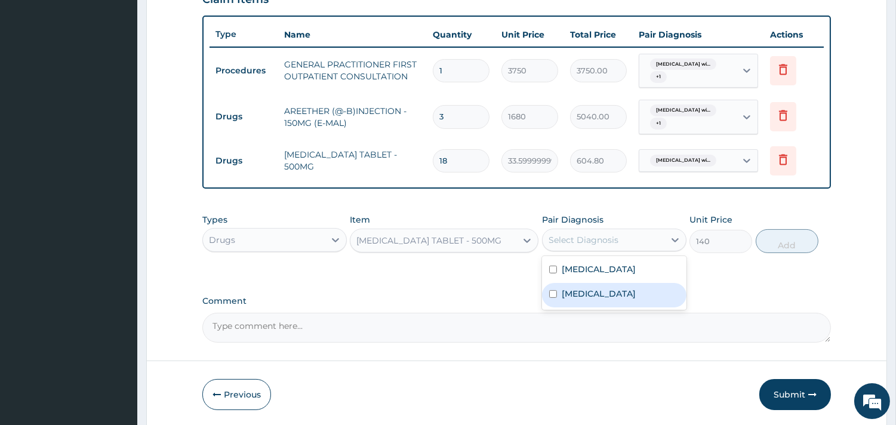
drag, startPoint x: 600, startPoint y: 328, endPoint x: 701, endPoint y: 275, distance: 113.4
click at [601, 300] on label "Acute pharyngitis, unspecified" at bounding box center [598, 294] width 74 height 12
checkbox input "true"
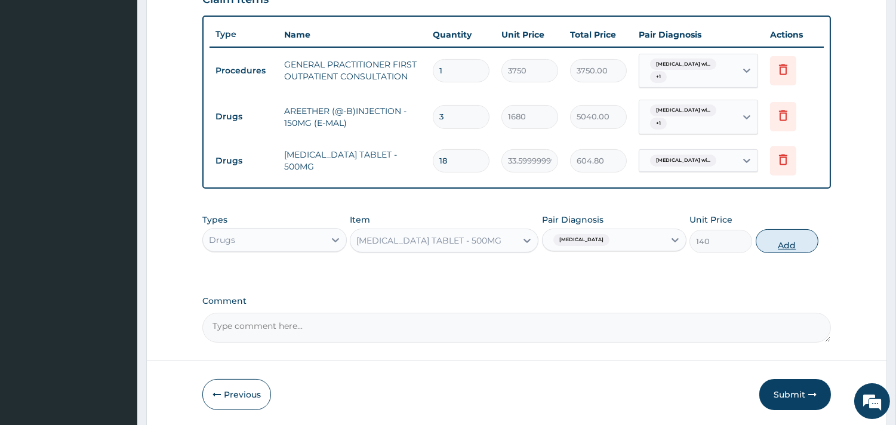
click at [791, 236] on button "Add" at bounding box center [786, 241] width 63 height 24
type input "0"
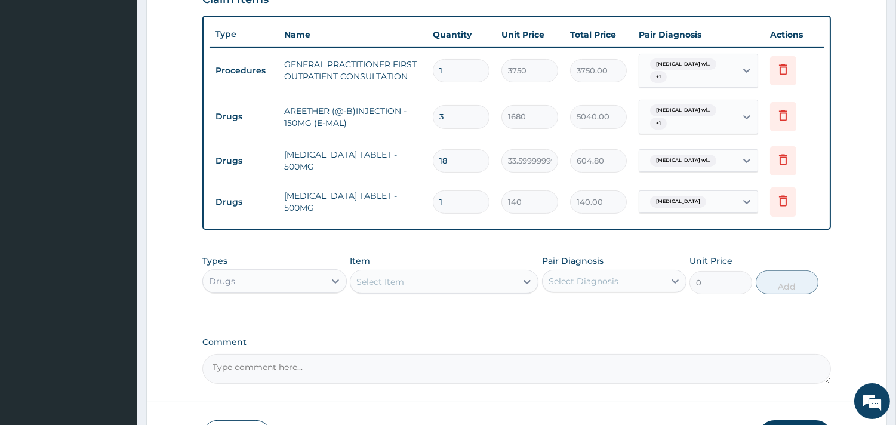
type input "15"
type input "2100.00"
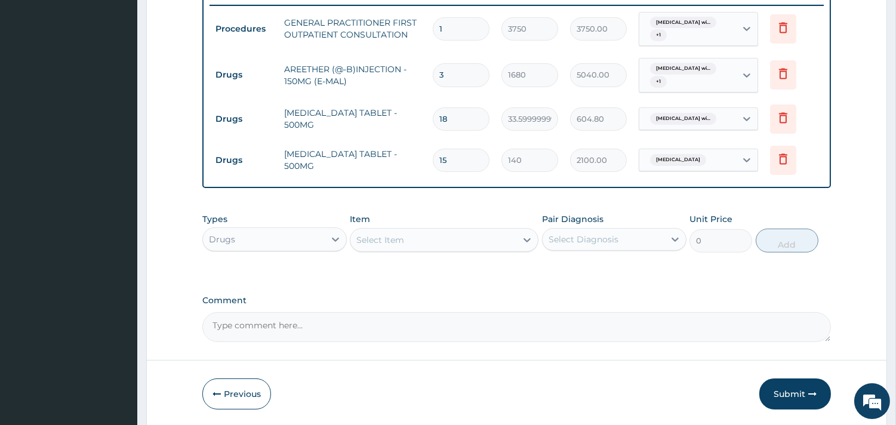
scroll to position [511, 0]
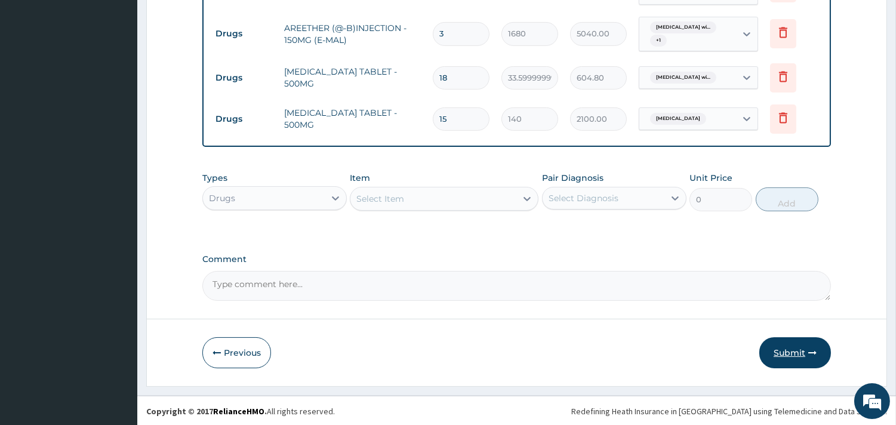
type input "15"
click at [784, 345] on button "Submit" at bounding box center [795, 352] width 72 height 31
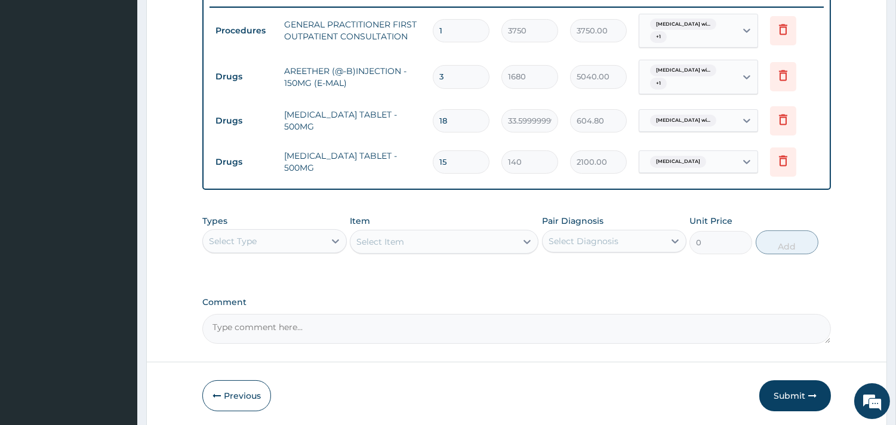
scroll to position [445, 0]
